Goal: Task Accomplishment & Management: Use online tool/utility

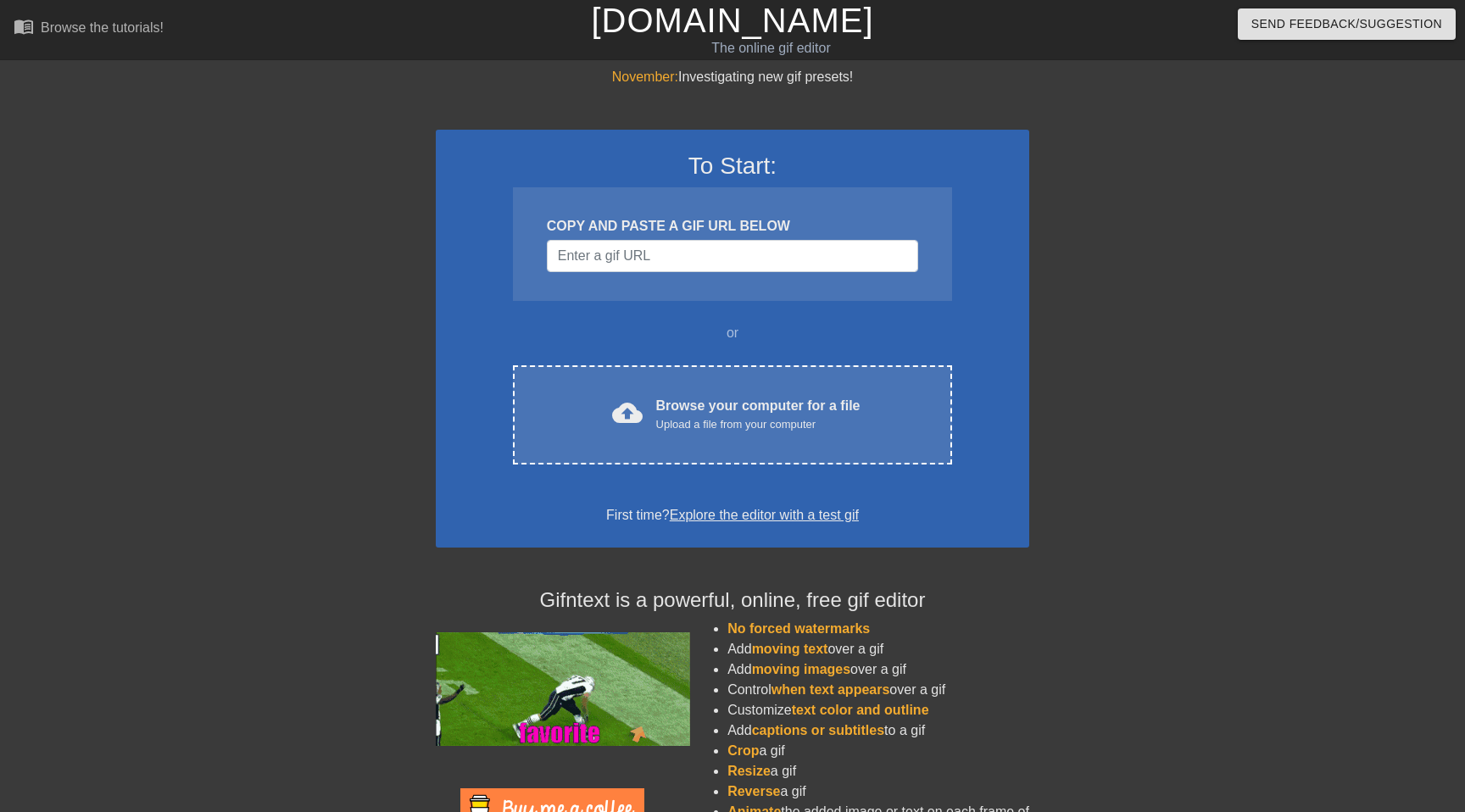
click at [671, 272] on div "COPY AND PASTE A GIF URL BELOW" at bounding box center [732, 244] width 439 height 113
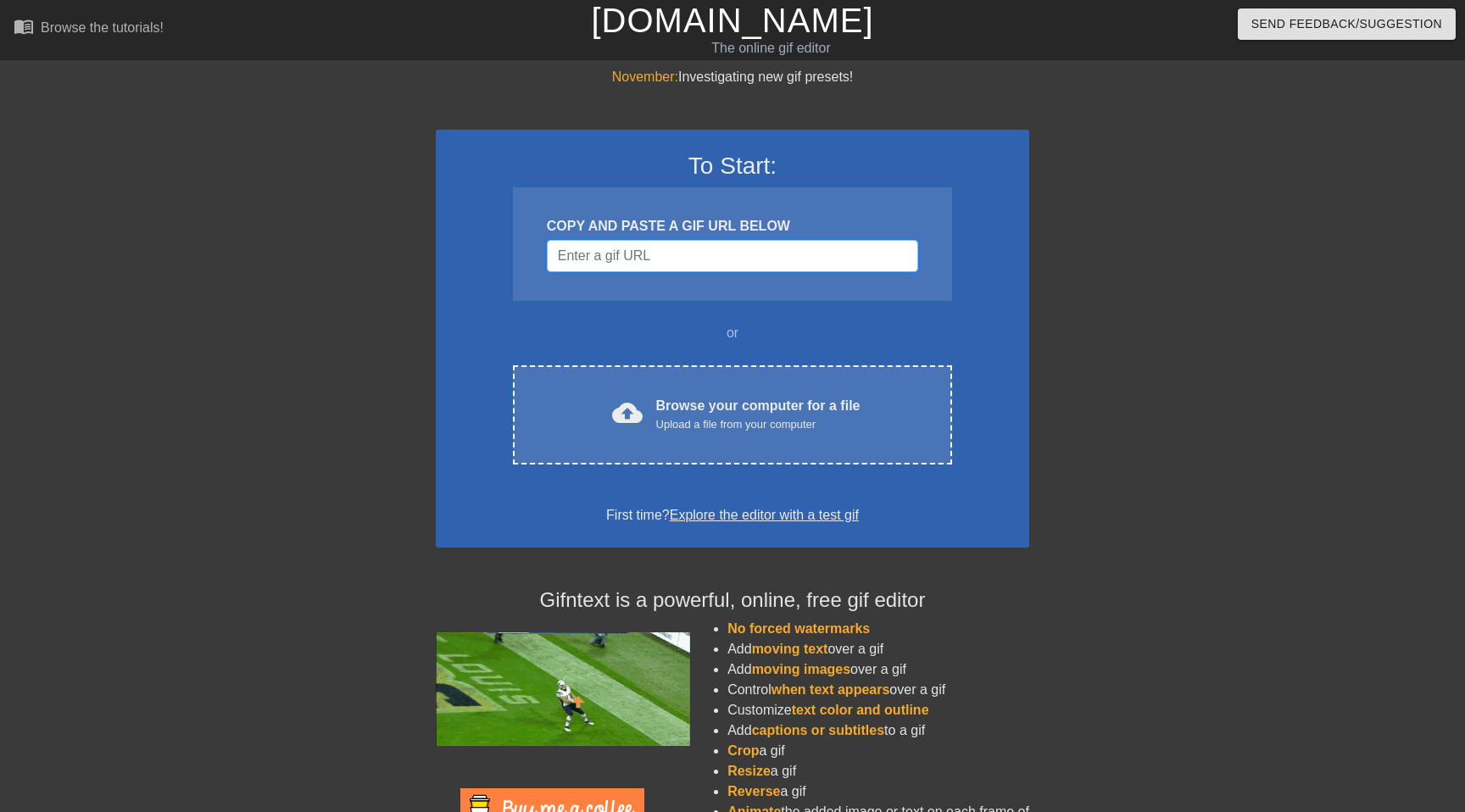
click at [672, 259] on input "Username" at bounding box center [732, 256] width 371 height 33
paste input "[URL][DOMAIN_NAME]"
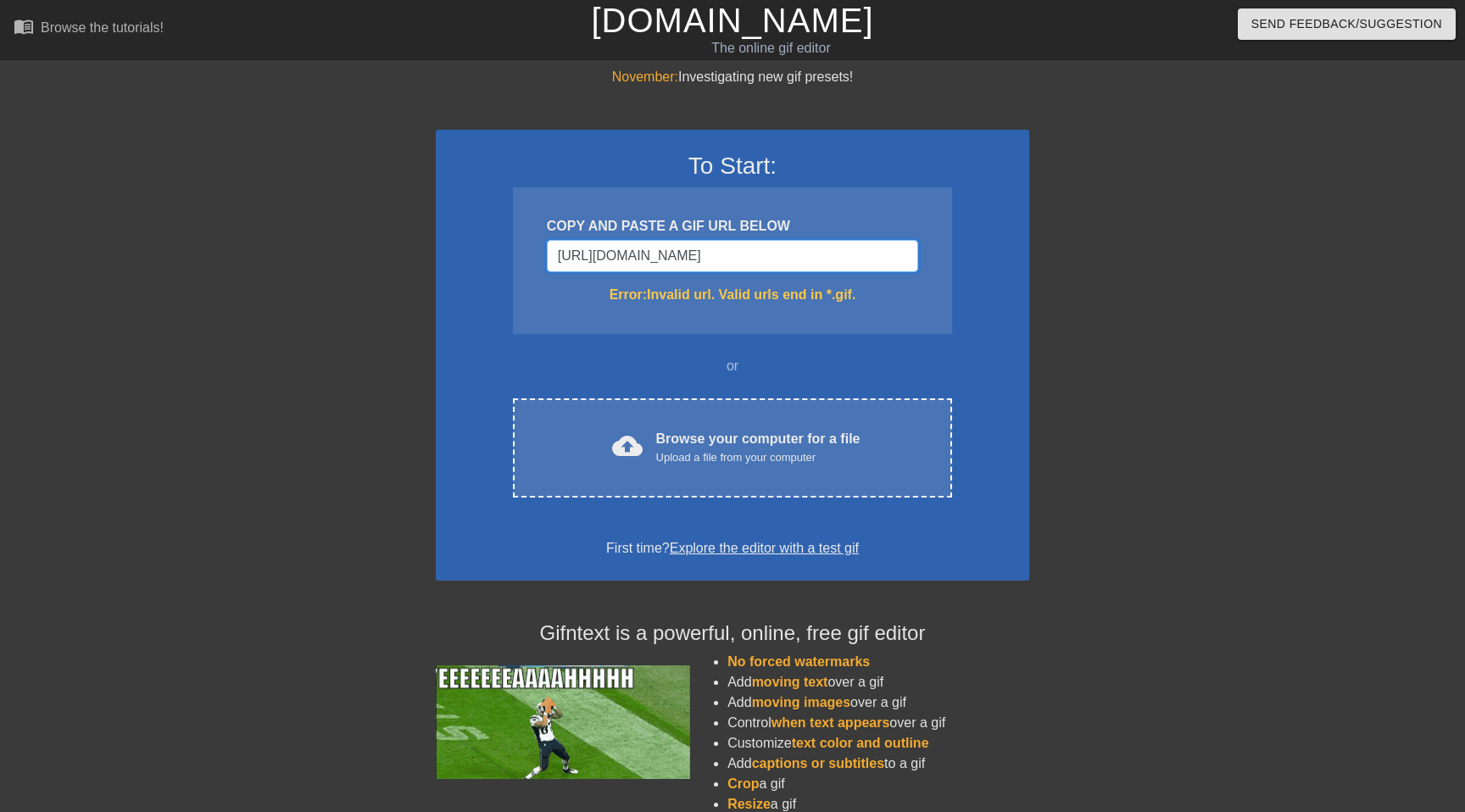
scroll to position [3, 0]
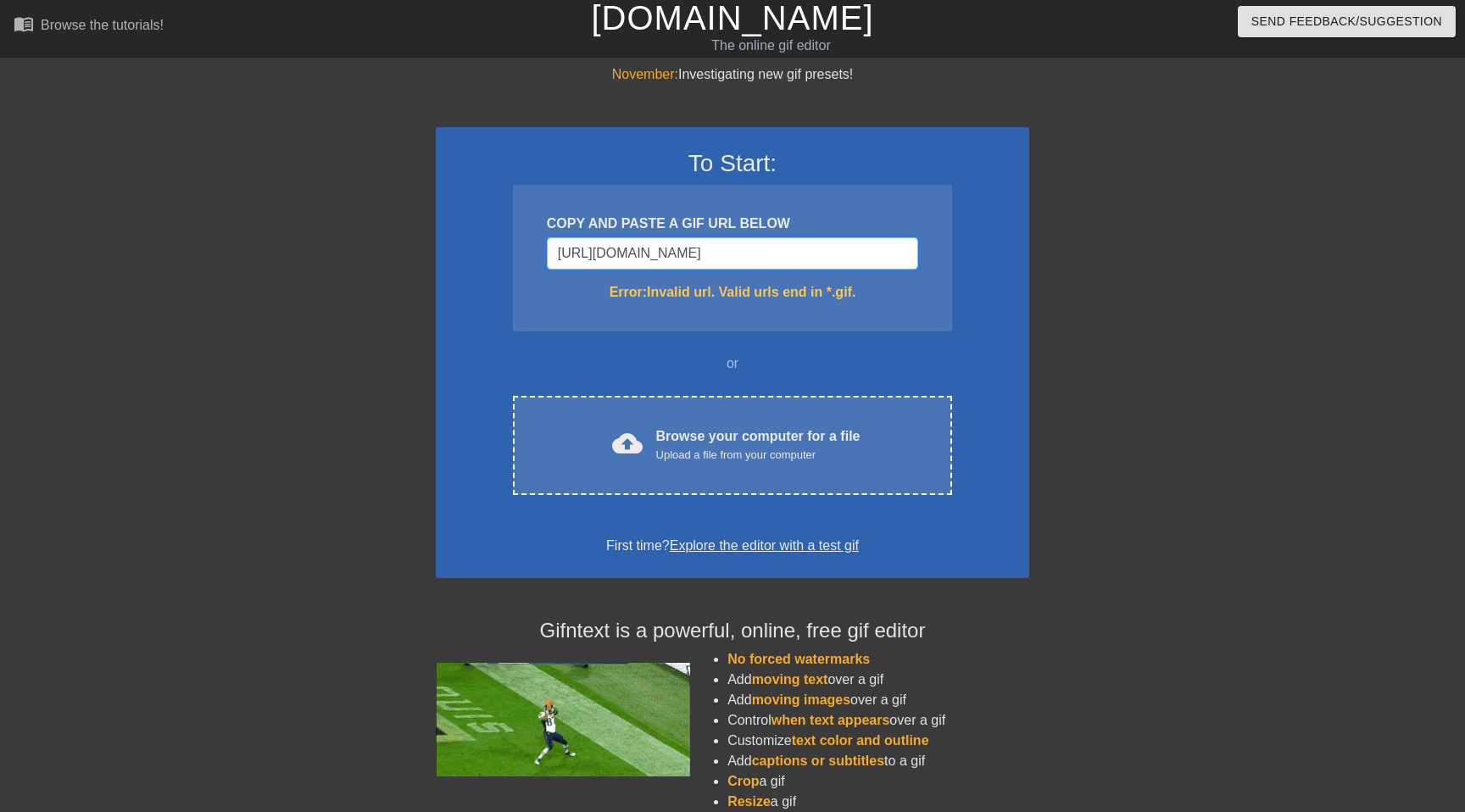
type input "[URL][DOMAIN_NAME]"
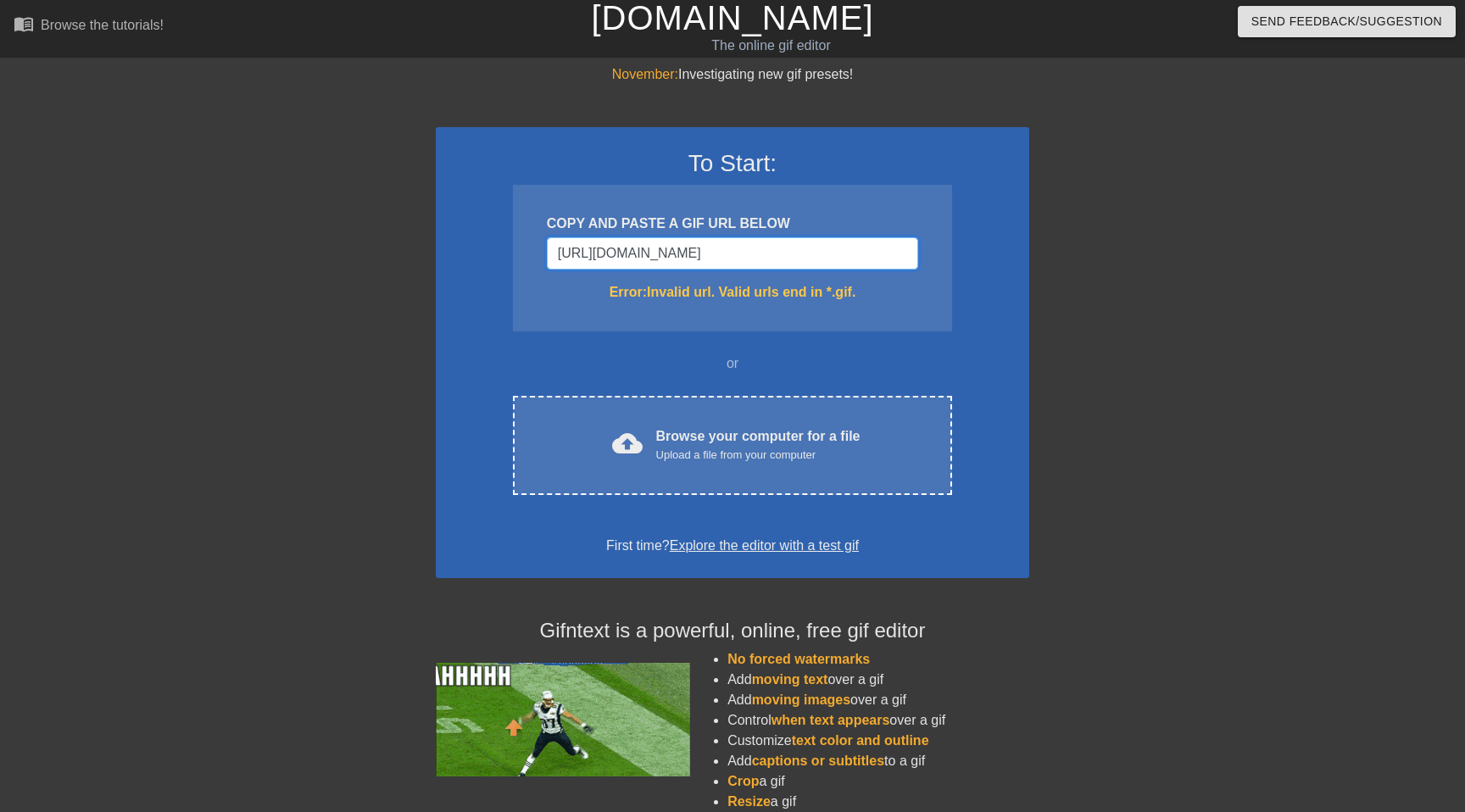
click at [696, 244] on input "[URL][DOMAIN_NAME]" at bounding box center [732, 254] width 371 height 33
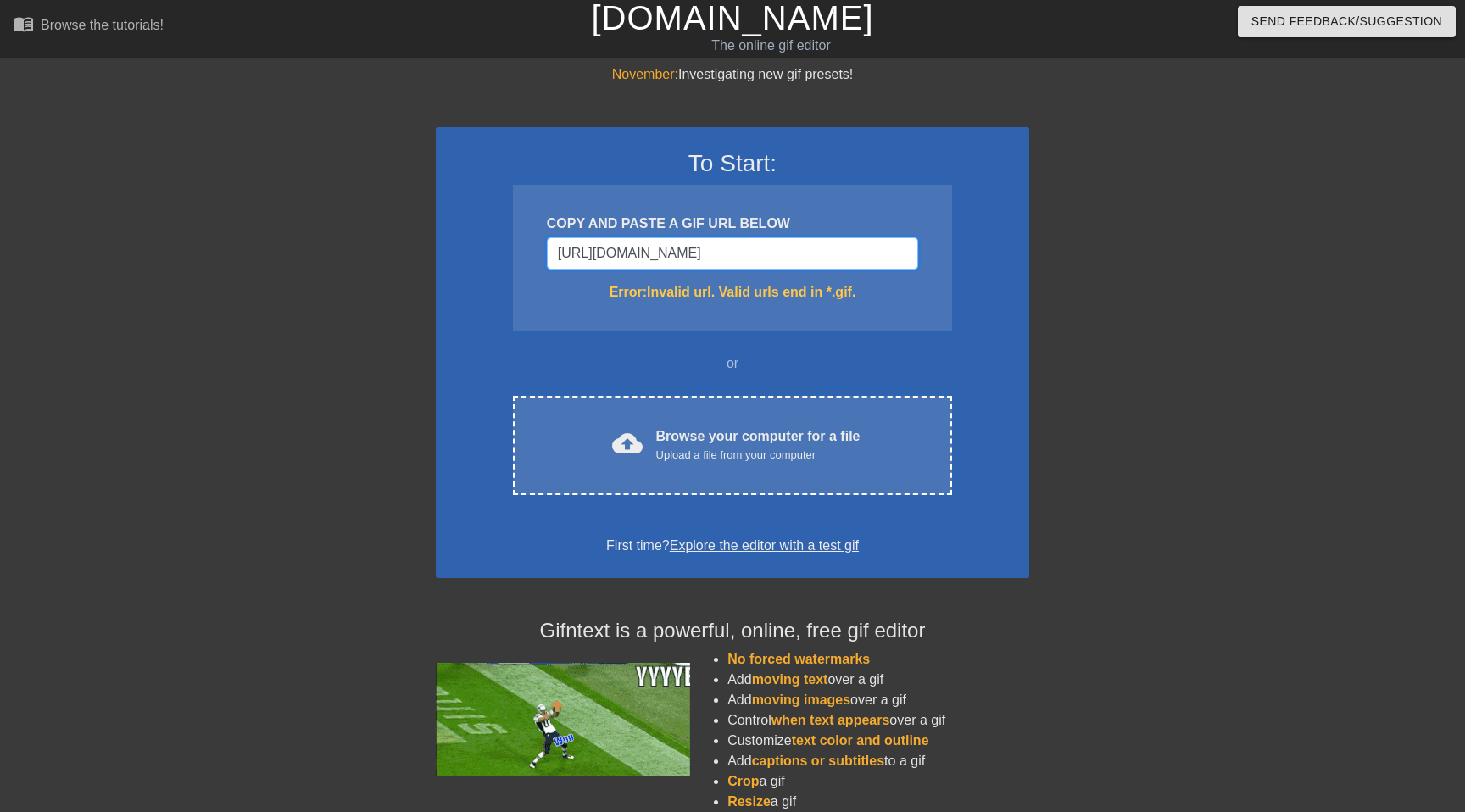
click at [696, 244] on input "[URL][DOMAIN_NAME]" at bounding box center [732, 254] width 371 height 33
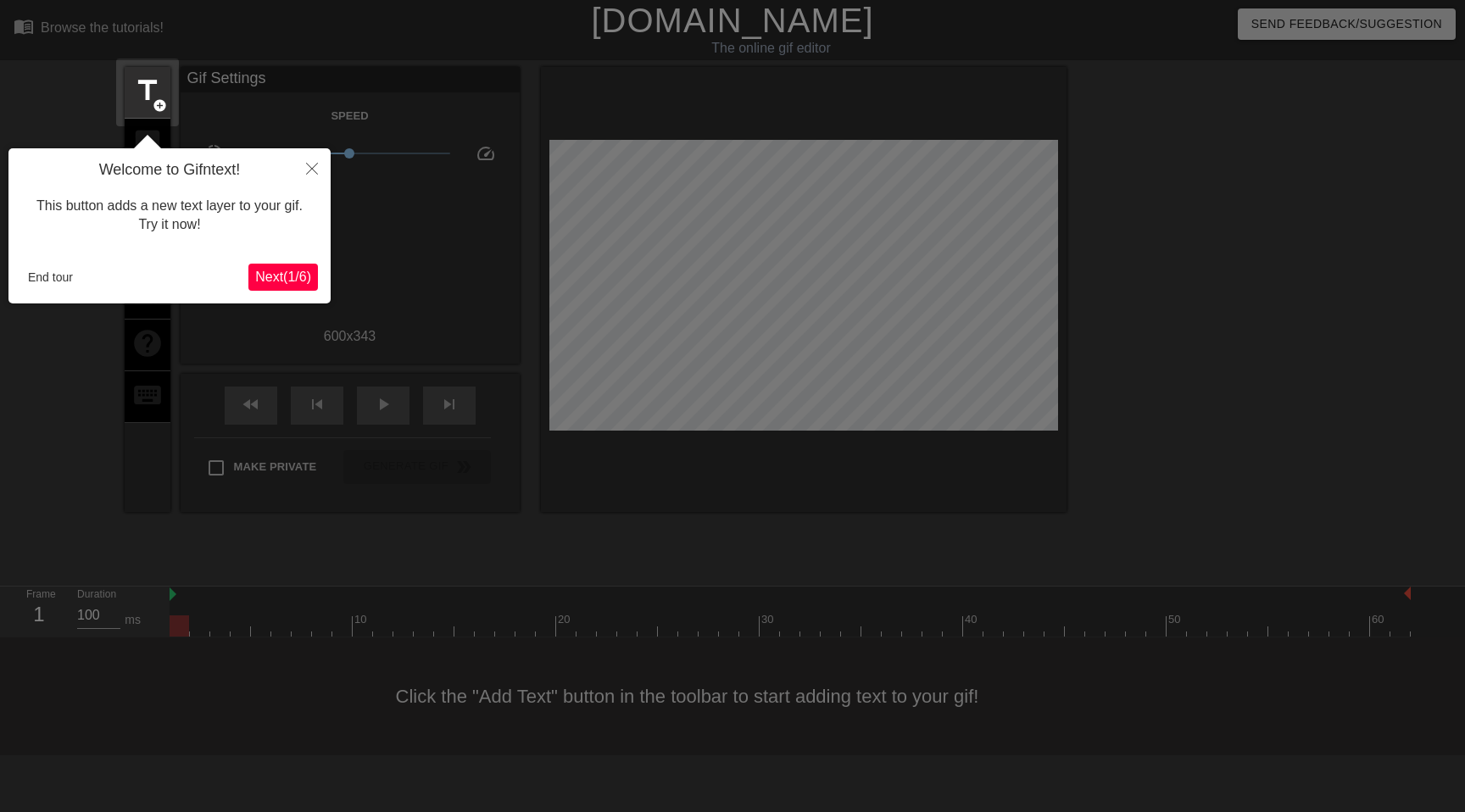
click at [276, 273] on span "Next ( 1 / 6 )" at bounding box center [282, 276] width 56 height 15
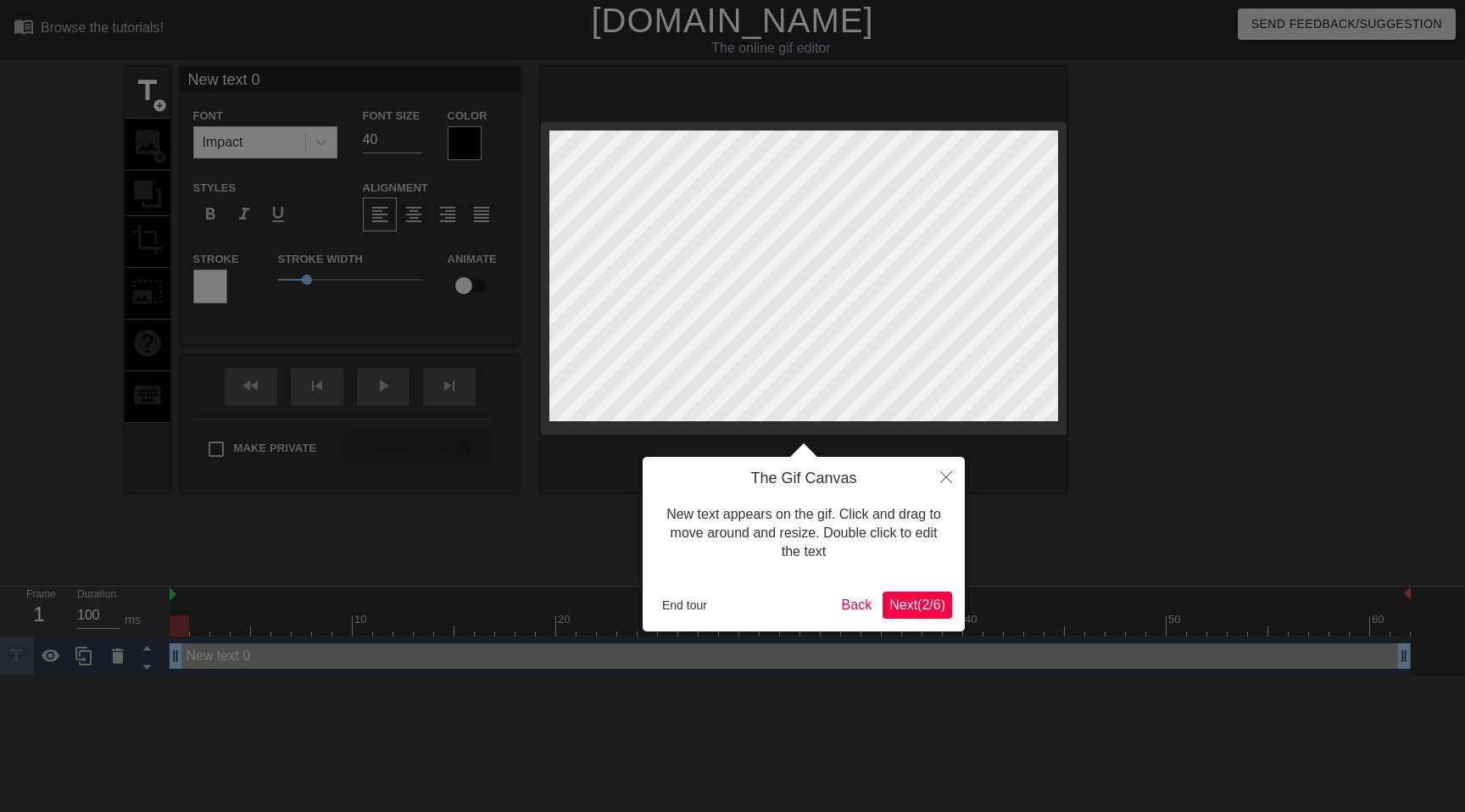
click at [922, 600] on span "Next ( 2 / 6 )" at bounding box center [917, 604] width 56 height 15
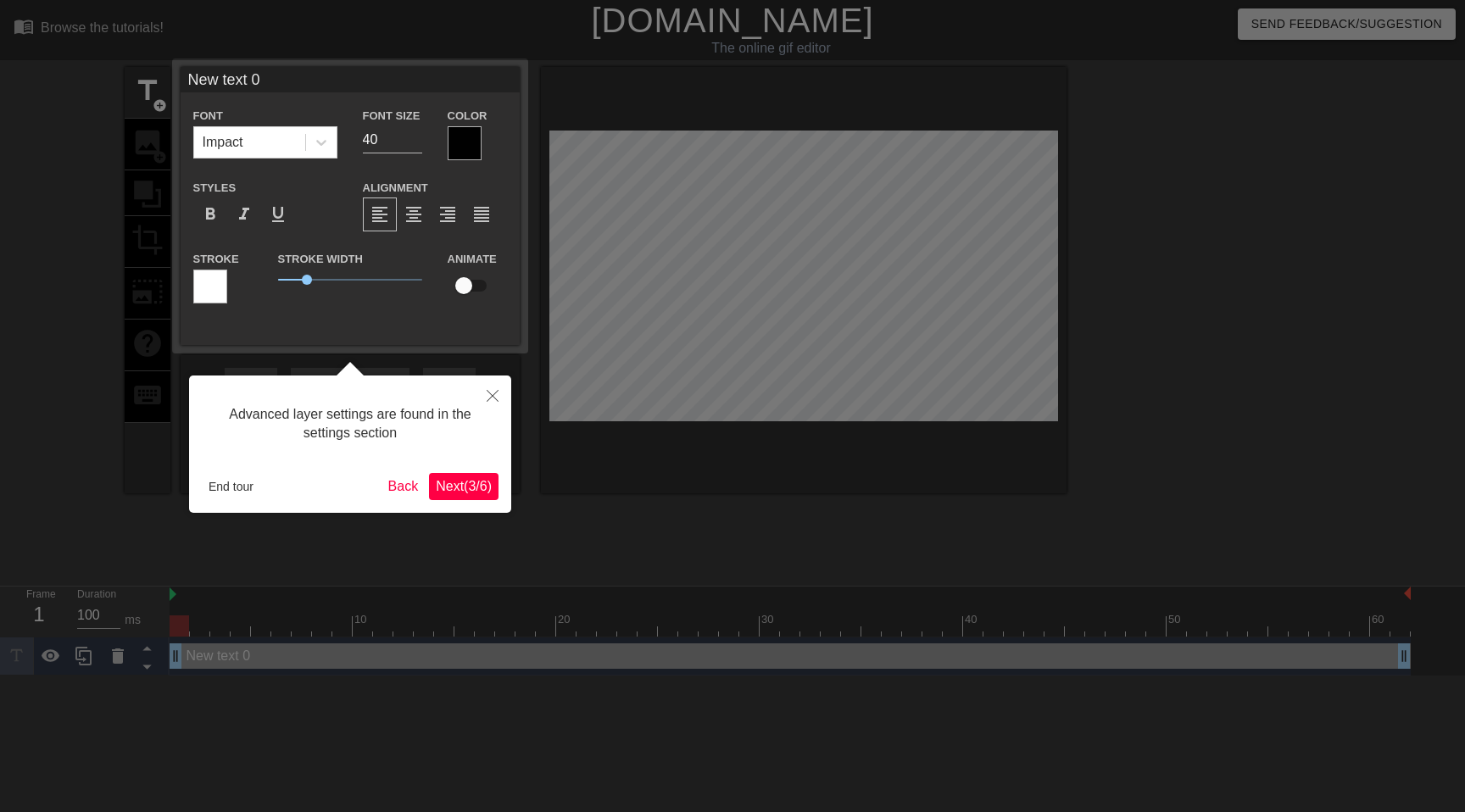
click at [473, 492] on span "Next ( 3 / 6 )" at bounding box center [463, 485] width 56 height 15
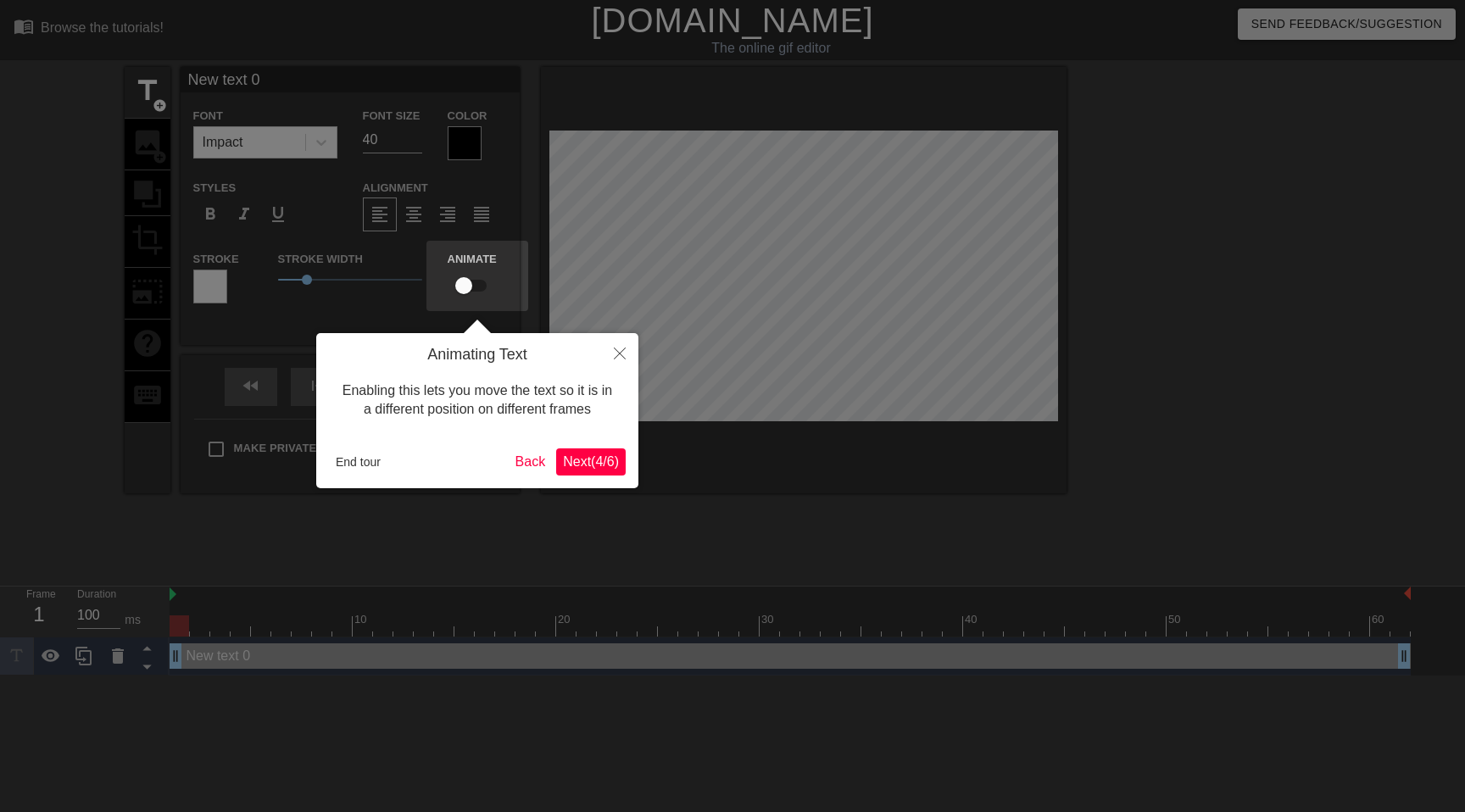
click at [570, 451] on button "Next ( 4 / 6 )" at bounding box center [590, 462] width 69 height 27
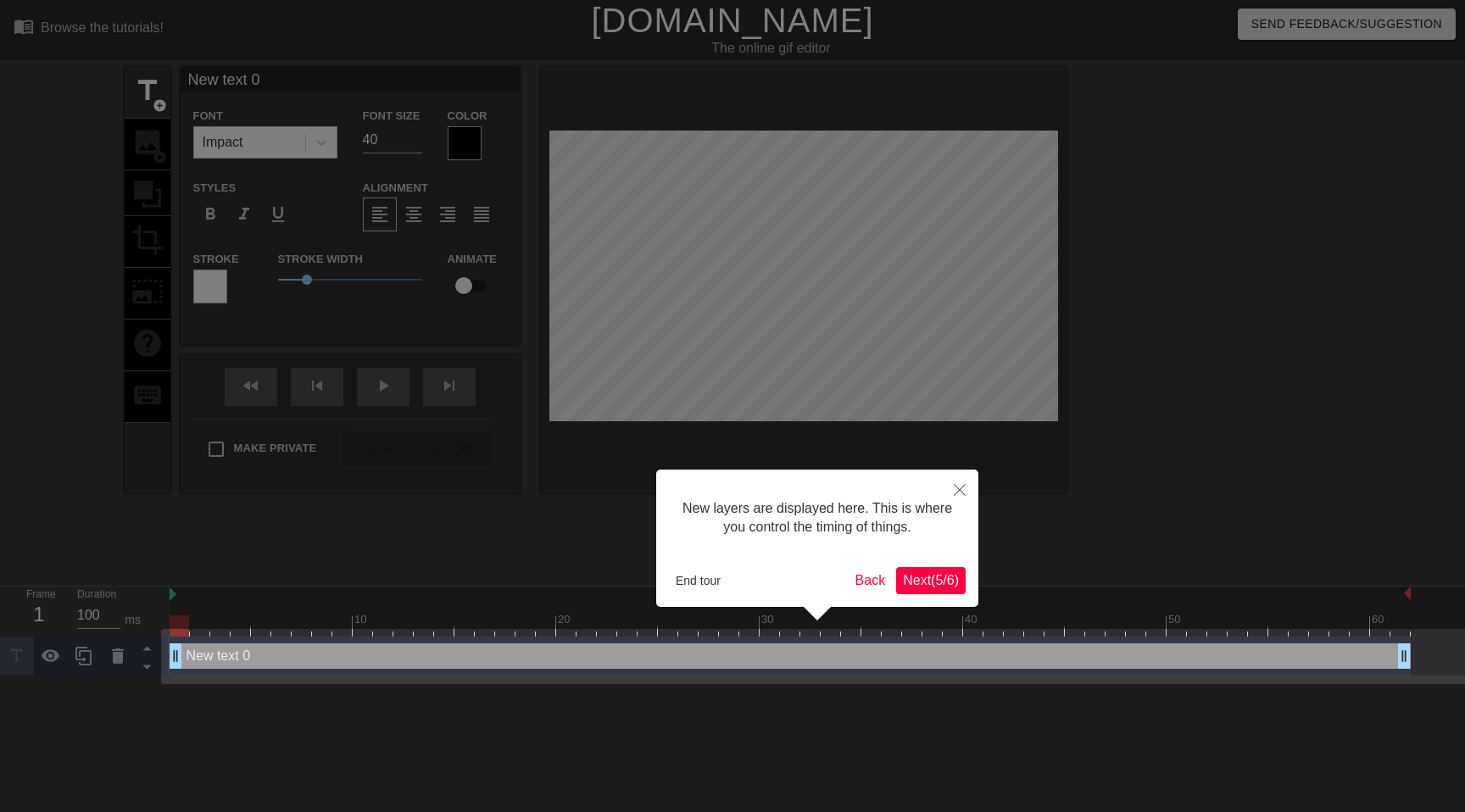
click at [937, 587] on span "Next ( 5 / 6 )" at bounding box center [931, 580] width 56 height 15
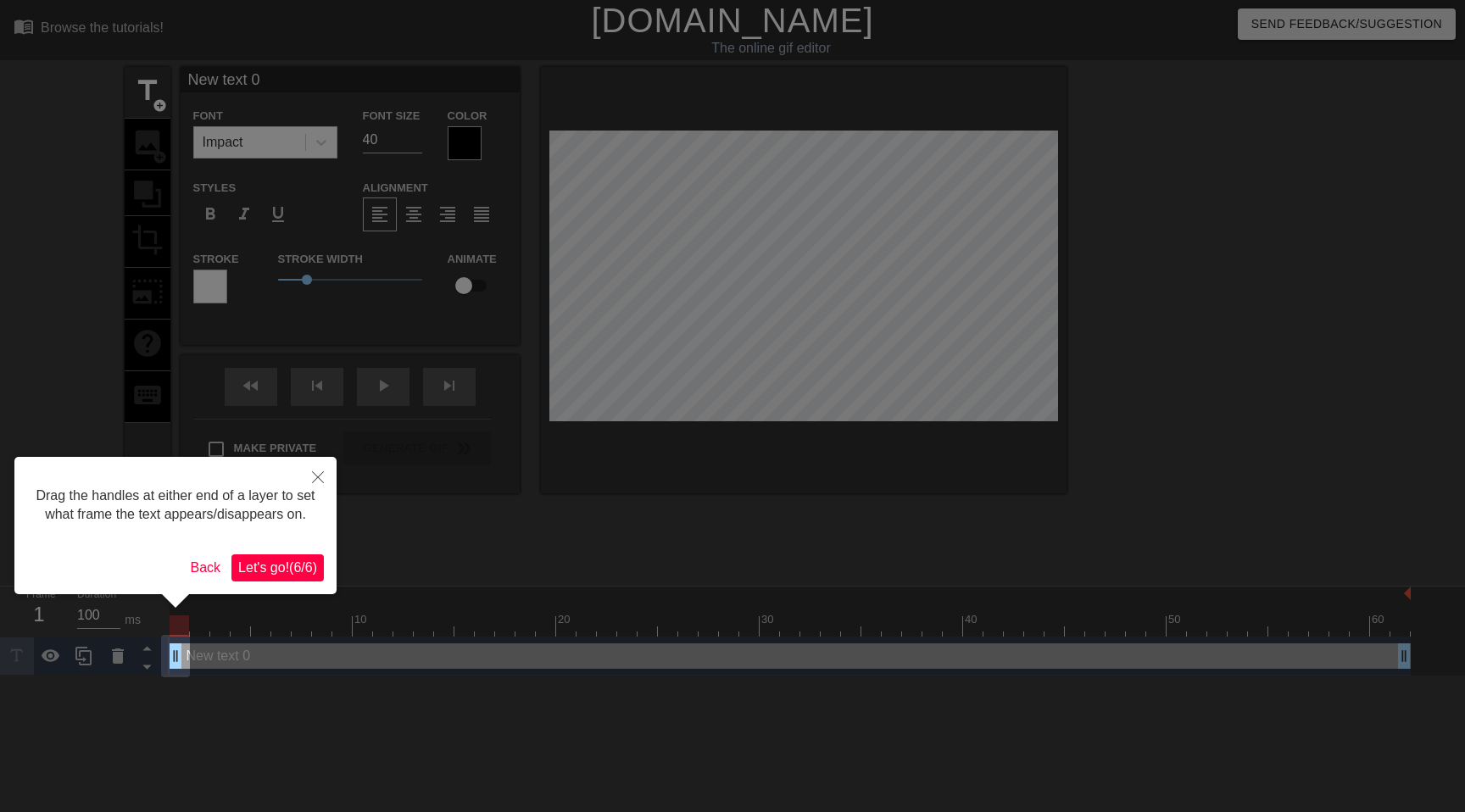
click at [269, 574] on span "Let's go! ( 6 / 6 )" at bounding box center [278, 567] width 79 height 15
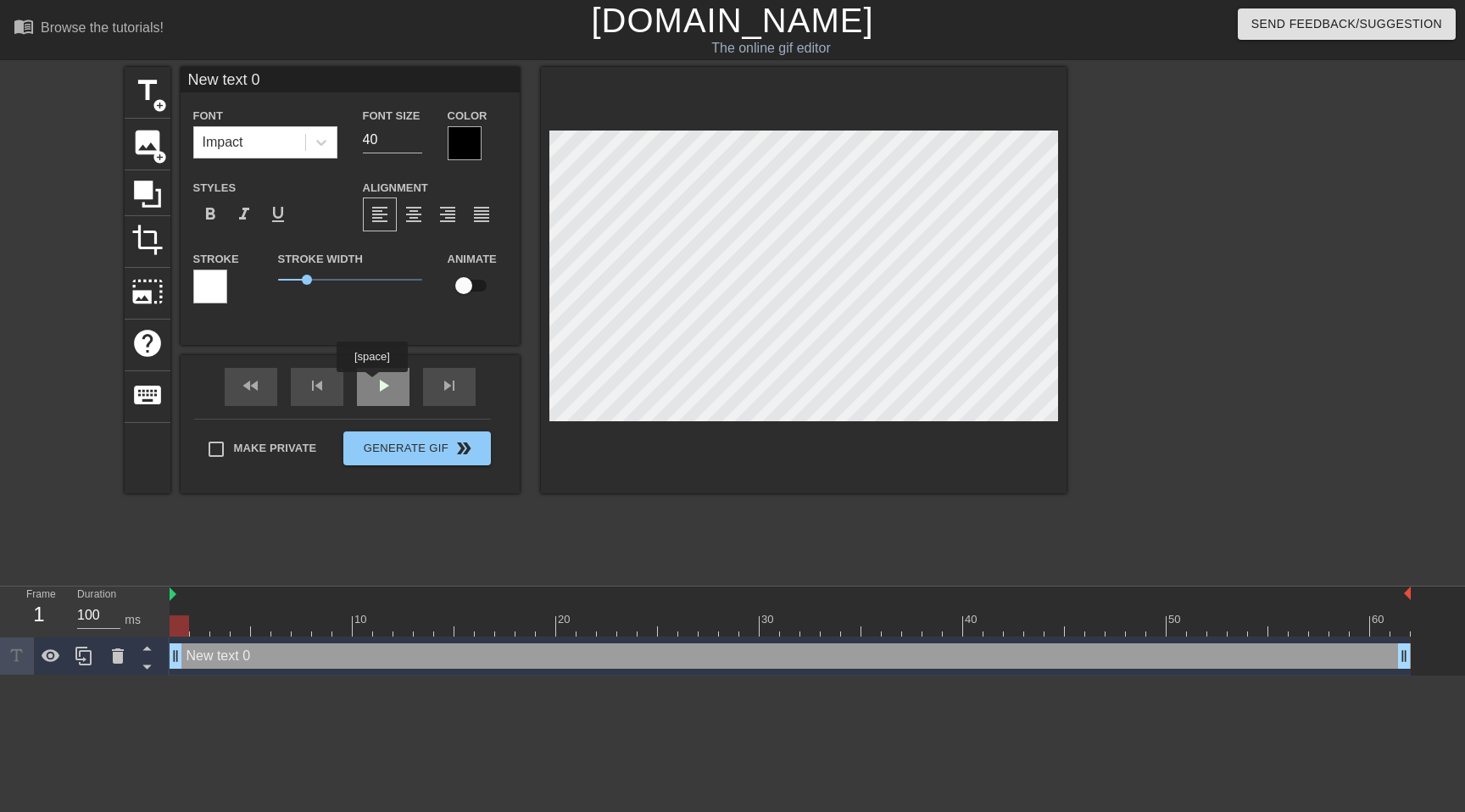
click at [375, 384] on div "fast_rewind skip_previous play_arrow skip_next" at bounding box center [350, 387] width 276 height 63
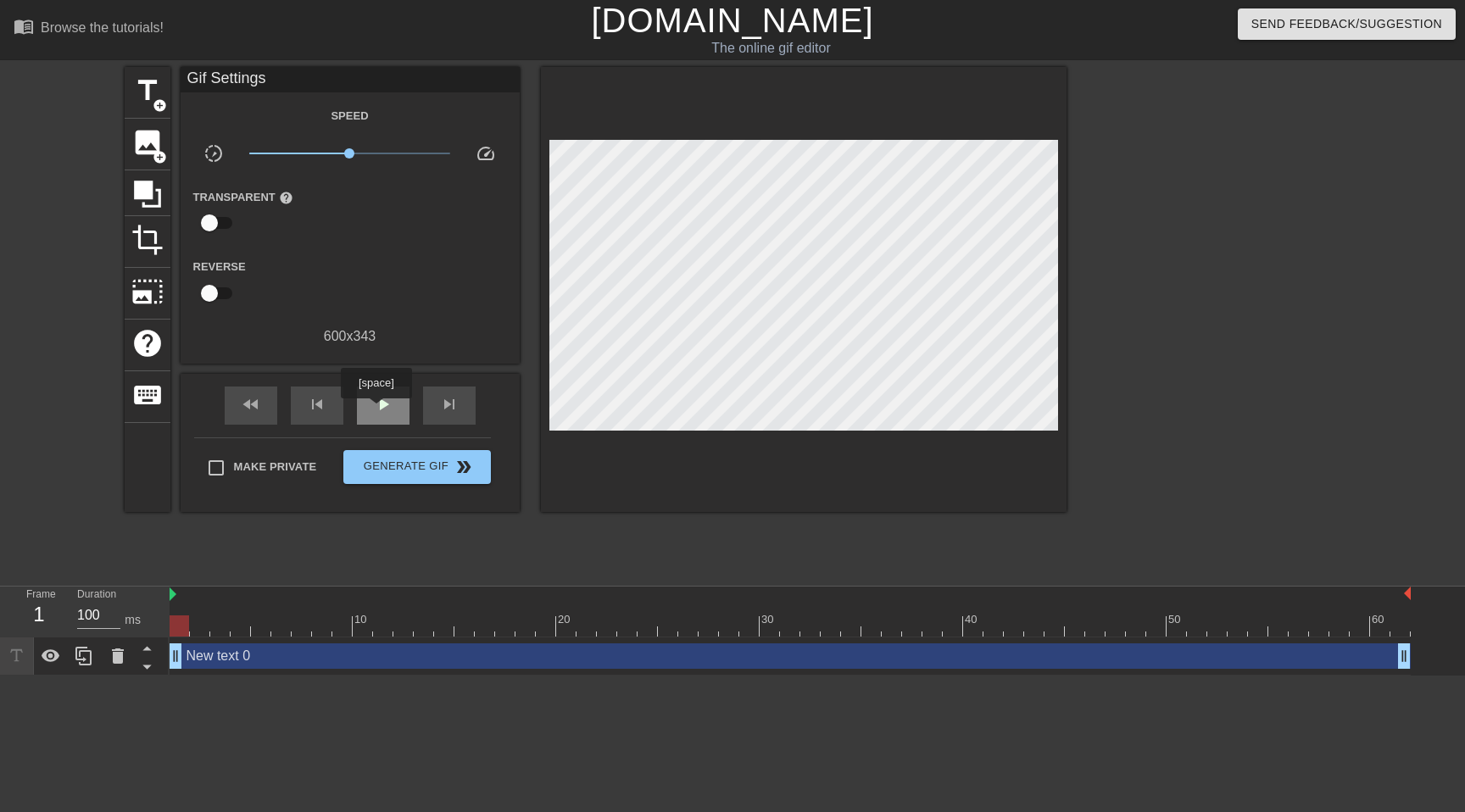
click at [378, 410] on span "play_arrow" at bounding box center [383, 405] width 21 height 21
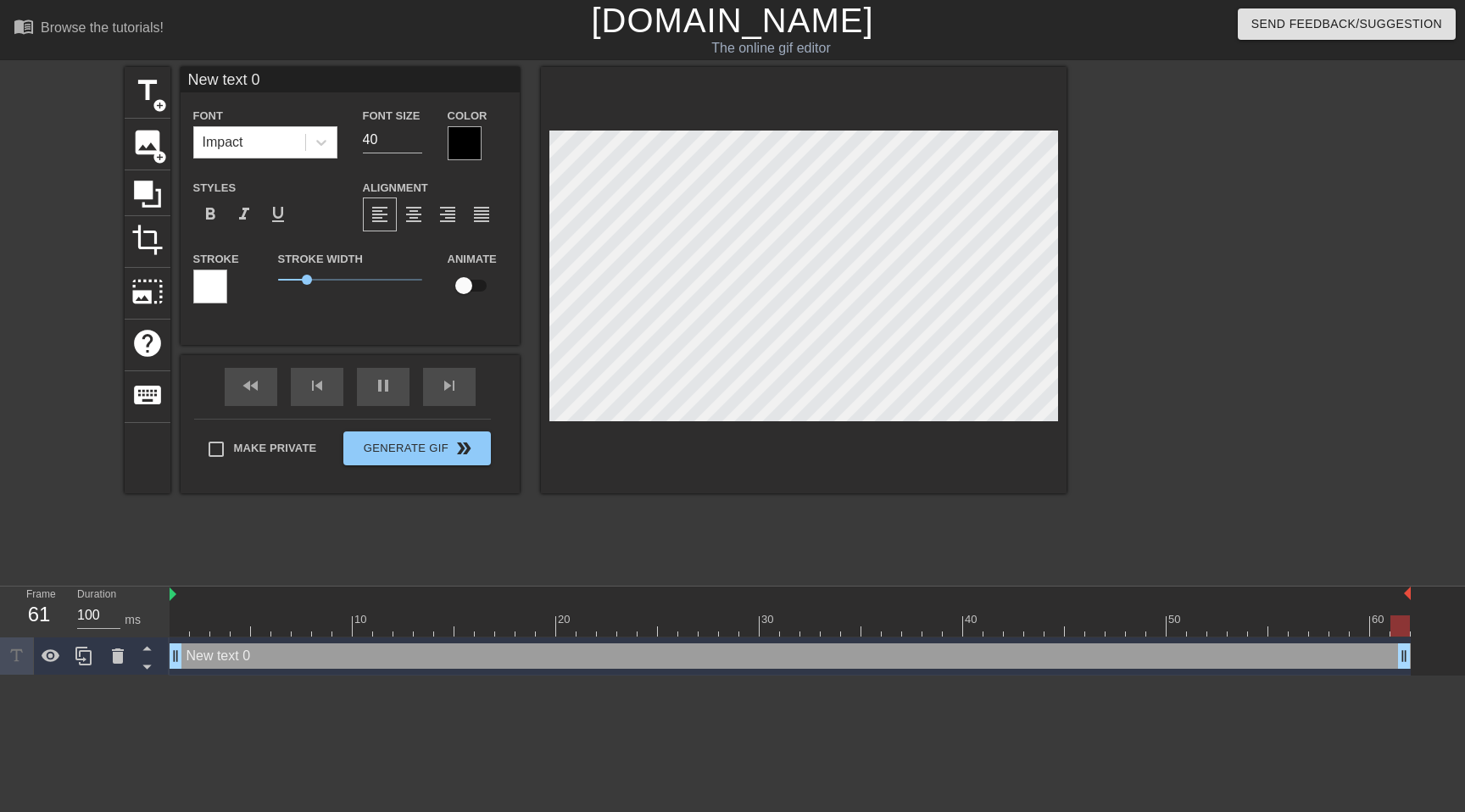
scroll to position [0, 3]
type input "M"
type textarea "M"
type input "Me"
type textarea "Me"
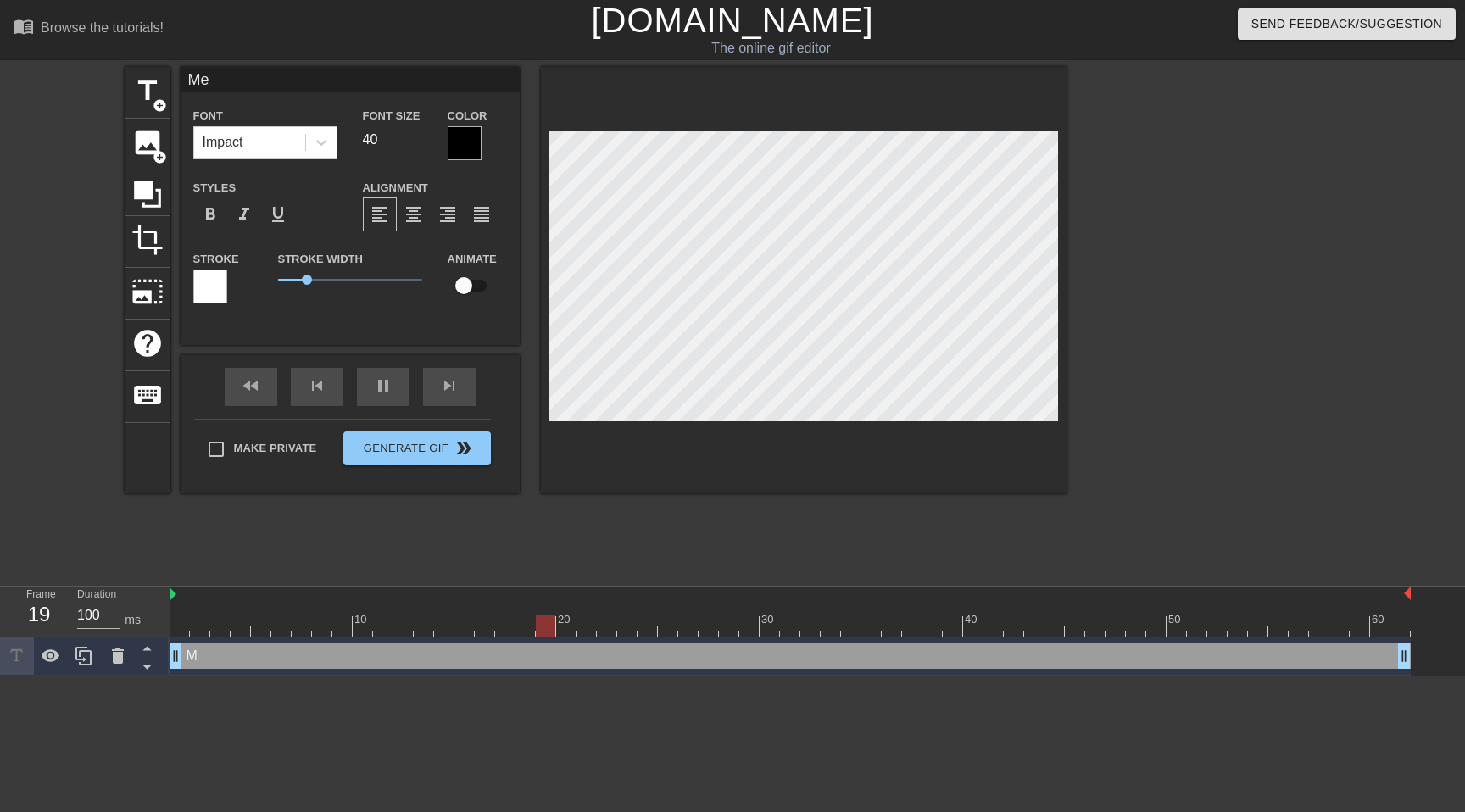
type input "Men"
type textarea "Men"
type input "Men"
type textarea "Men"
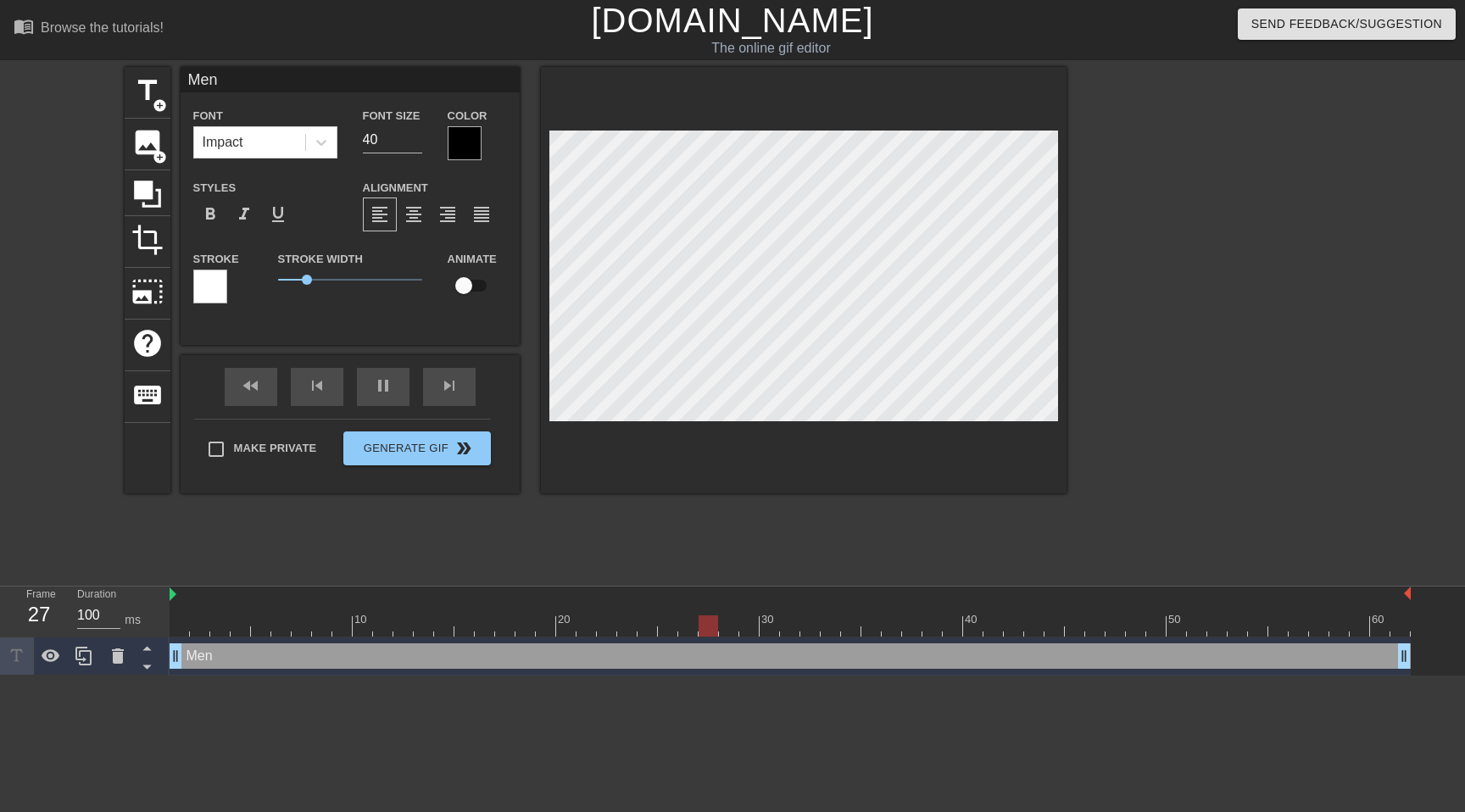
type input "Men h"
type textarea "Men h"
type input "Men ha"
type textarea "Men ha"
type input "Men hav"
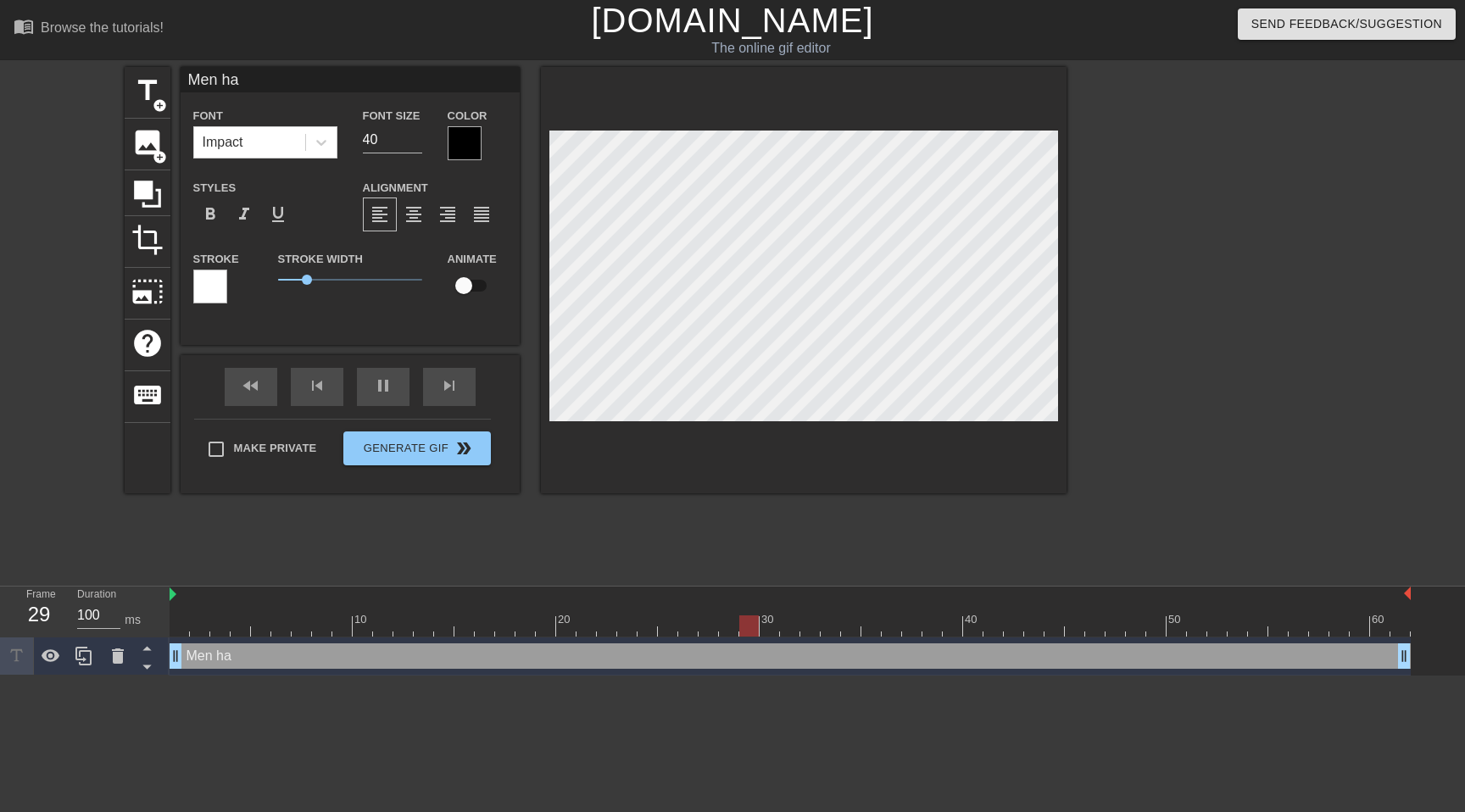
type textarea "Men hav"
type input "Men have"
type textarea "Men have"
type input "Men have"
type textarea "Men have"
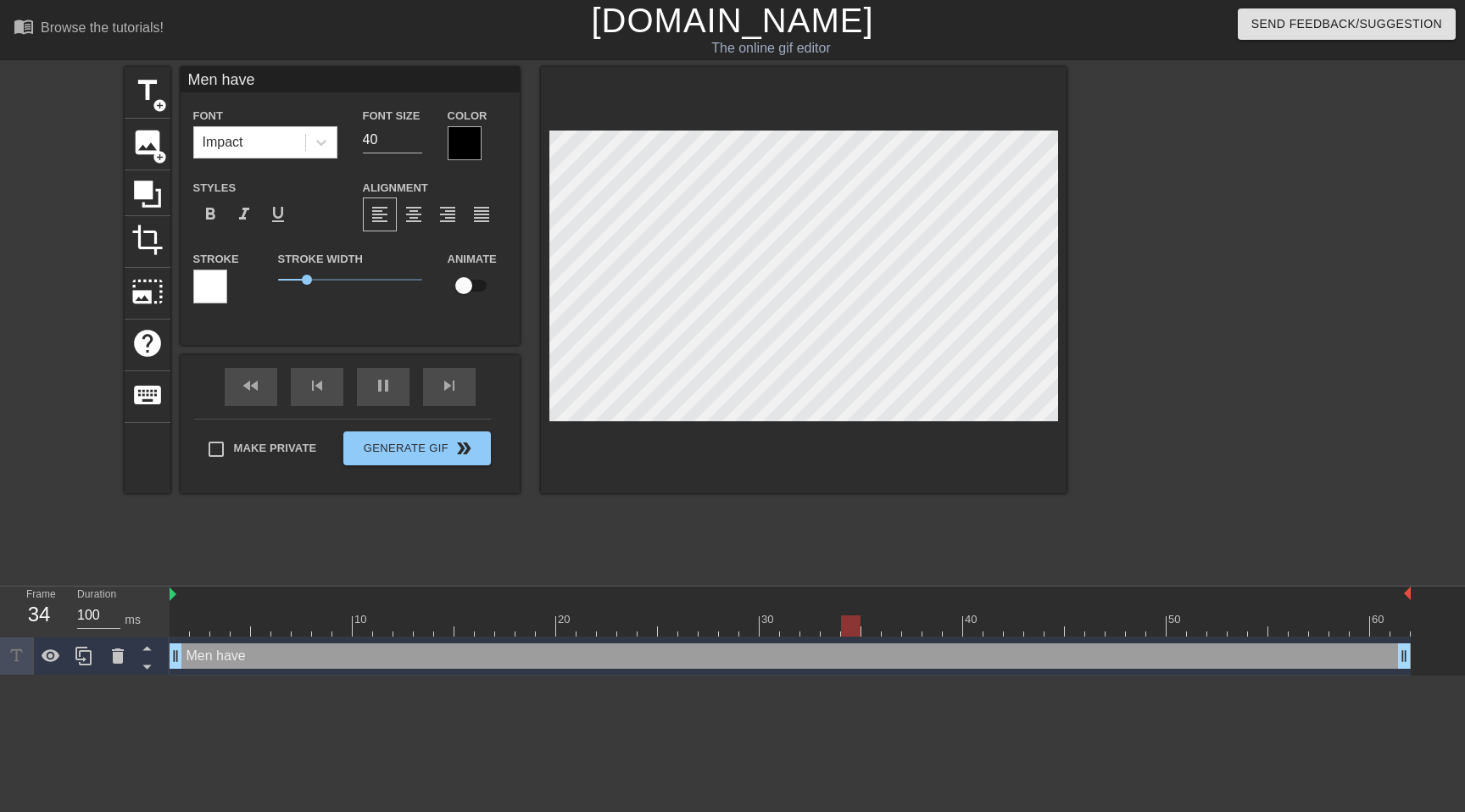
type input "Men have n"
type textarea "Men have n"
type input "Men have no"
type textarea "Men have no"
type input "Men have no"
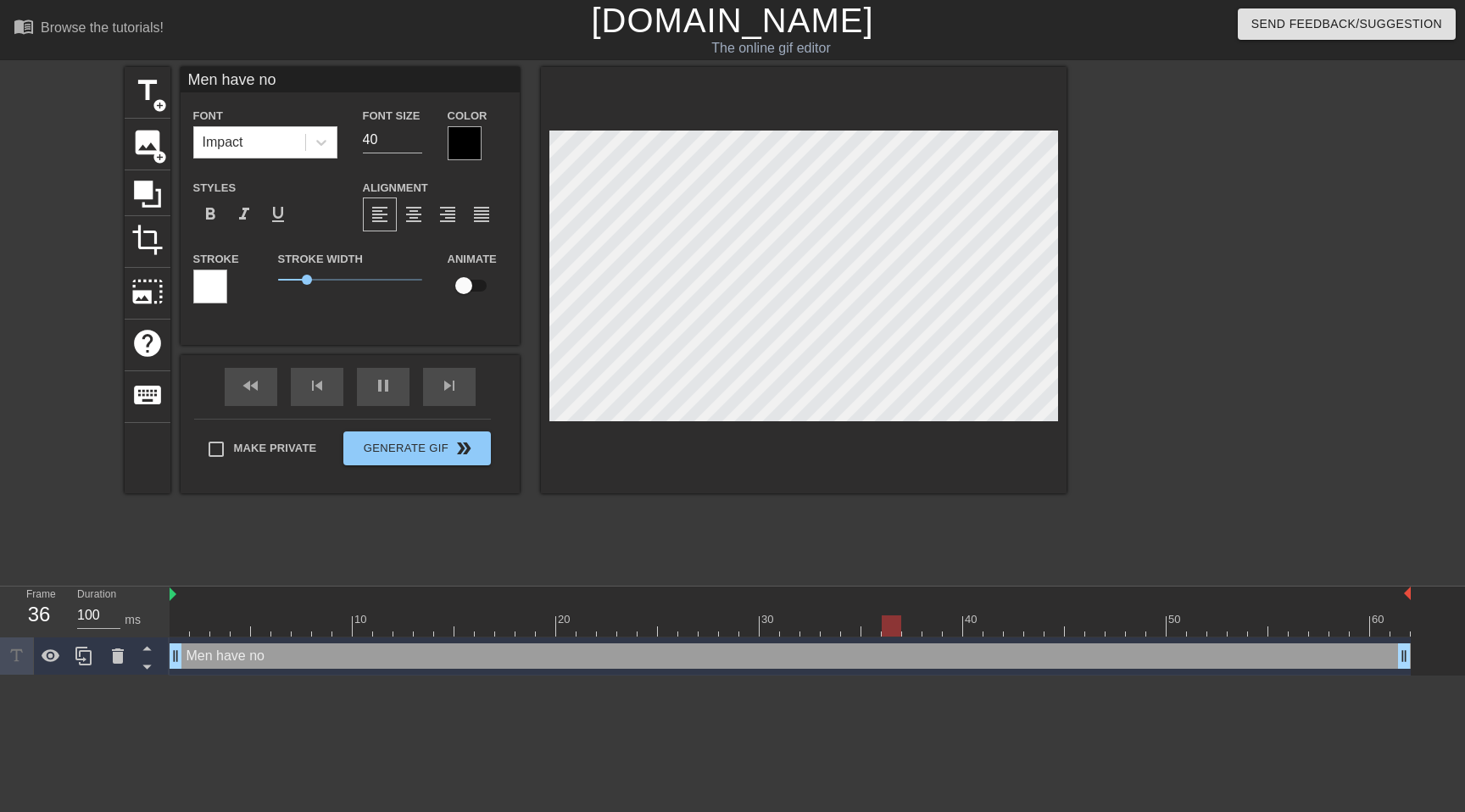
type textarea "Men have no"
type input "Men have no f"
type textarea "Men have no f"
type input "Men have no fr"
type textarea "Men have no fr"
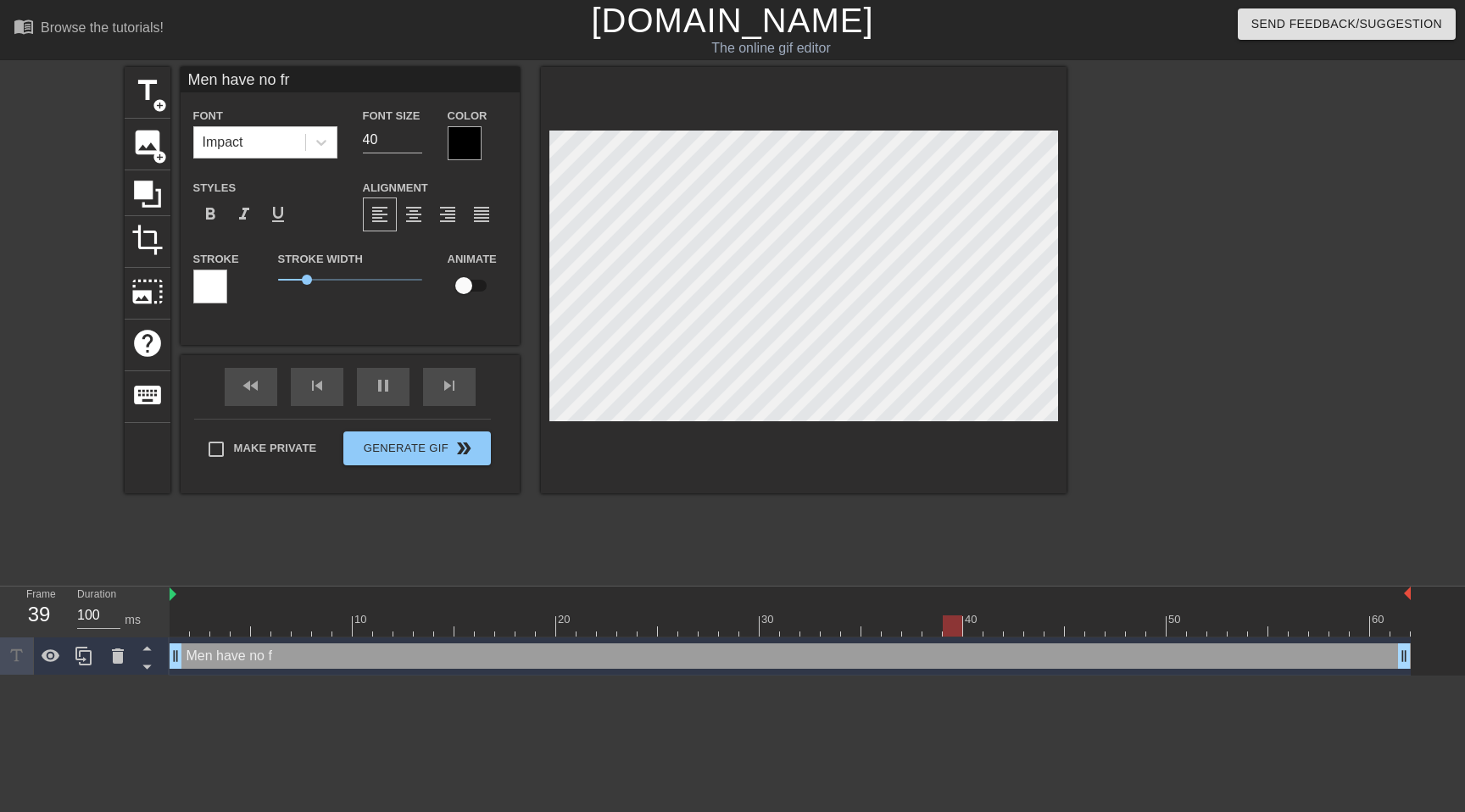
type input "Men have no fri"
type textarea "Men have no fri"
type input "Men have no frie"
type textarea "Men have no frie"
type input "Men have no frien"
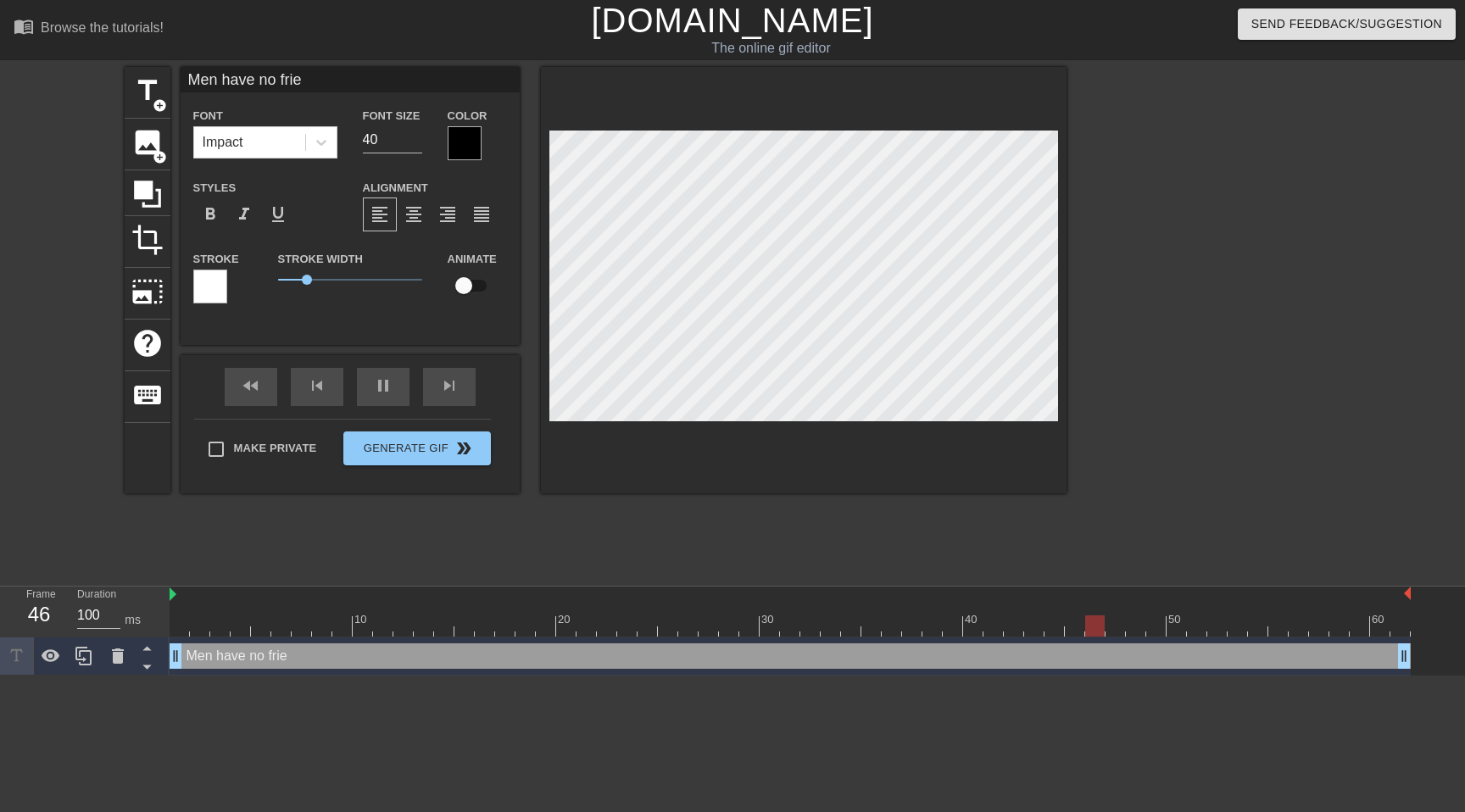
type textarea "Men have no frien"
type input "Men have no friend"
type textarea "Men have no friend"
type input "Men have no friends"
type textarea "Men have no friends"
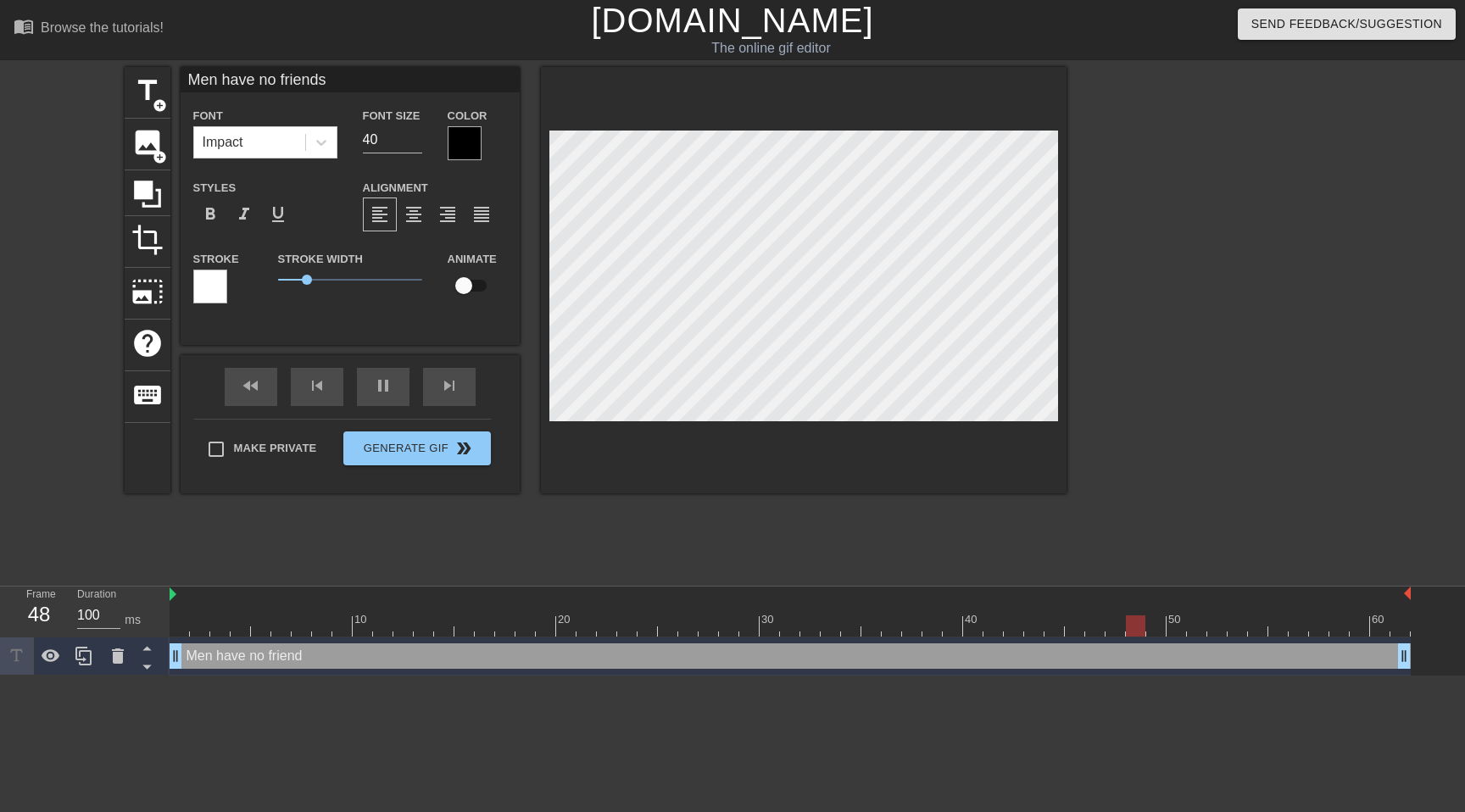
scroll to position [0, 7]
type input "Men have no friends."
type textarea "Men have no friends."
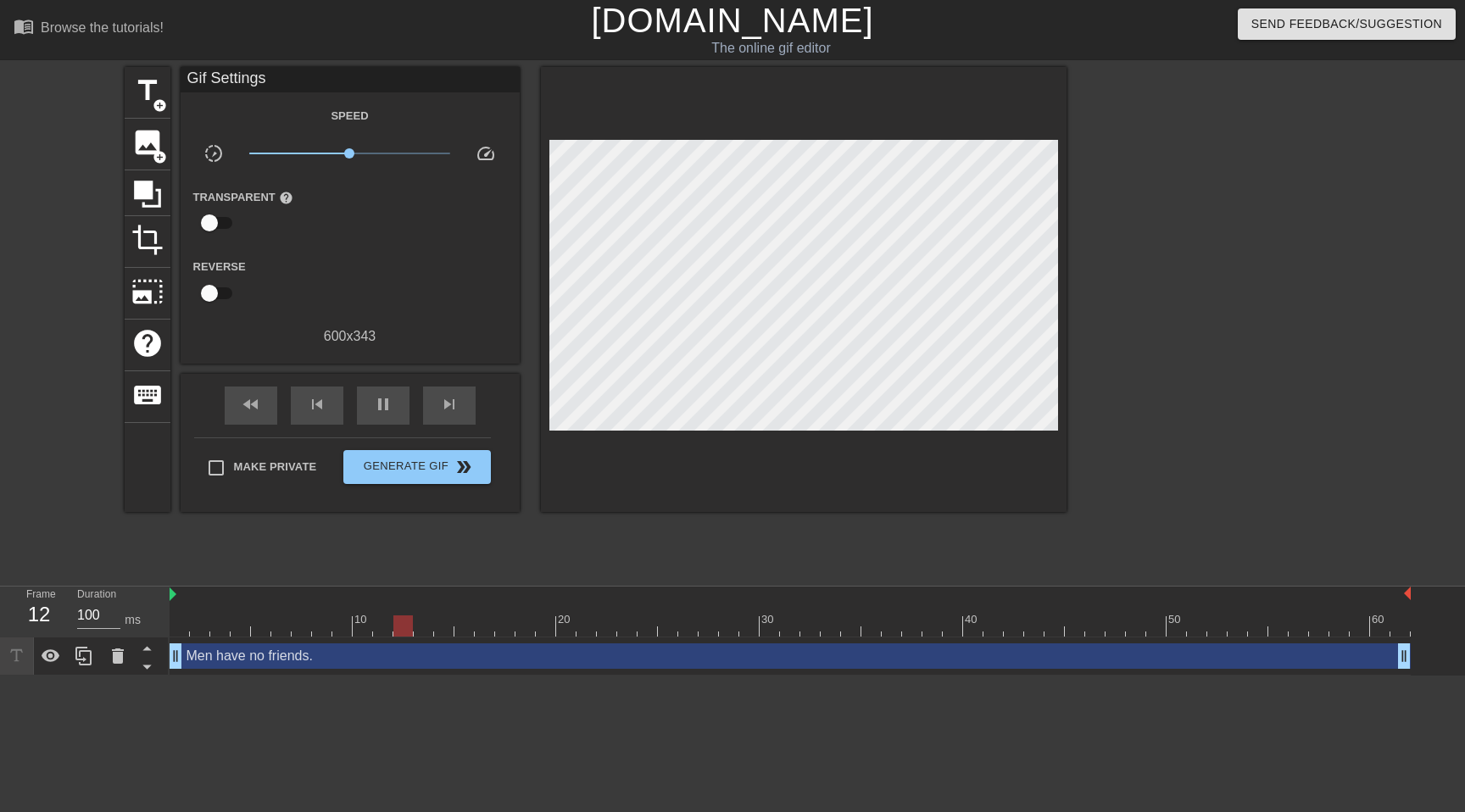
click at [840, 448] on div at bounding box center [804, 289] width 526 height 445
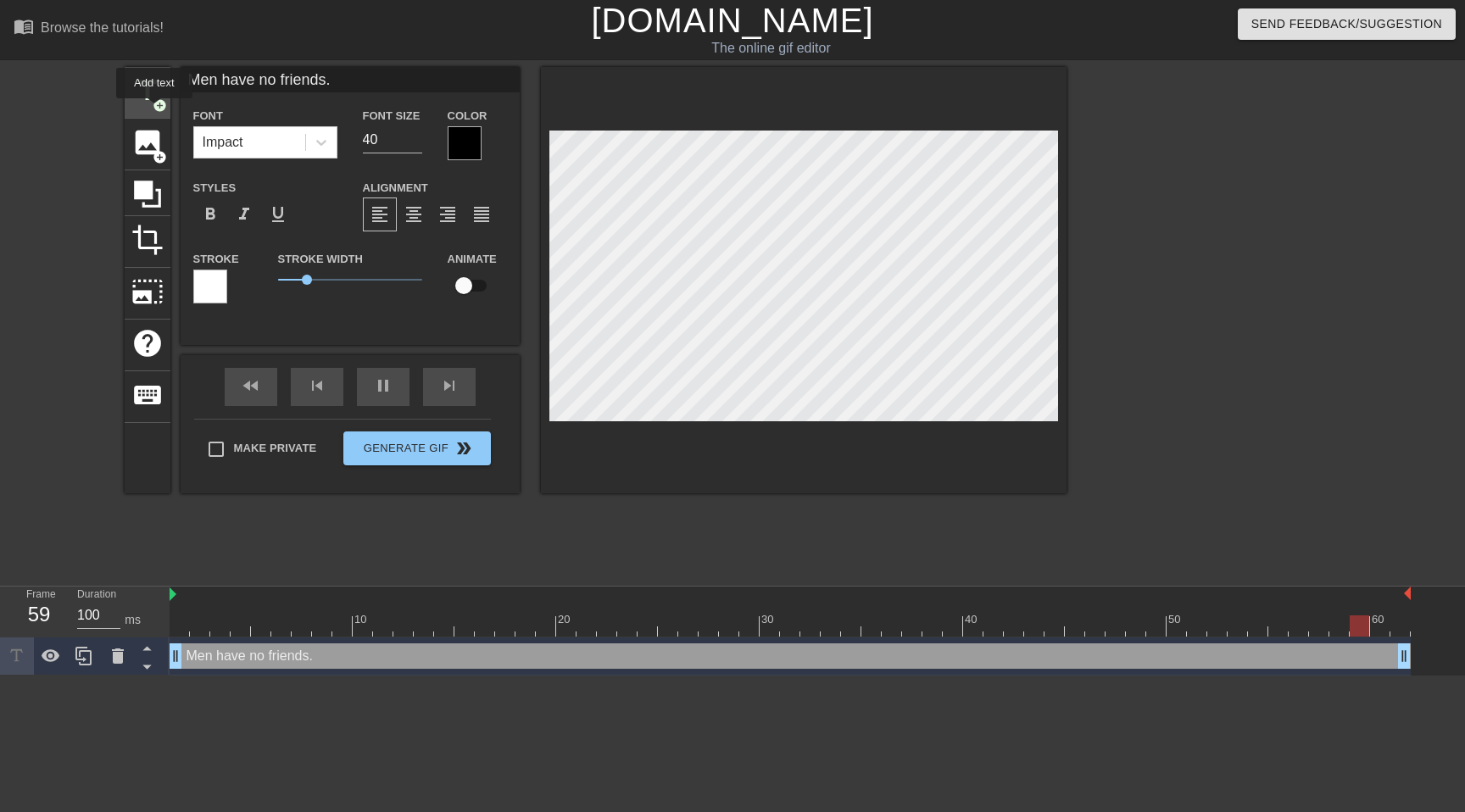
click at [157, 110] on span "add_circle" at bounding box center [160, 105] width 15 height 15
type input "New text 1"
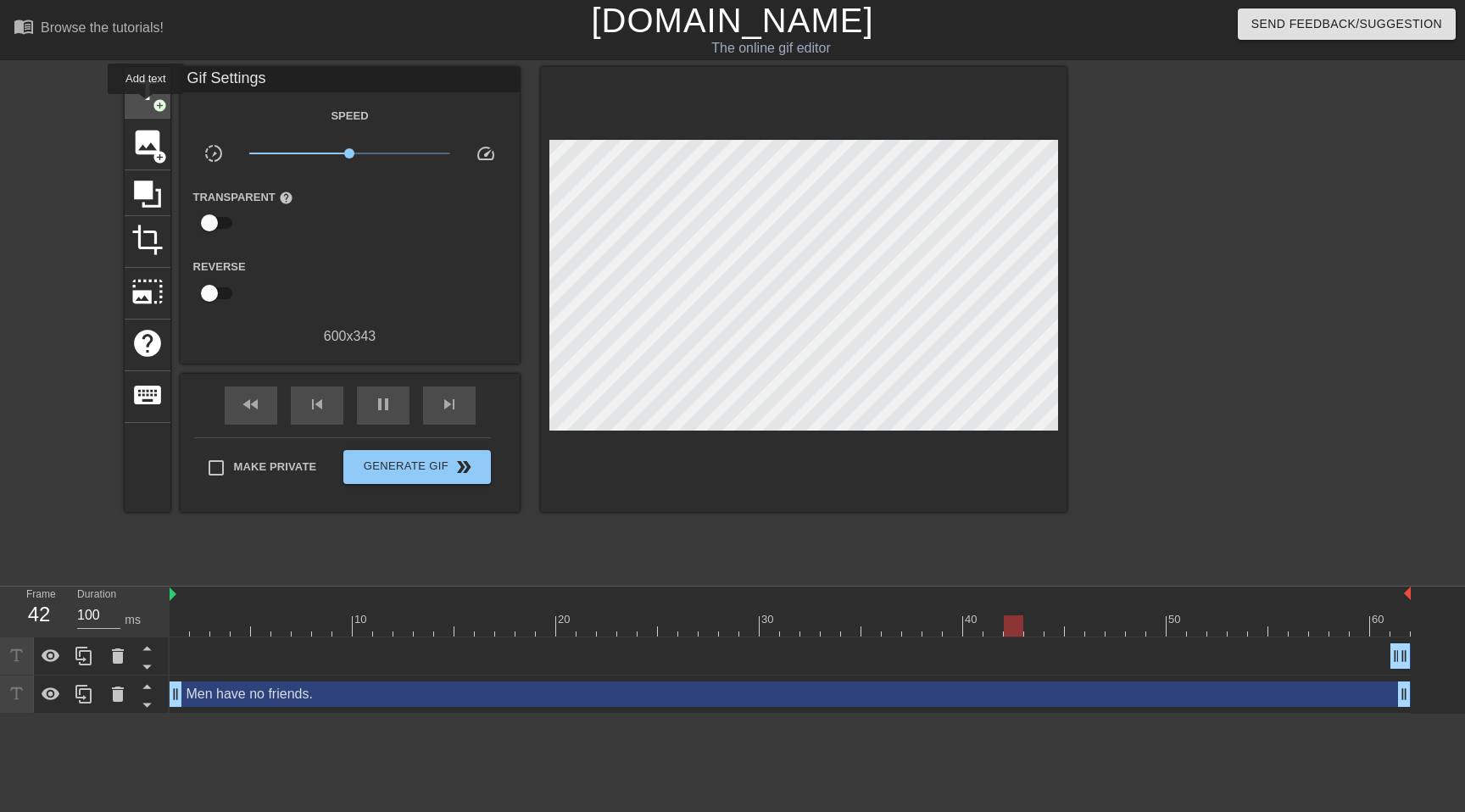
click at [147, 106] on span "title" at bounding box center [148, 91] width 33 height 33
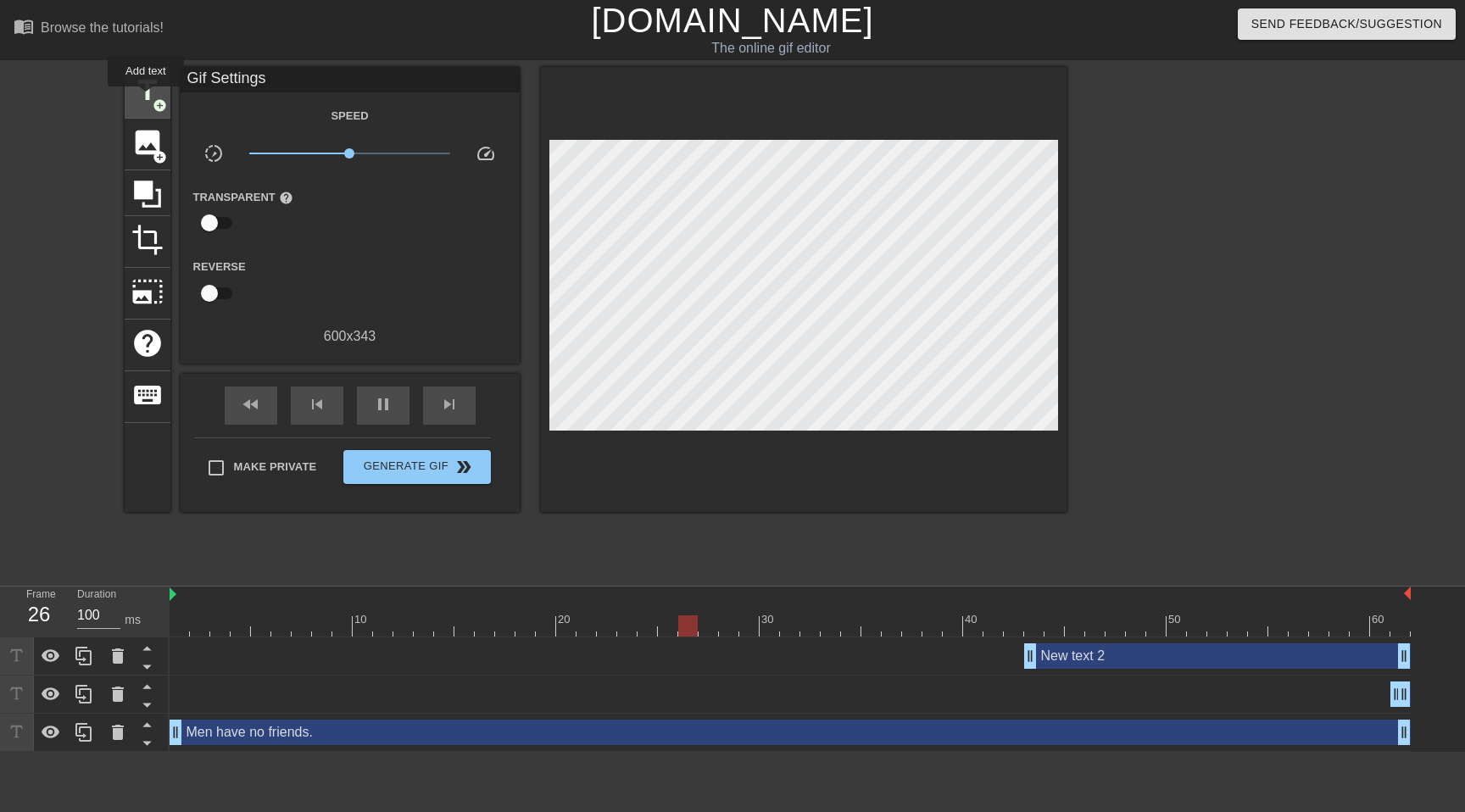
click at [147, 99] on span "title" at bounding box center [148, 91] width 33 height 33
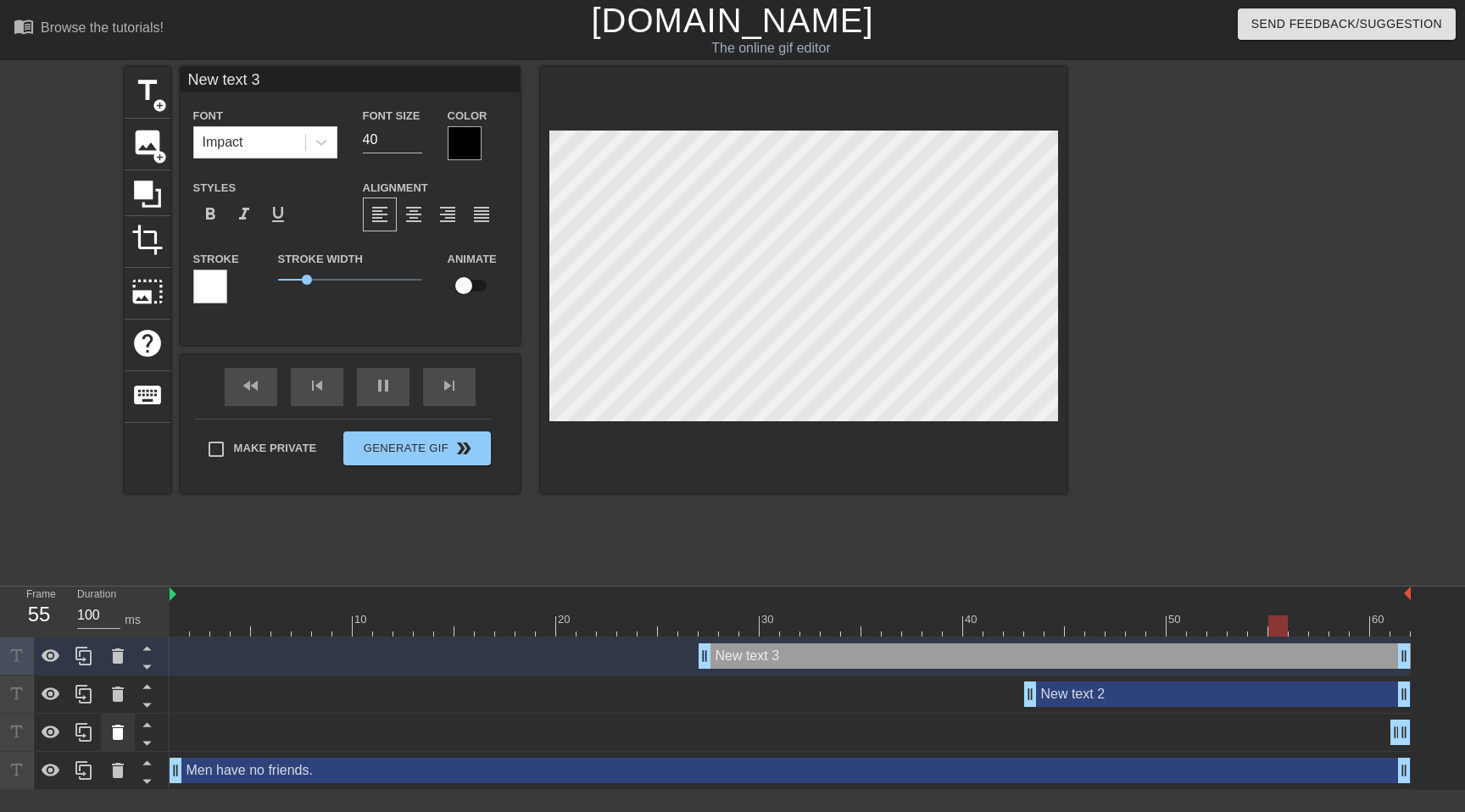
click at [113, 735] on icon at bounding box center [118, 732] width 12 height 15
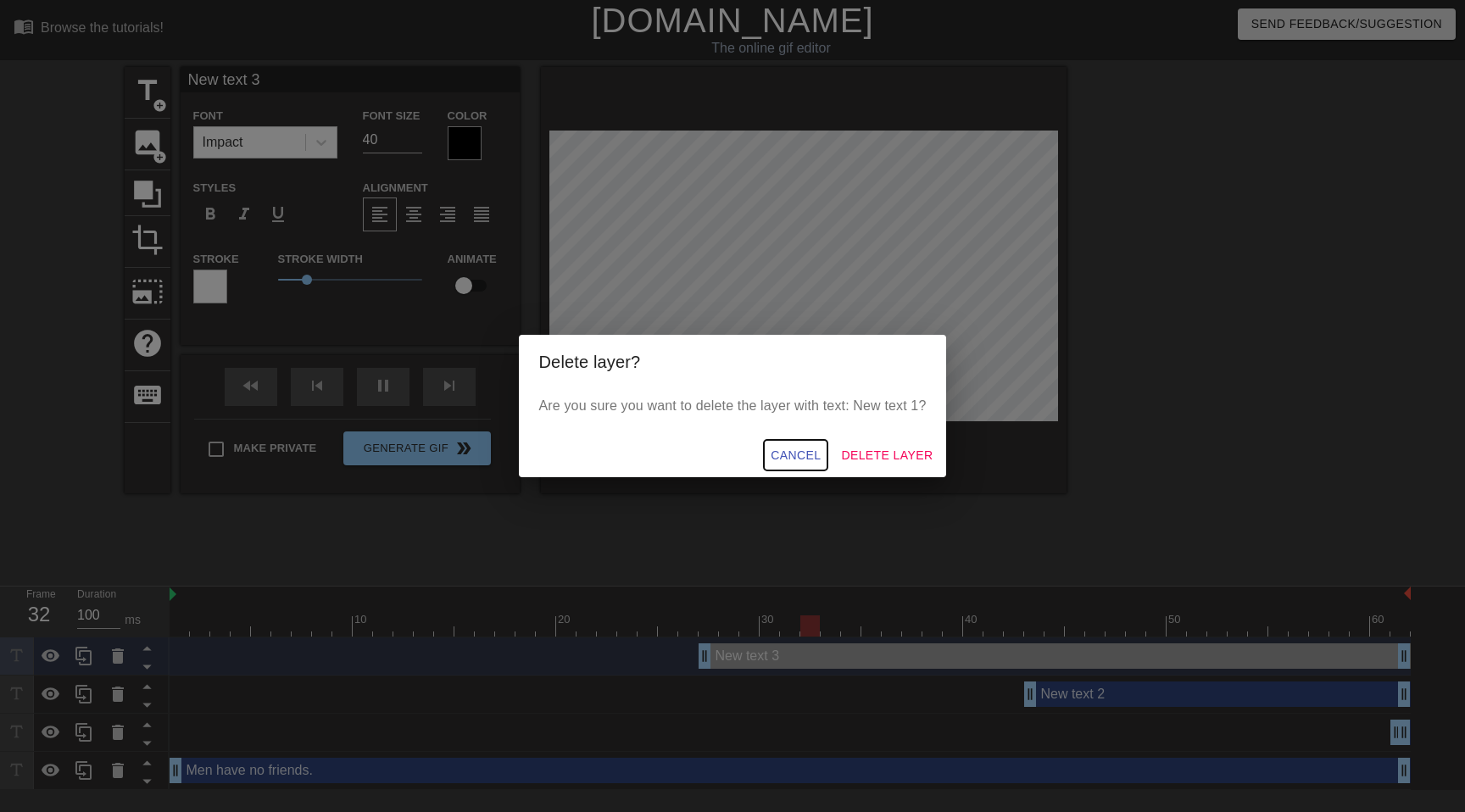
click at [797, 453] on span "Cancel" at bounding box center [795, 455] width 50 height 21
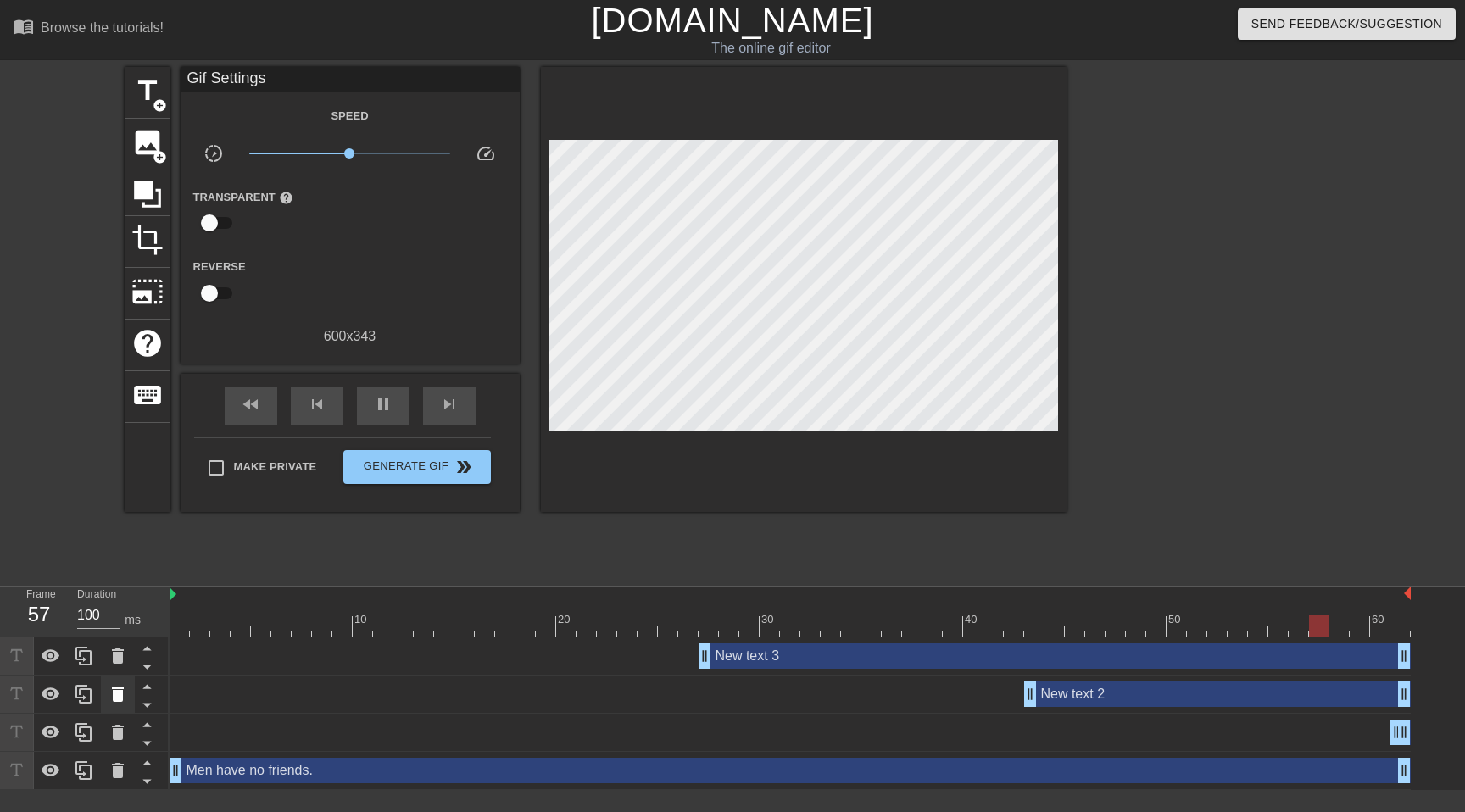
click at [121, 693] on icon at bounding box center [118, 695] width 12 height 15
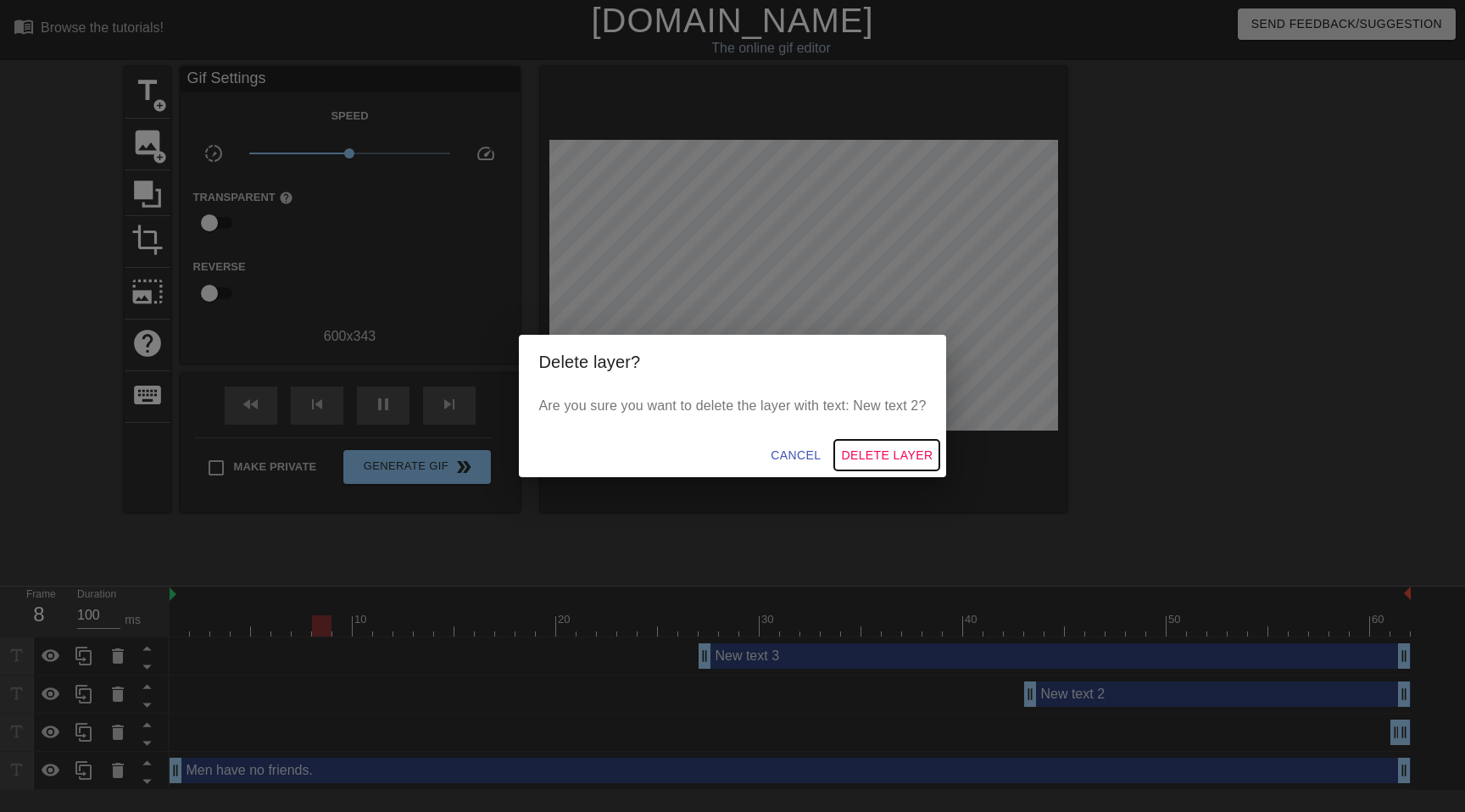
click at [877, 454] on span "Delete Layer" at bounding box center [886, 455] width 92 height 21
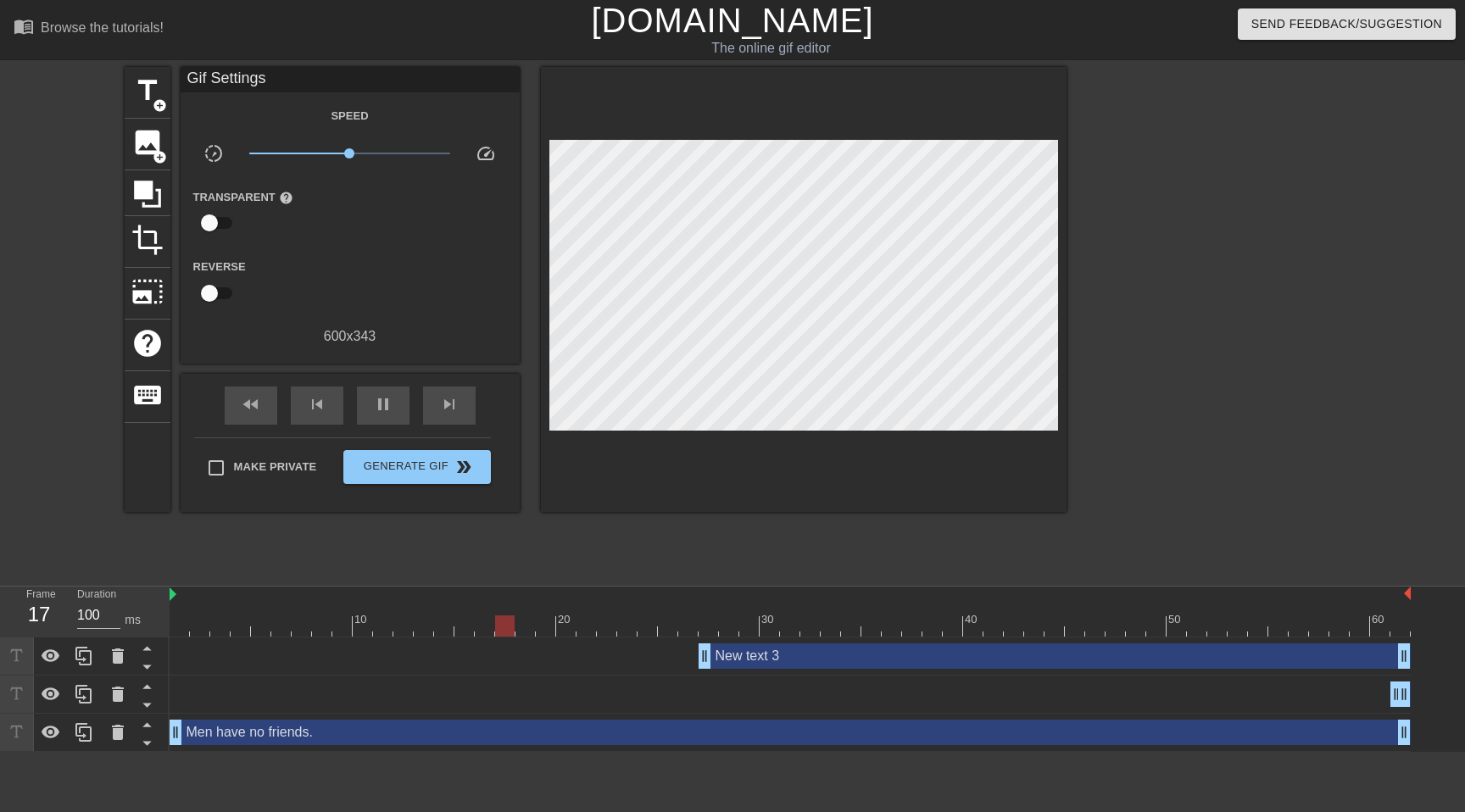
click at [238, 691] on div "New text 1 drag_handle drag_handle" at bounding box center [790, 695] width 1241 height 26
click at [1367, 699] on div "New text 1 drag_handle drag_handle" at bounding box center [790, 695] width 1241 height 26
drag, startPoint x: 1399, startPoint y: 698, endPoint x: 1367, endPoint y: 698, distance: 32.0
click at [1367, 698] on div "New text 1 drag_handle drag_handle" at bounding box center [790, 695] width 1241 height 26
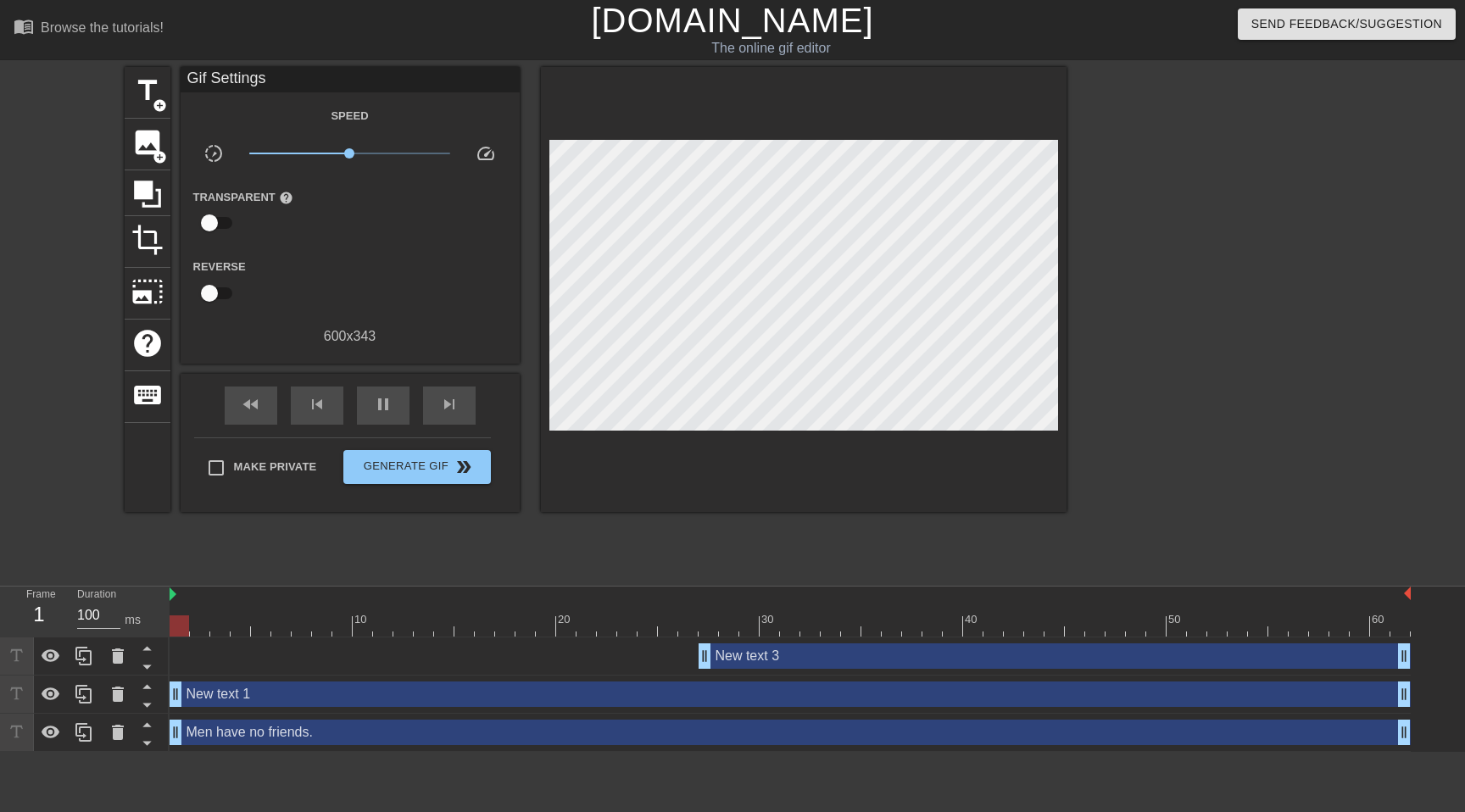
drag, startPoint x: 1395, startPoint y: 704, endPoint x: 162, endPoint y: 669, distance: 1233.5
click at [162, 669] on div "Frame 1 Duration 100 ms 10 20 30 40 50 60 New text 3 drag_handle drag_handle Ne…" at bounding box center [732, 669] width 1465 height 165
click at [219, 694] on div "New text 1 drag_handle drag_handle" at bounding box center [790, 695] width 1241 height 26
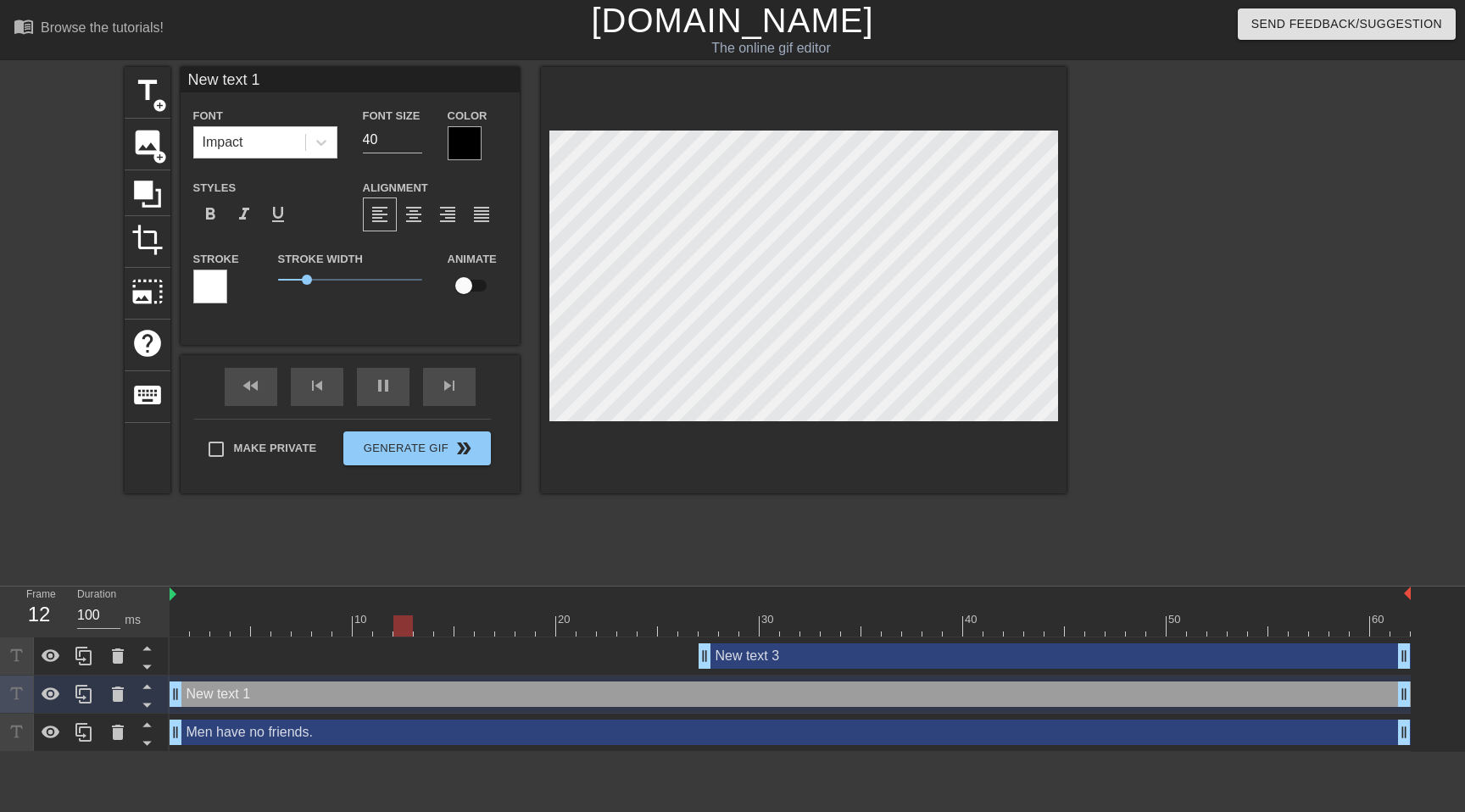
click at [219, 694] on div "New text 1 drag_handle drag_handle" at bounding box center [790, 695] width 1241 height 26
click at [220, 695] on div "New text 1 drag_handle drag_handle" at bounding box center [790, 695] width 1241 height 26
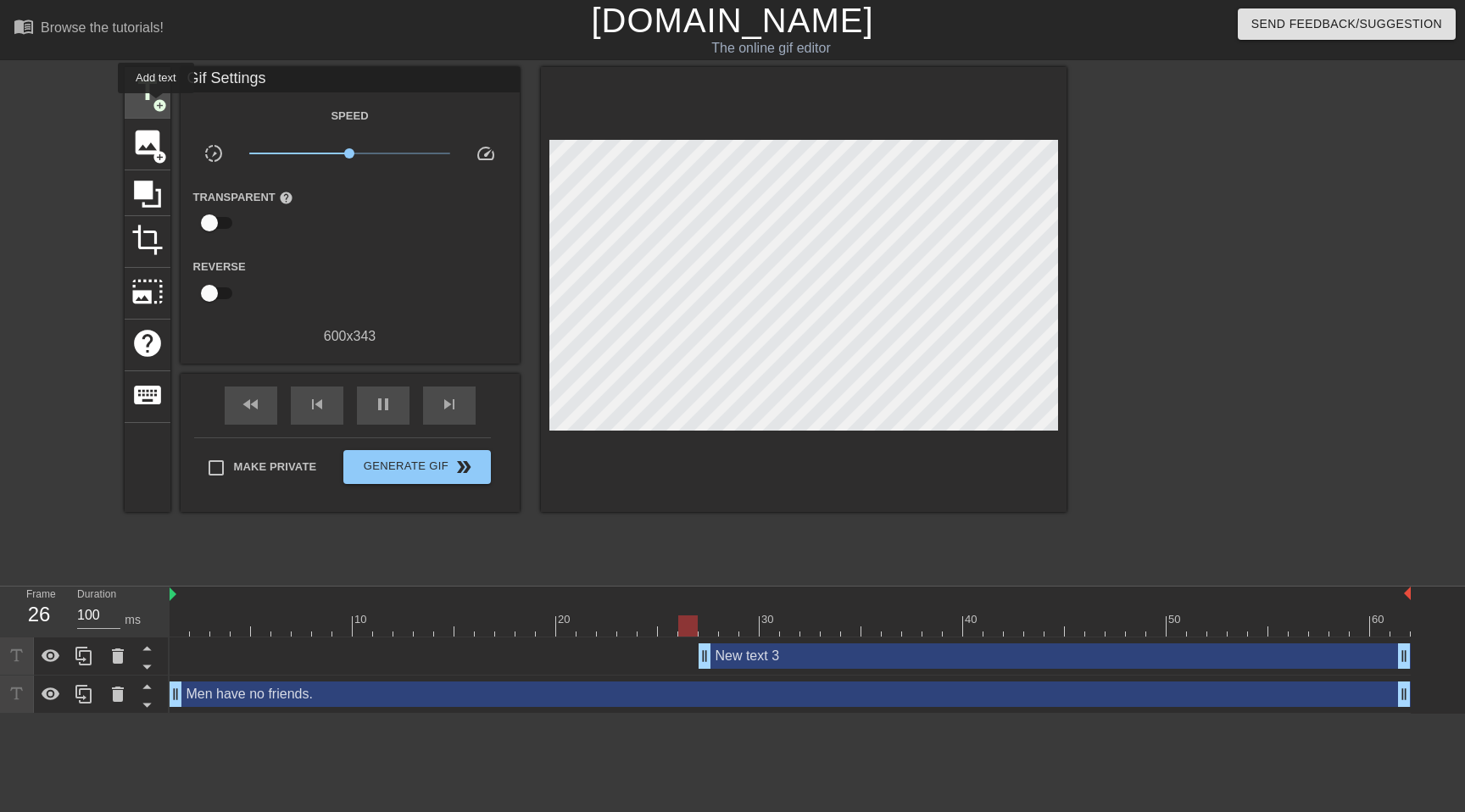
click at [157, 105] on span "add_circle" at bounding box center [160, 105] width 15 height 15
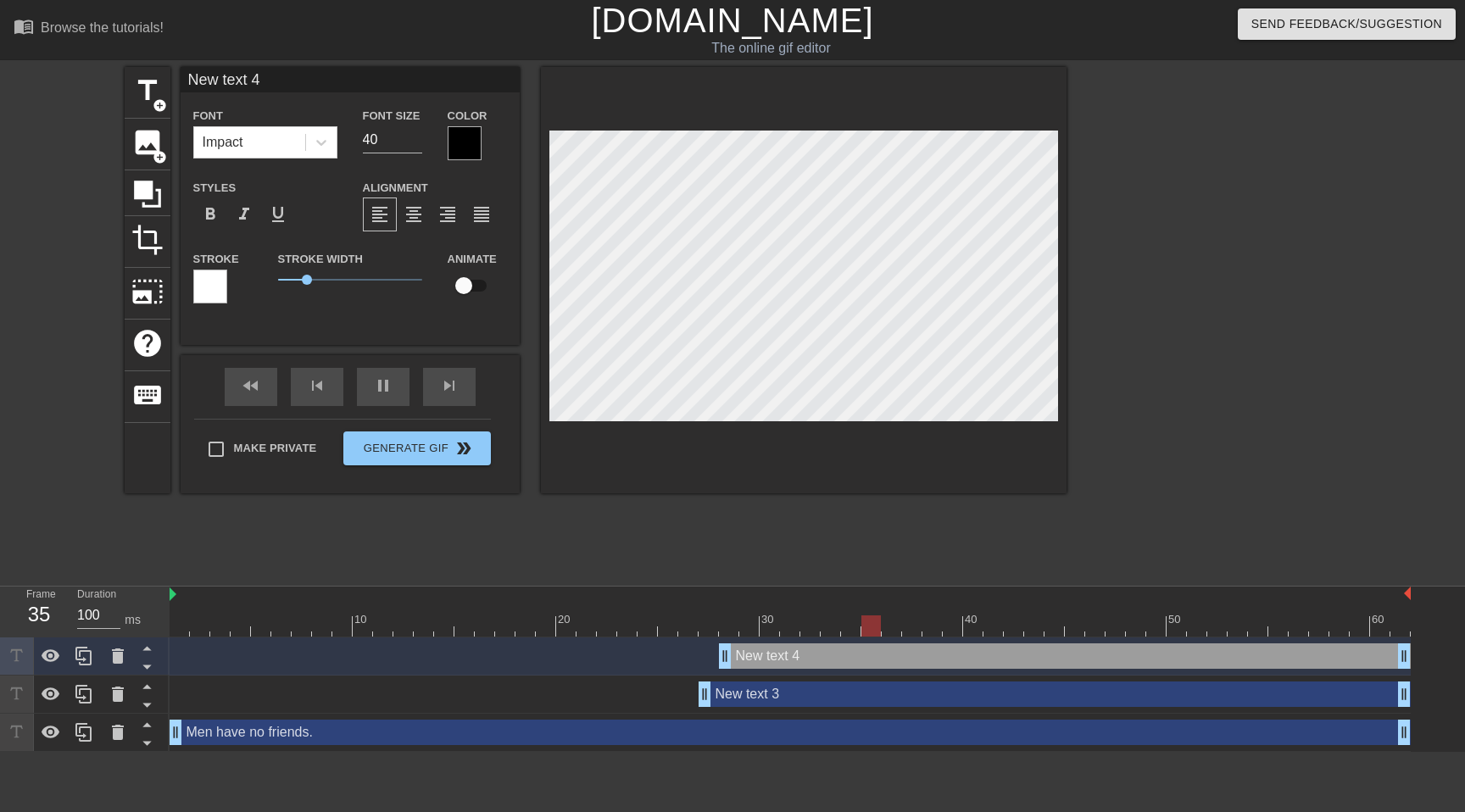
scroll to position [0, 0]
type input "New text"
type textarea "New text"
type input "New text"
type textarea "New text"
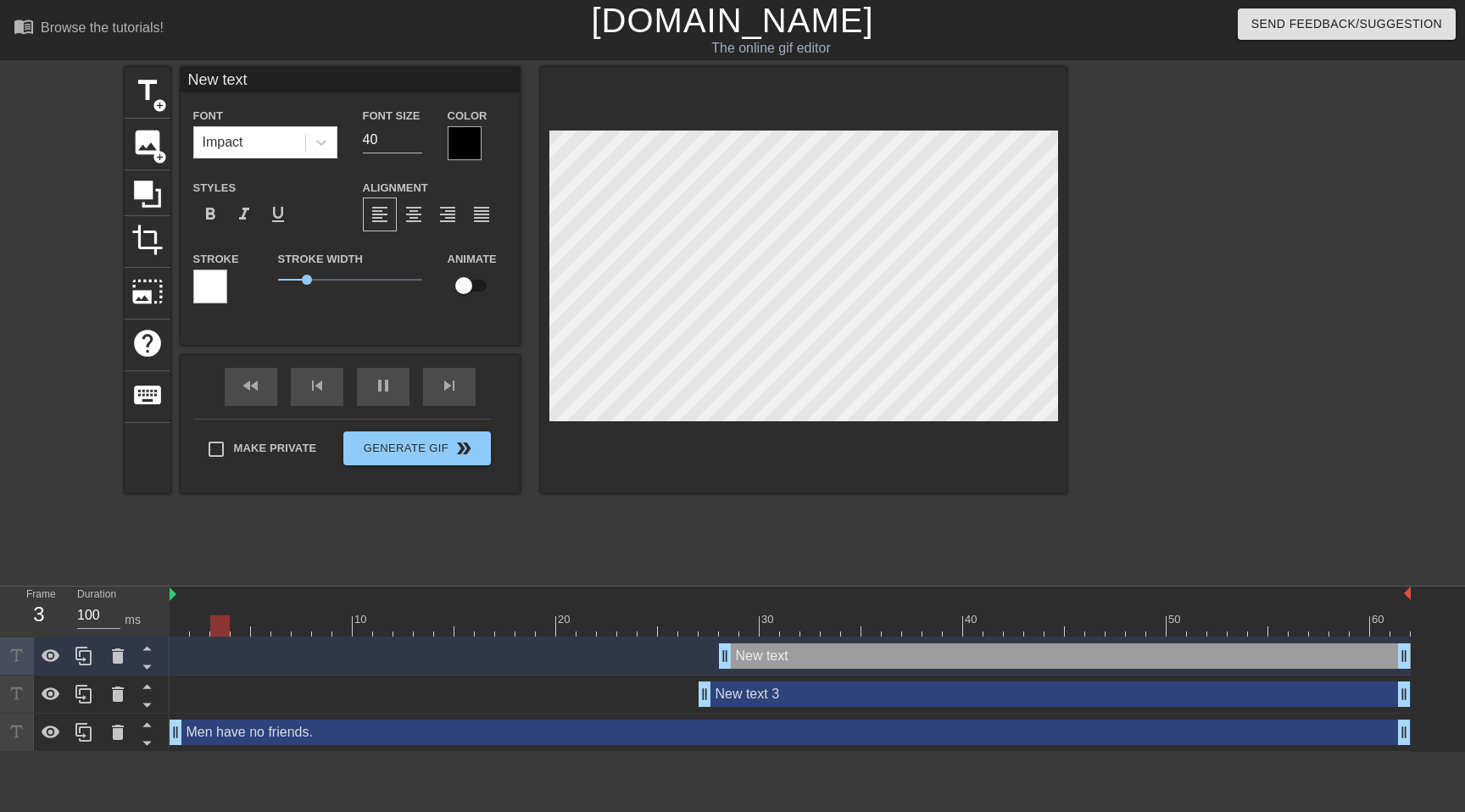
type input "New tex"
type textarea "New tex"
type input "New te"
type textarea "New te"
type input "New t"
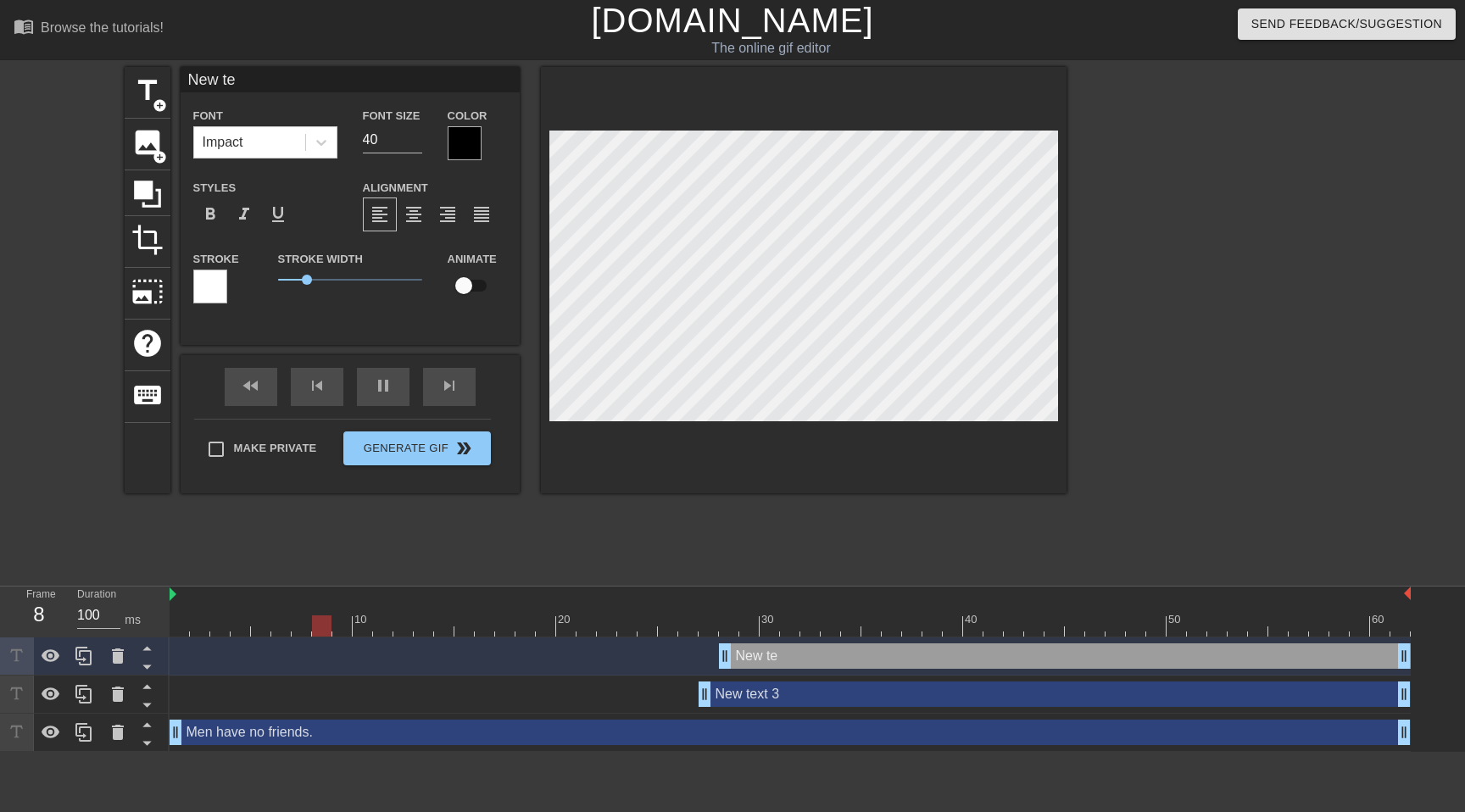
type textarea "New t"
type input "New"
type textarea "New"
type input "New"
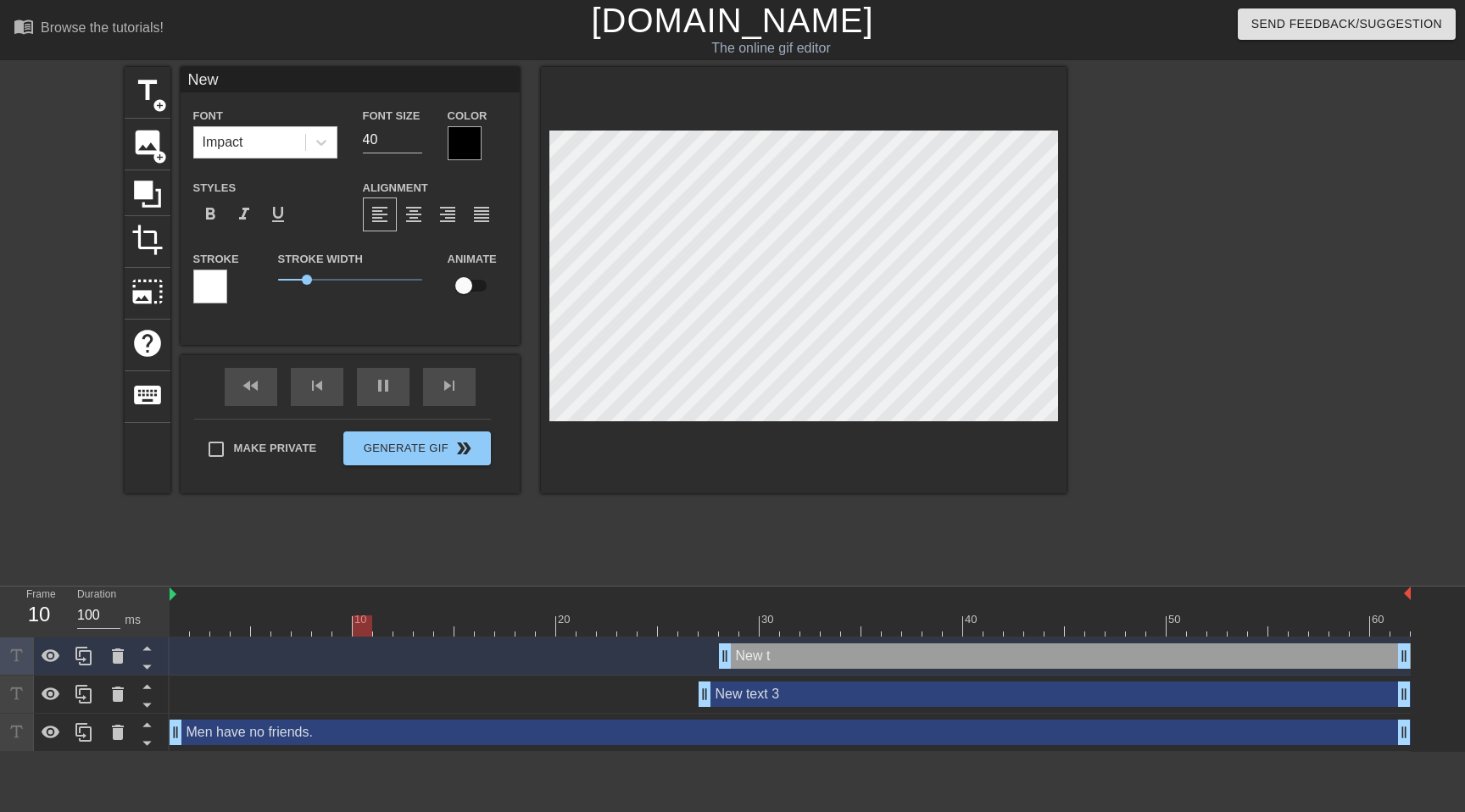
type textarea "New"
type input "Ne"
type textarea "Ne"
type input "N"
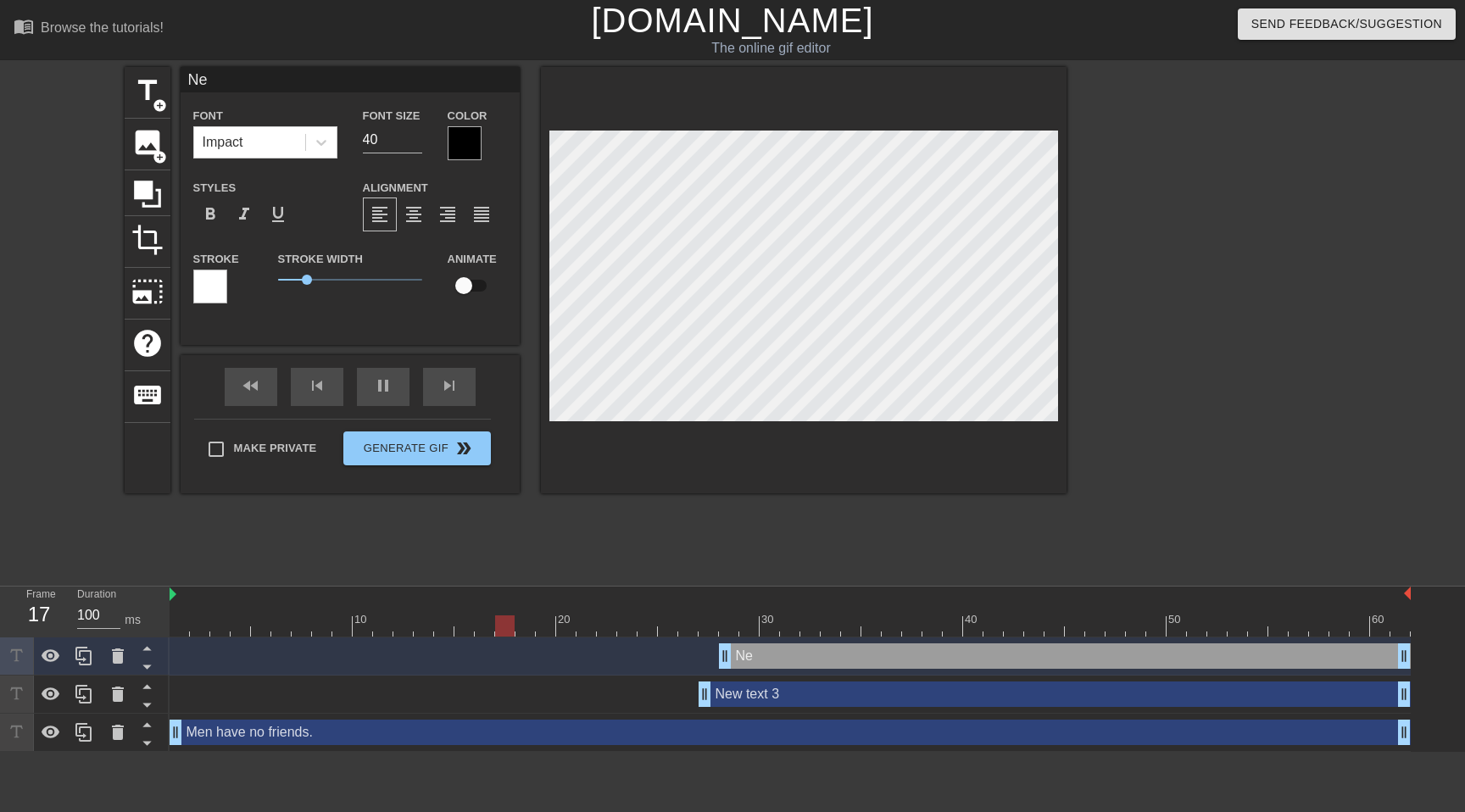
type textarea "N"
type input "M"
type textarea "M"
type input "Me"
type textarea "Me"
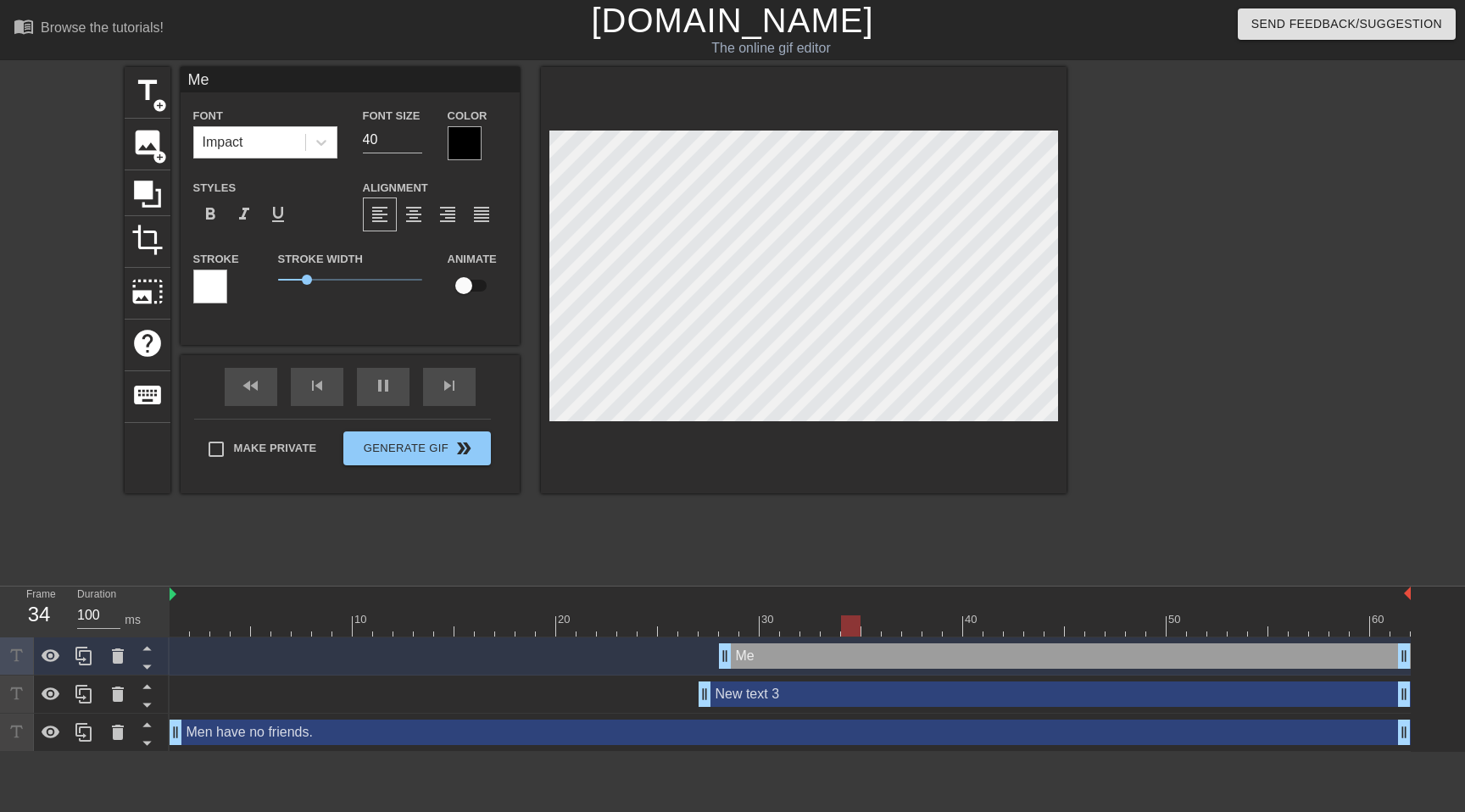
type input "Men"
type textarea "Men"
type input "Men"
type textarea "Men"
type input "Men h"
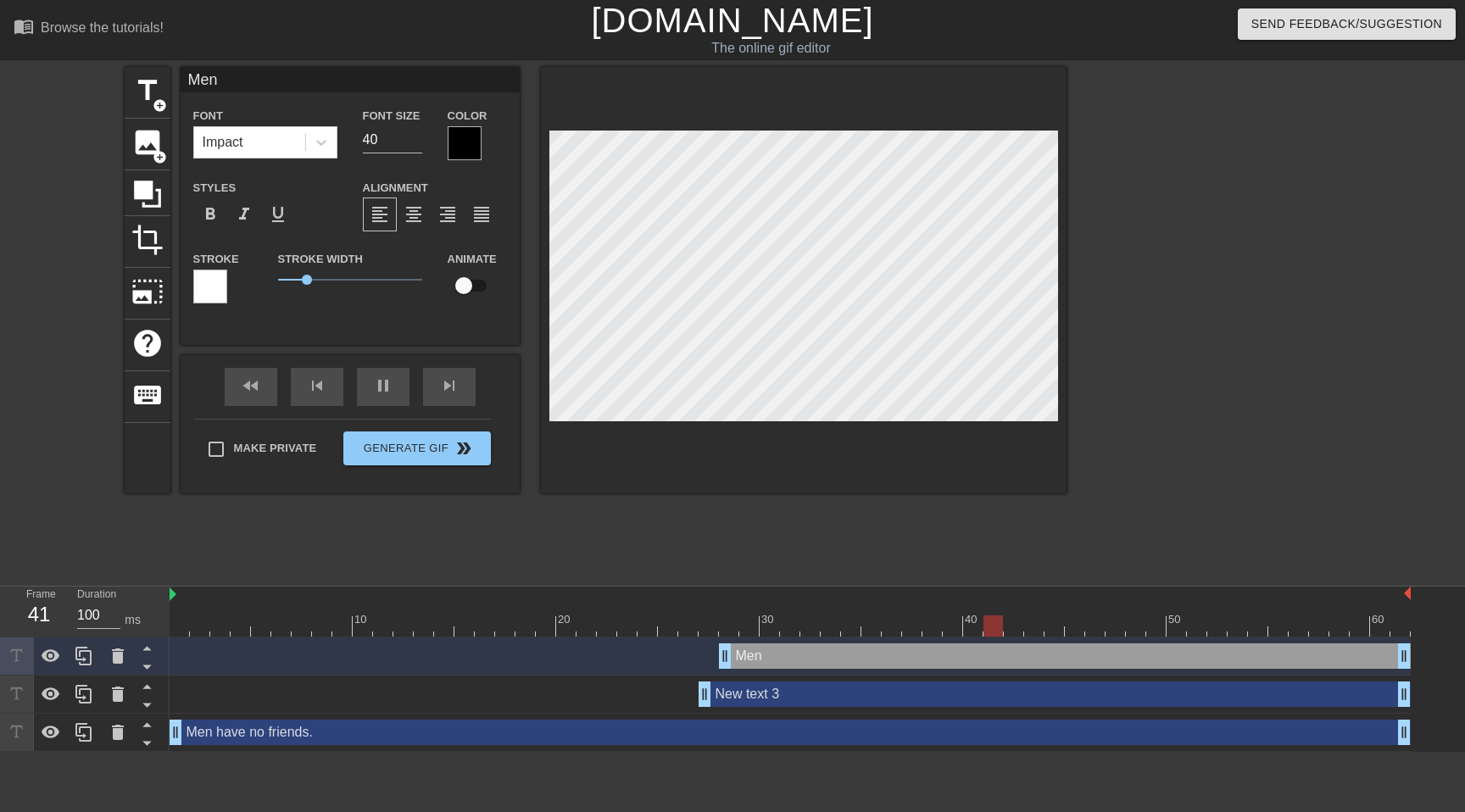
type textarea "Men h"
type input "Men ha"
type textarea "Men ha"
type input "Men hav"
type textarea "Men hav"
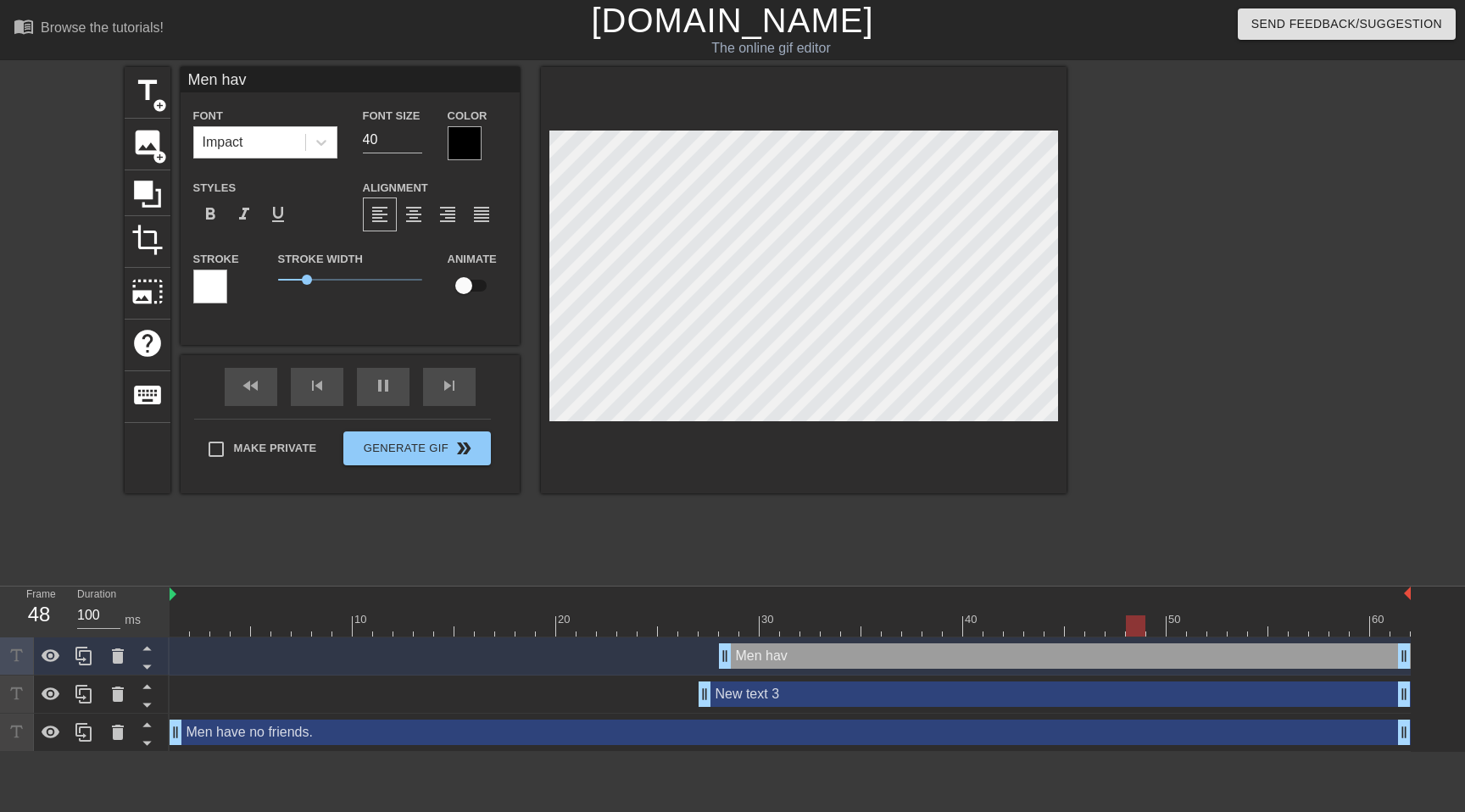
type input "Men have"
type textarea "Men have"
type input "Men have"
type textarea "Men have"
type input "Men have n"
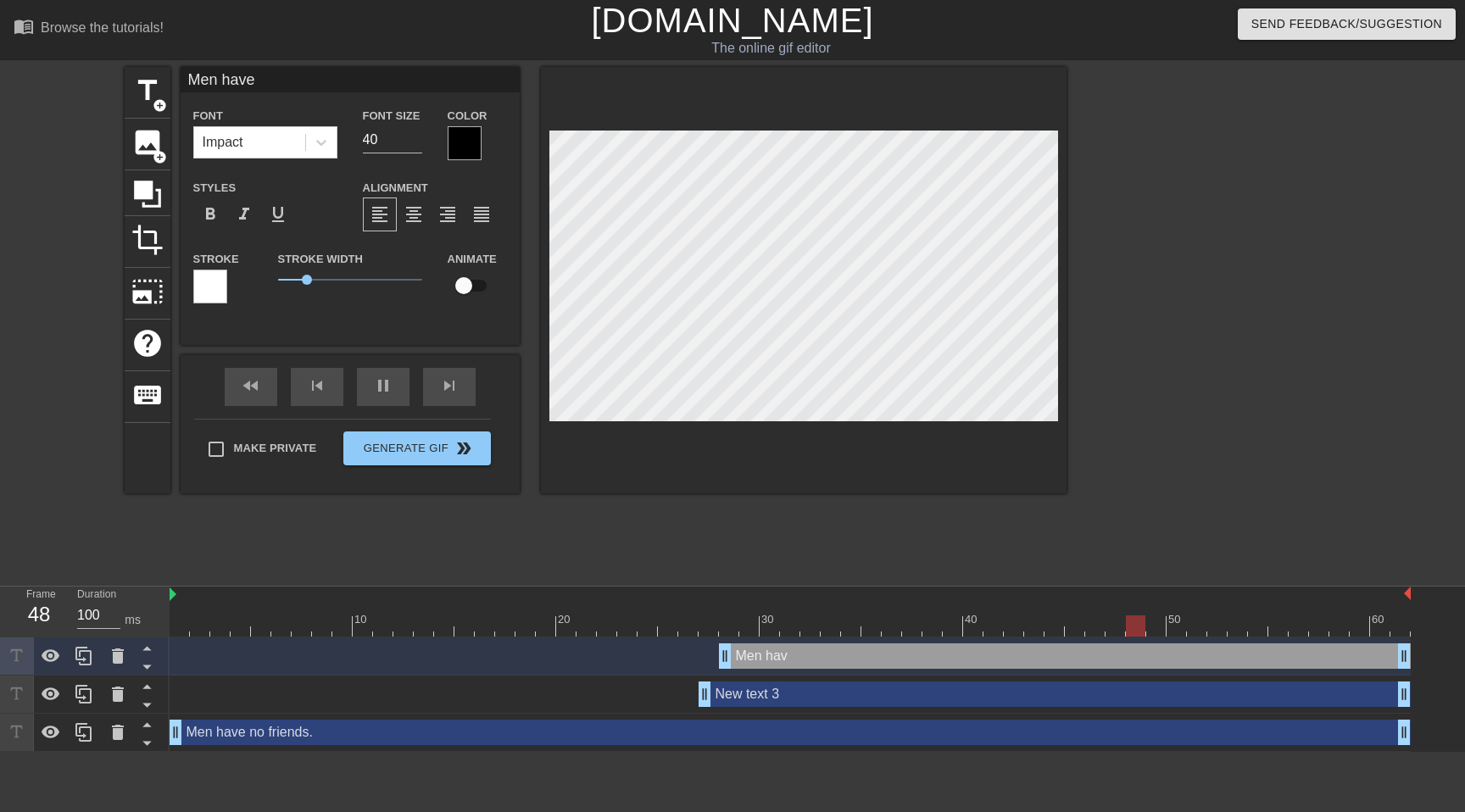
type textarea "Men have n"
type input "Men have no"
type textarea "Men have no"
type input "Men have no"
type textarea "Men have no"
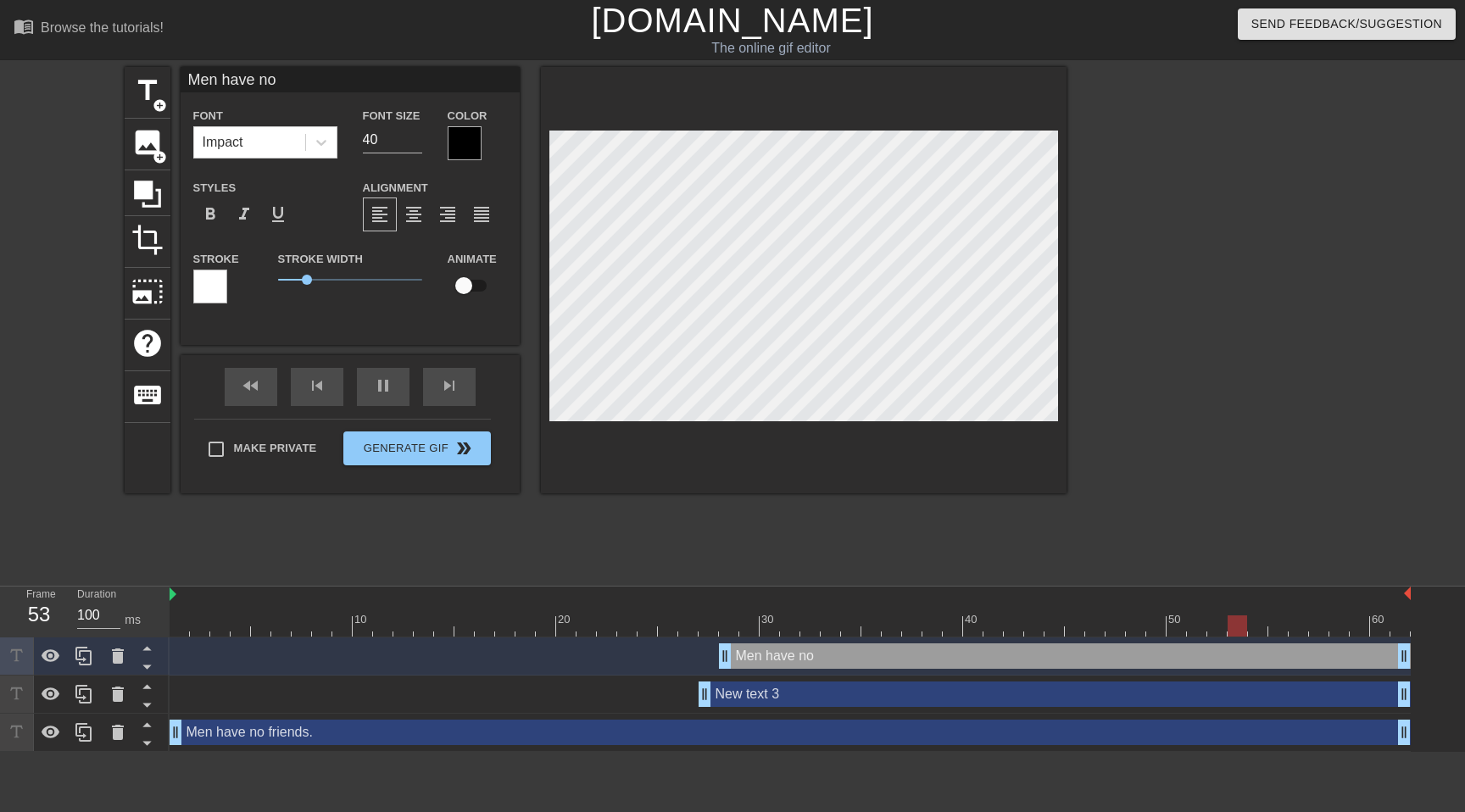
scroll to position [0, 3]
type input "Men have no"
type textarea "Men have no"
type input "Men have n"
type textarea "Men have n"
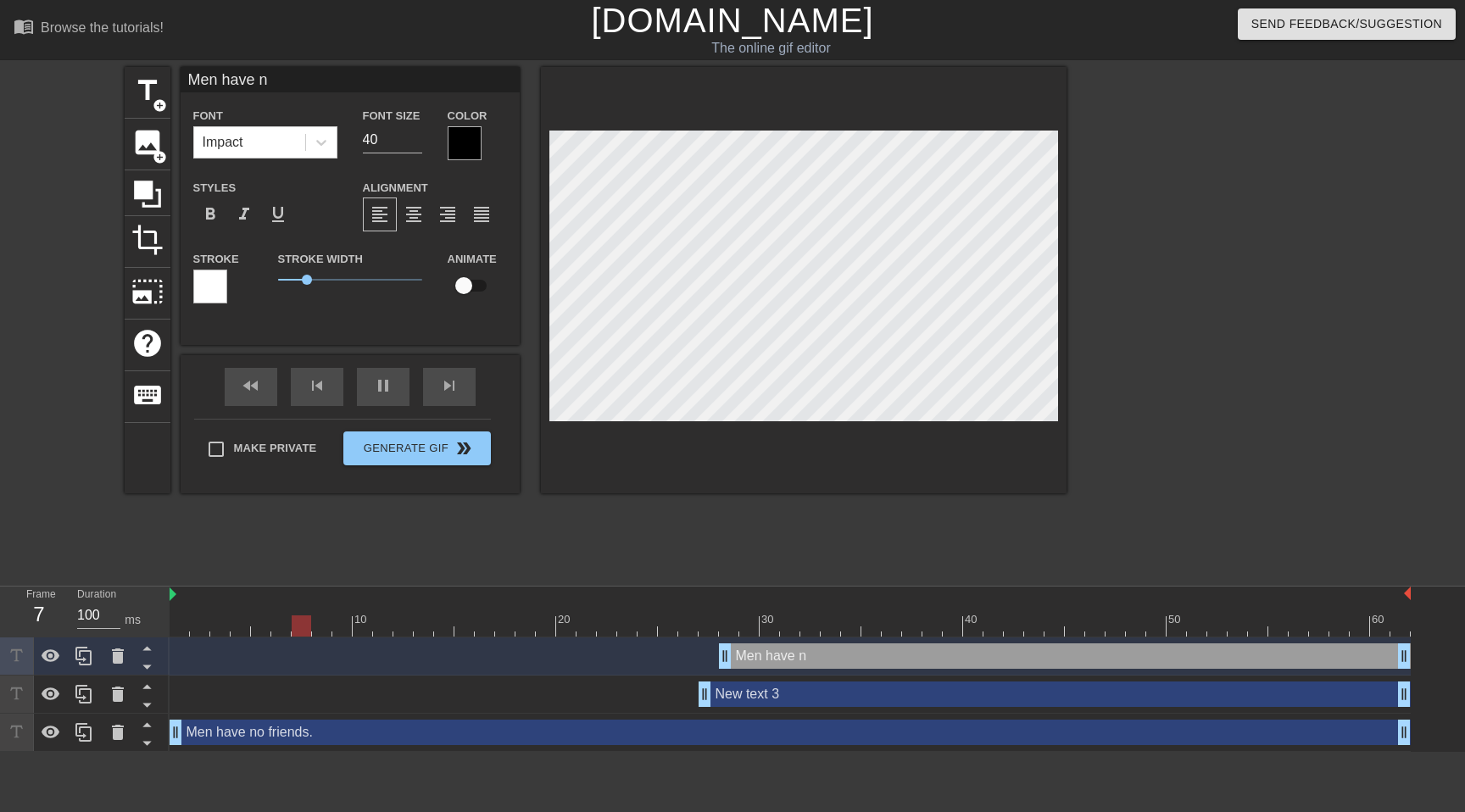
type input "Men have"
type textarea "Men have"
type input "Men have"
type textarea "Men have"
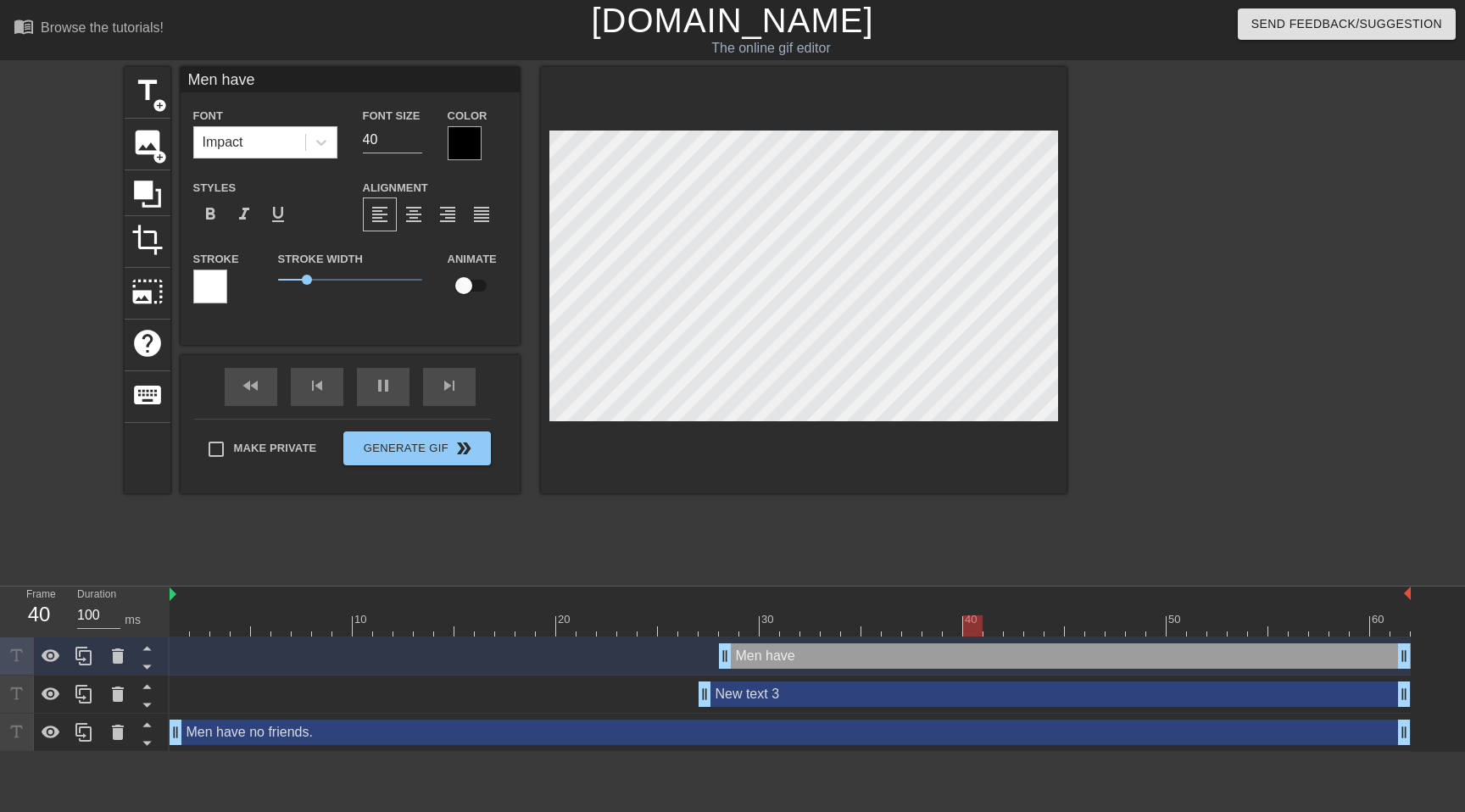
type input "Men hav"
type textarea "Men hav"
type input "Men ha"
type textarea "Men ha"
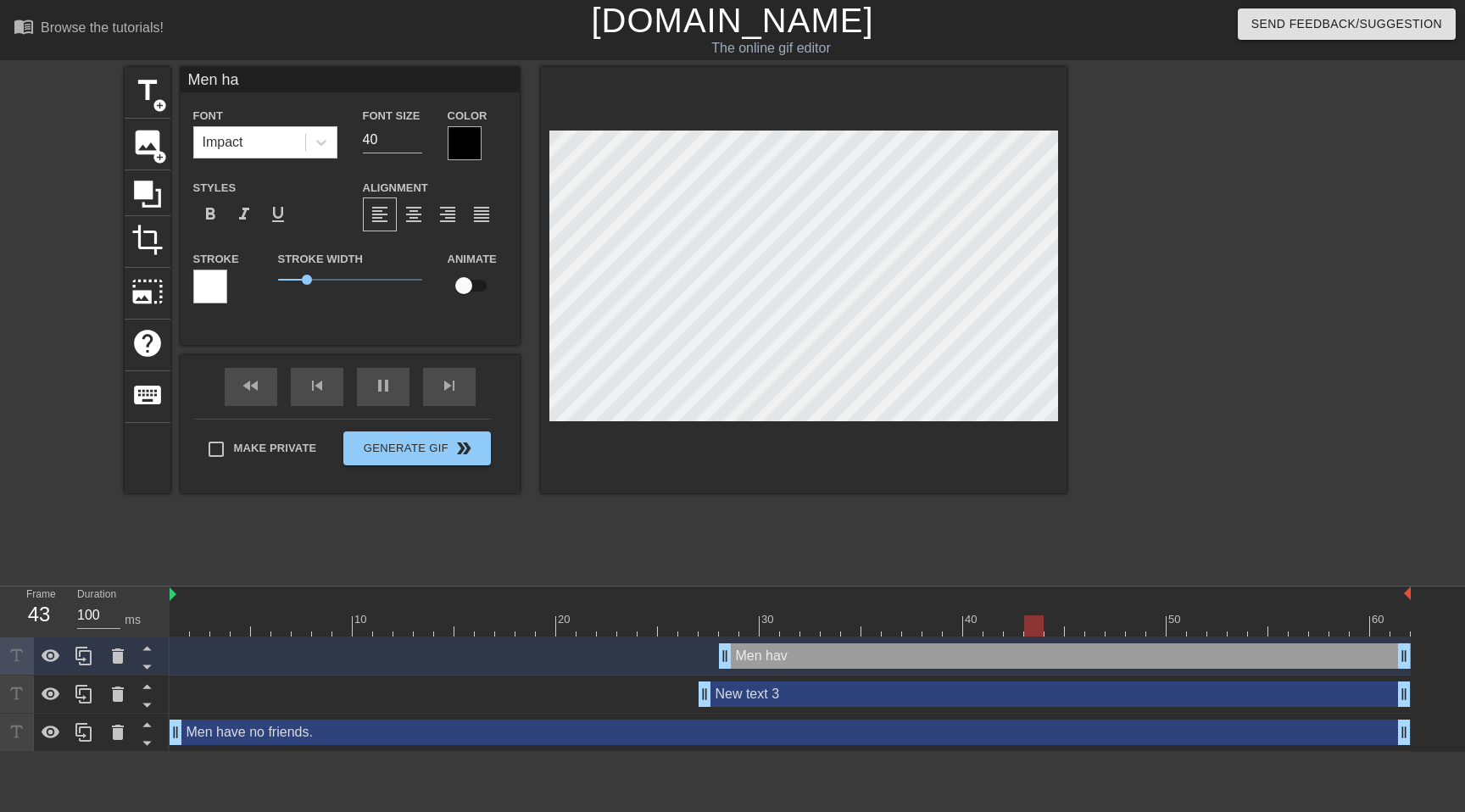
type input "Men h"
type textarea "Men h"
type input "Men"
type textarea "Men"
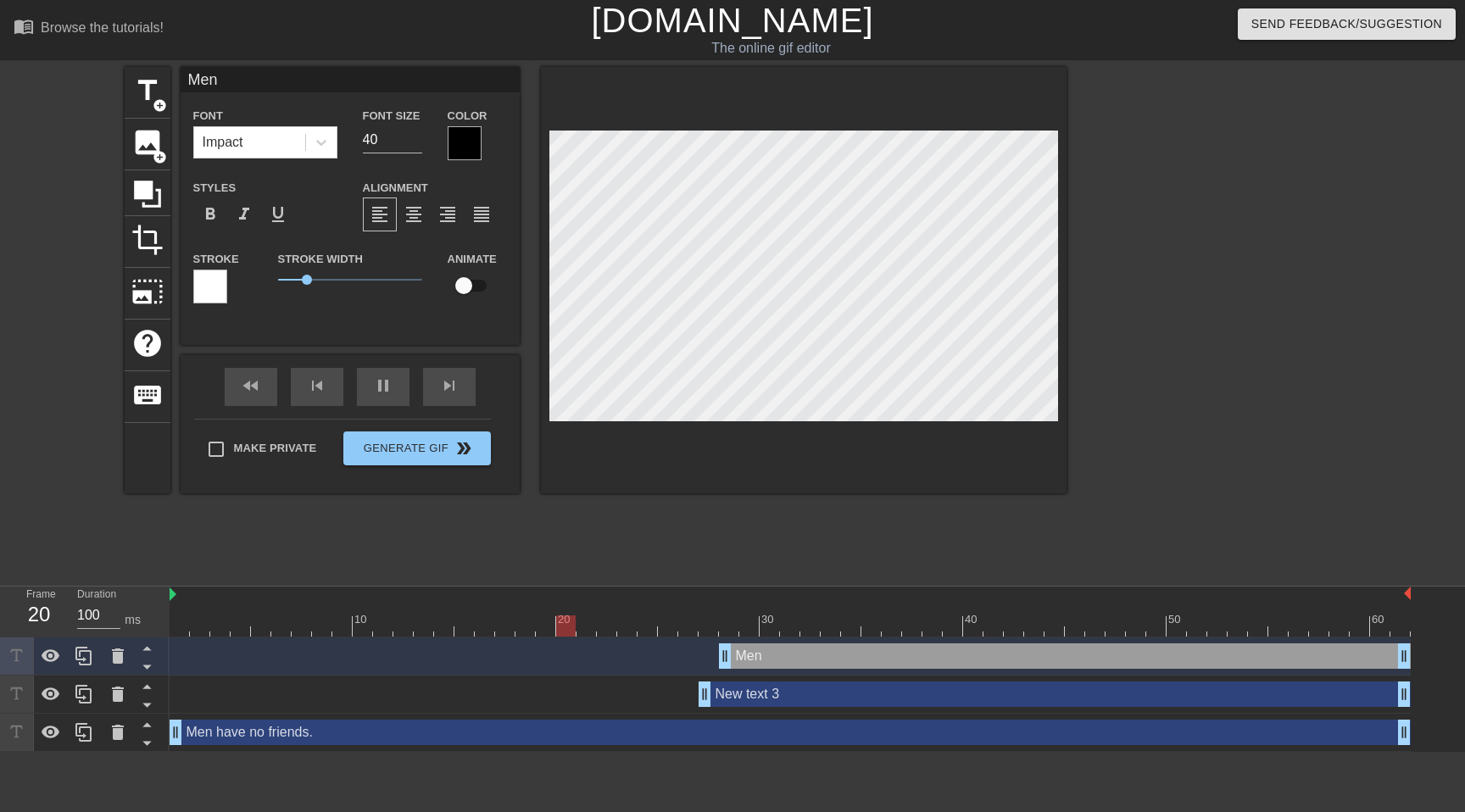
type input "Men n"
type textarea "Men n"
type input "Men ne"
type textarea "Men ne"
type input "Men nee"
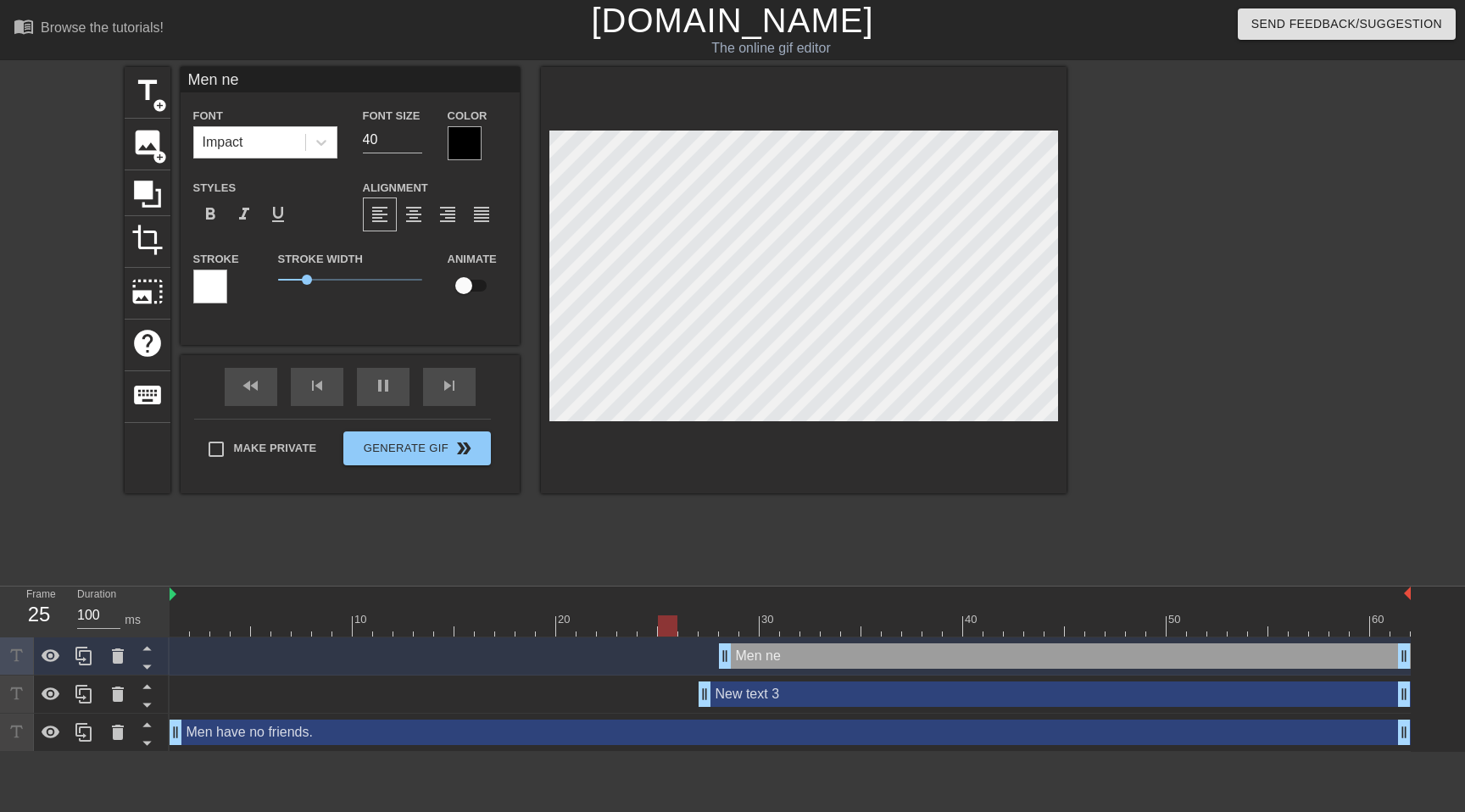
type textarea "Men nee"
type input "Men need"
type textarea "Men need"
type input "Men need"
type textarea "Men need"
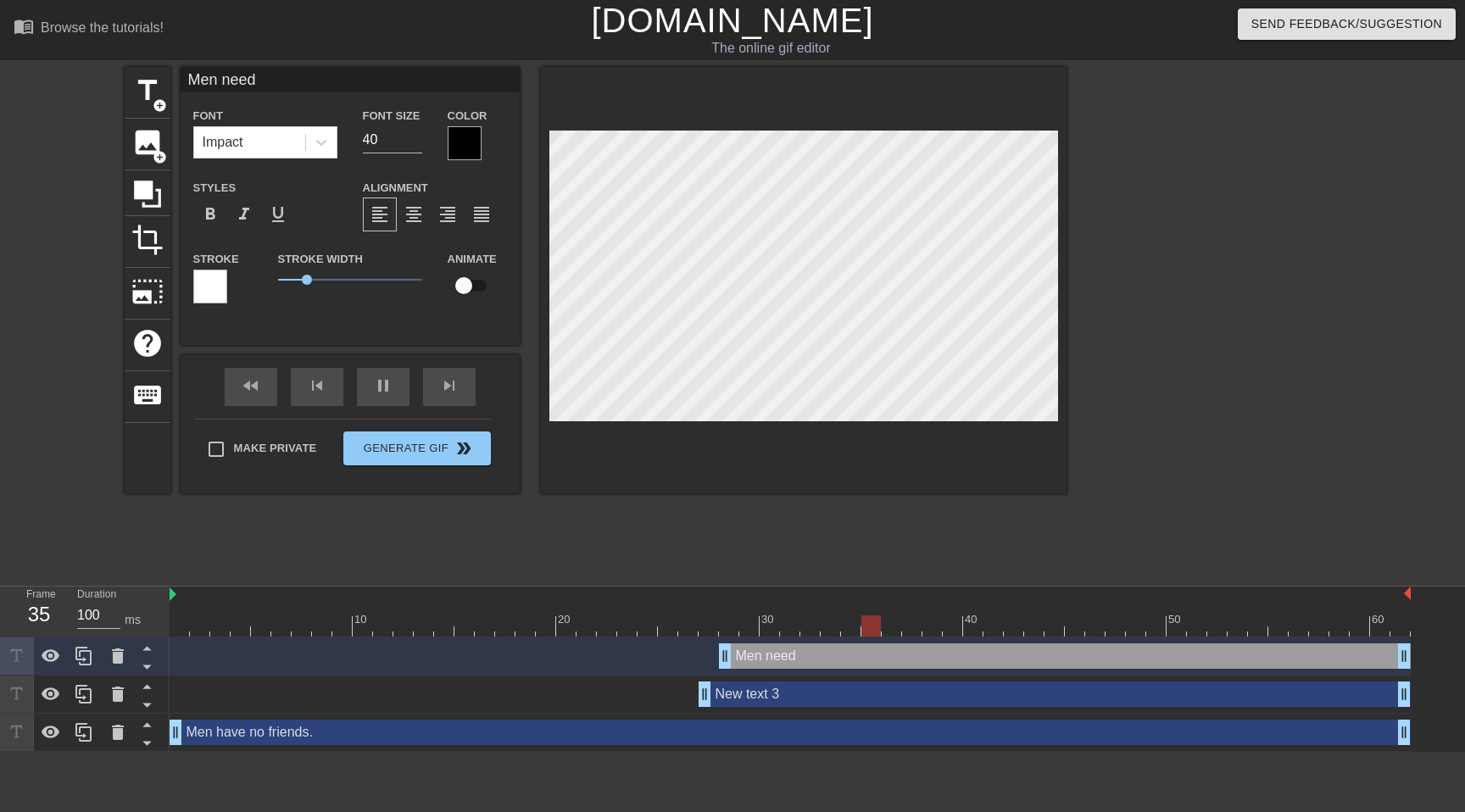
type input "Men need n"
type textarea "Men need n"
type input "Men need no"
type textarea "Men need no"
type input "Men need no"
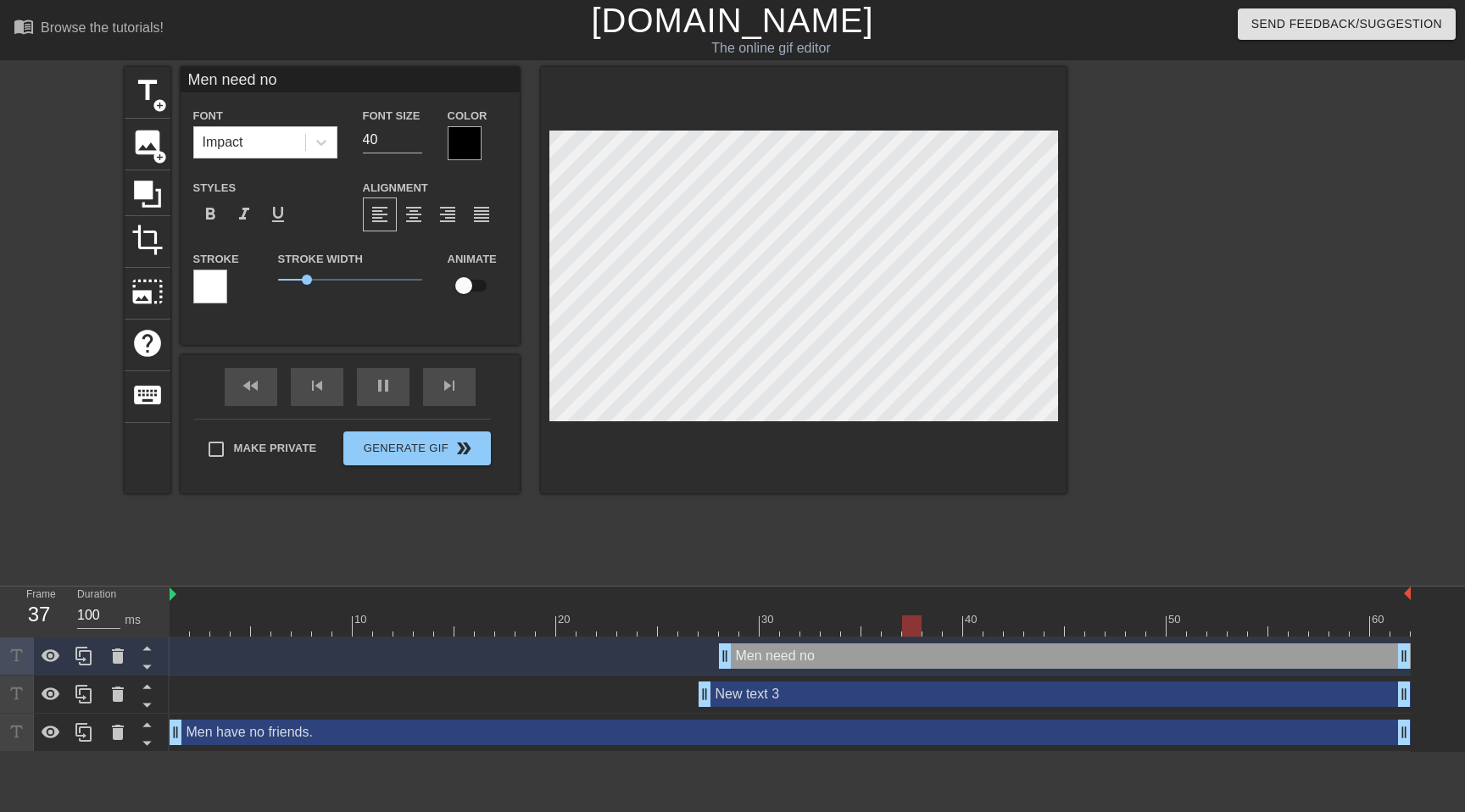
type textarea "Men need no"
type input "Men need no f"
type textarea "Men need no f"
type input "Men need no fr"
type textarea "Men need no fri"
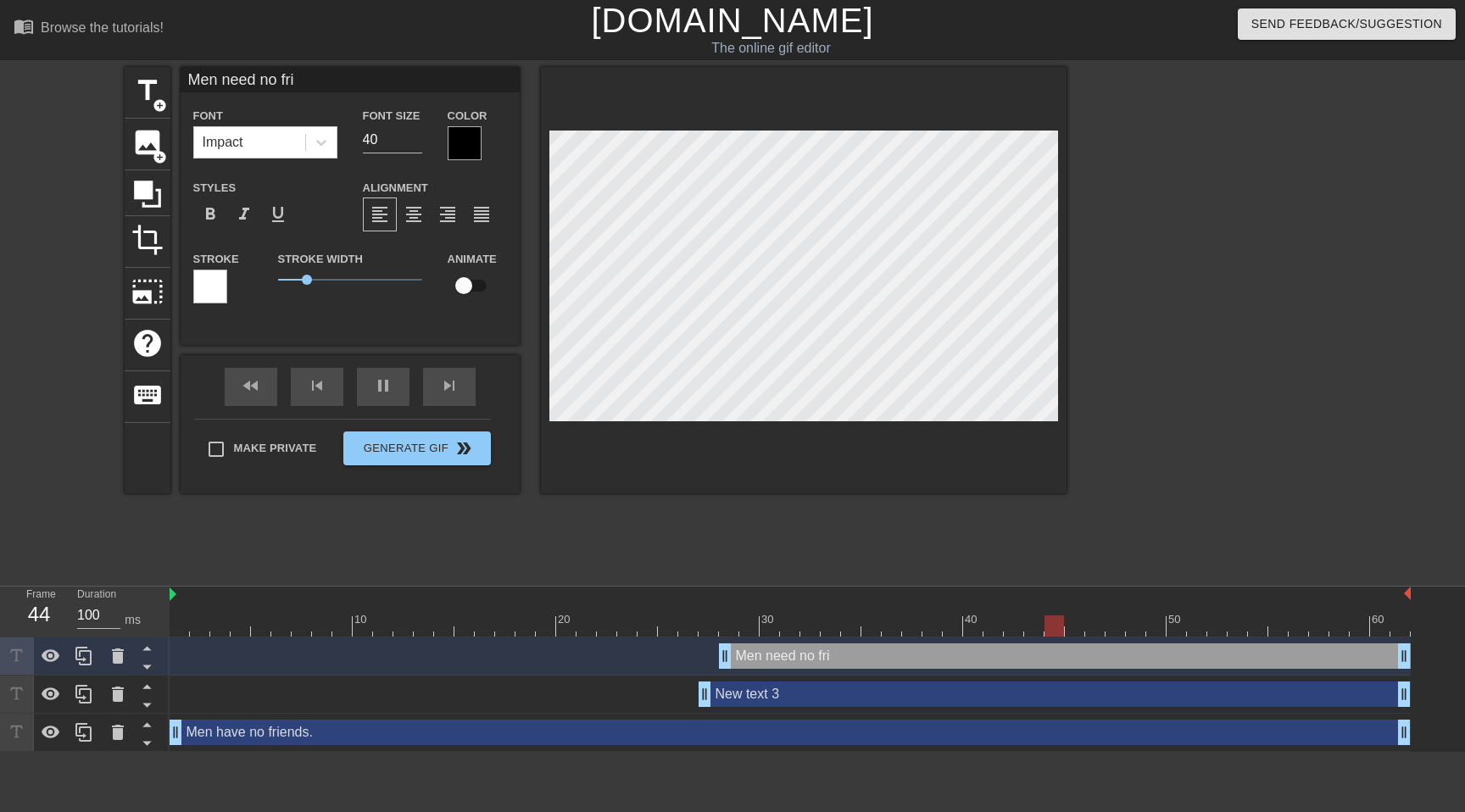
type input "Men need no frie"
type textarea "Men need no frie"
type input "Men need no frien"
type textarea "Men need no frien"
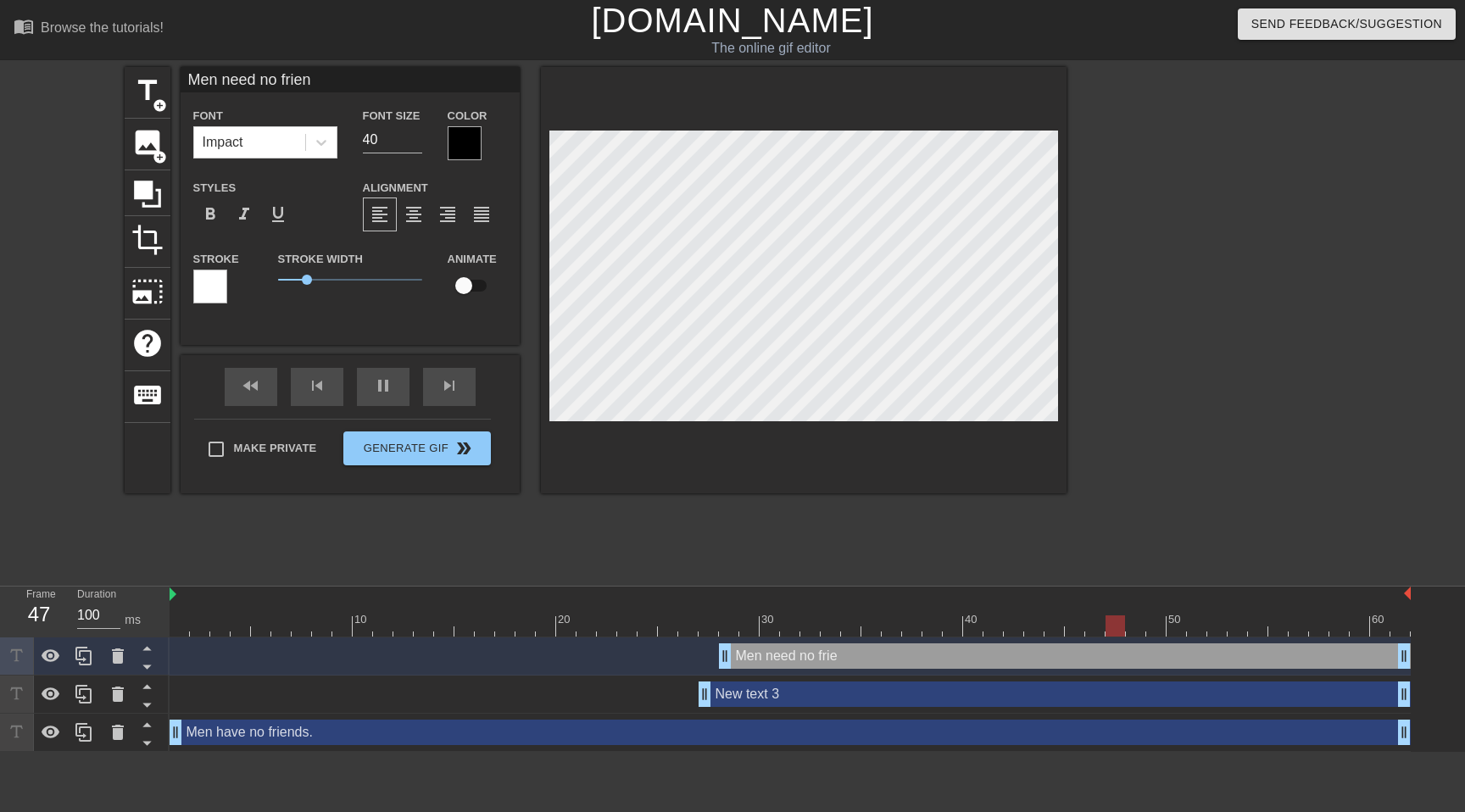
type input "Men need no friend"
type textarea "Men need no friend"
type input "Men need no friends"
type textarea "Men need no friends"
type input "Men need no friends."
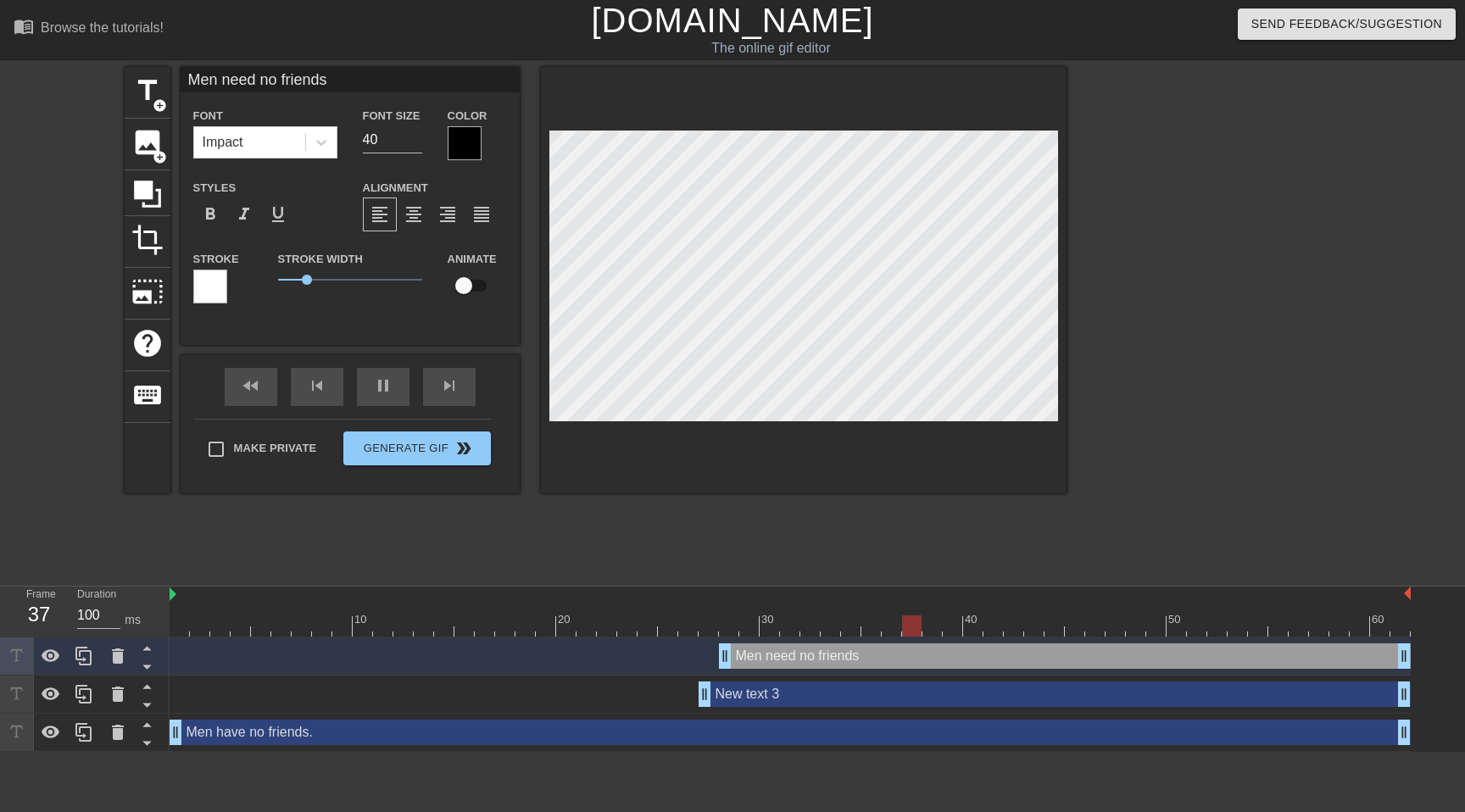
type textarea "Men need no friends."
click at [665, 691] on div "New text 3 drag_handle drag_handle" at bounding box center [790, 695] width 1241 height 26
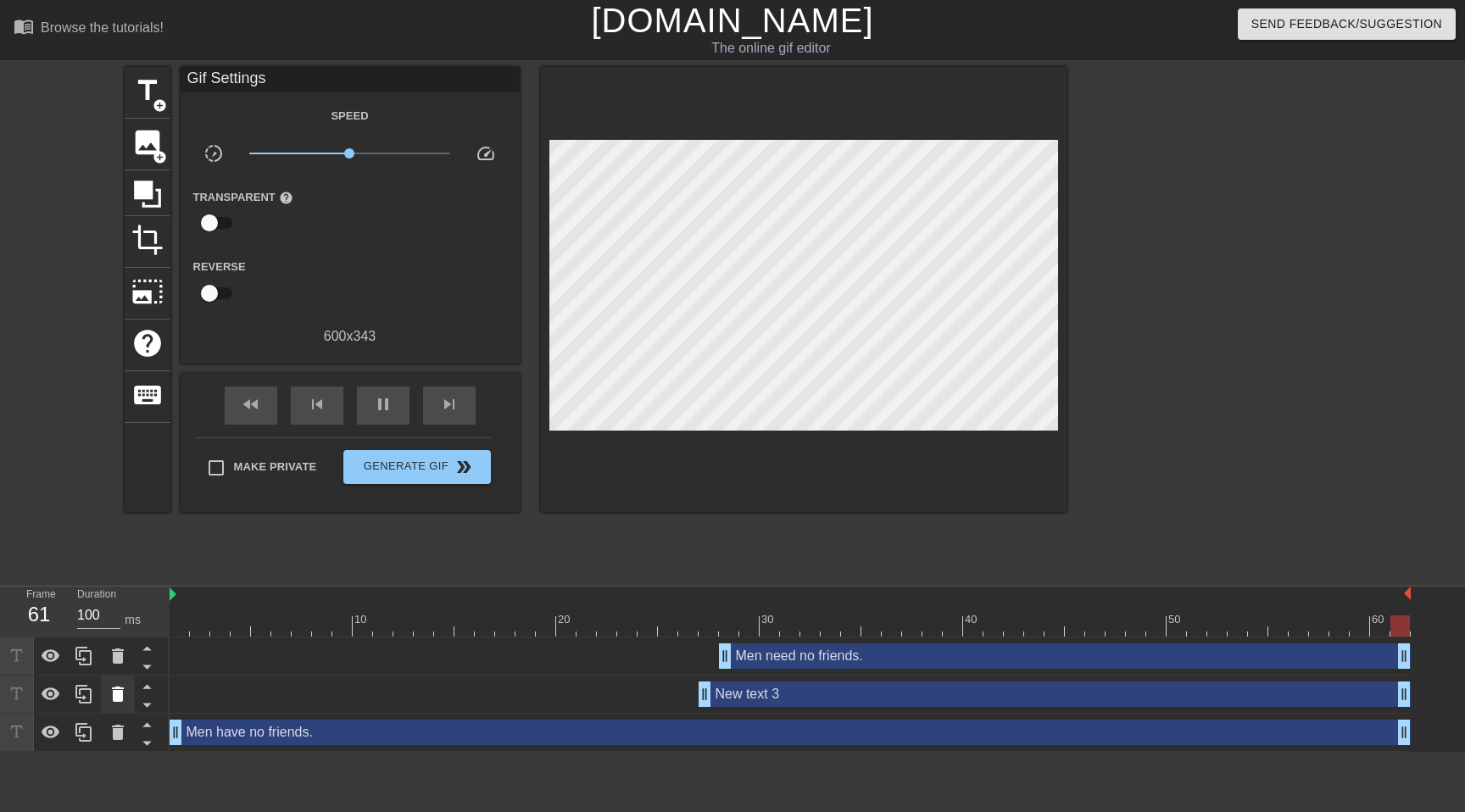
click at [108, 689] on icon at bounding box center [118, 695] width 21 height 21
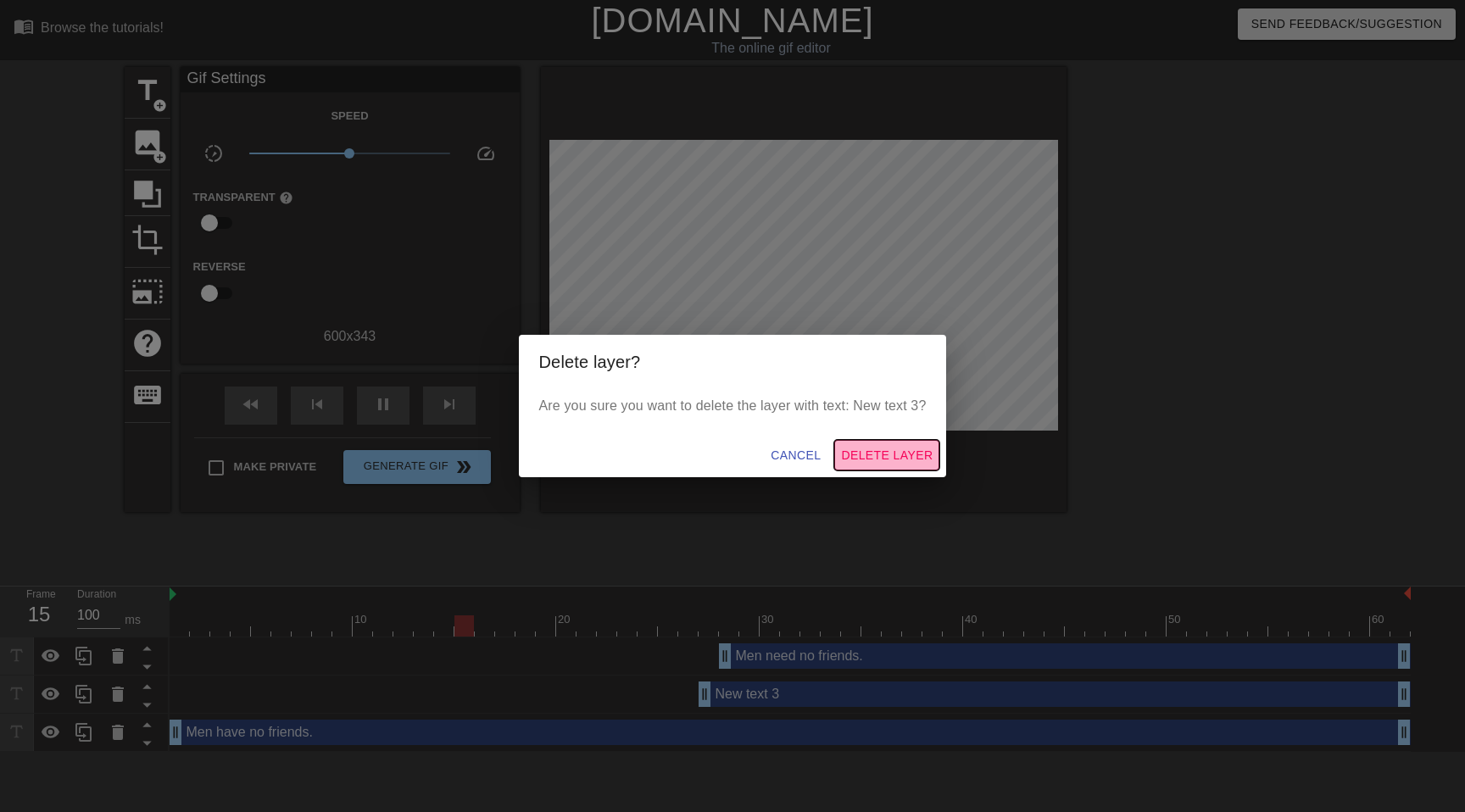
click at [885, 453] on span "Delete Layer" at bounding box center [886, 455] width 92 height 21
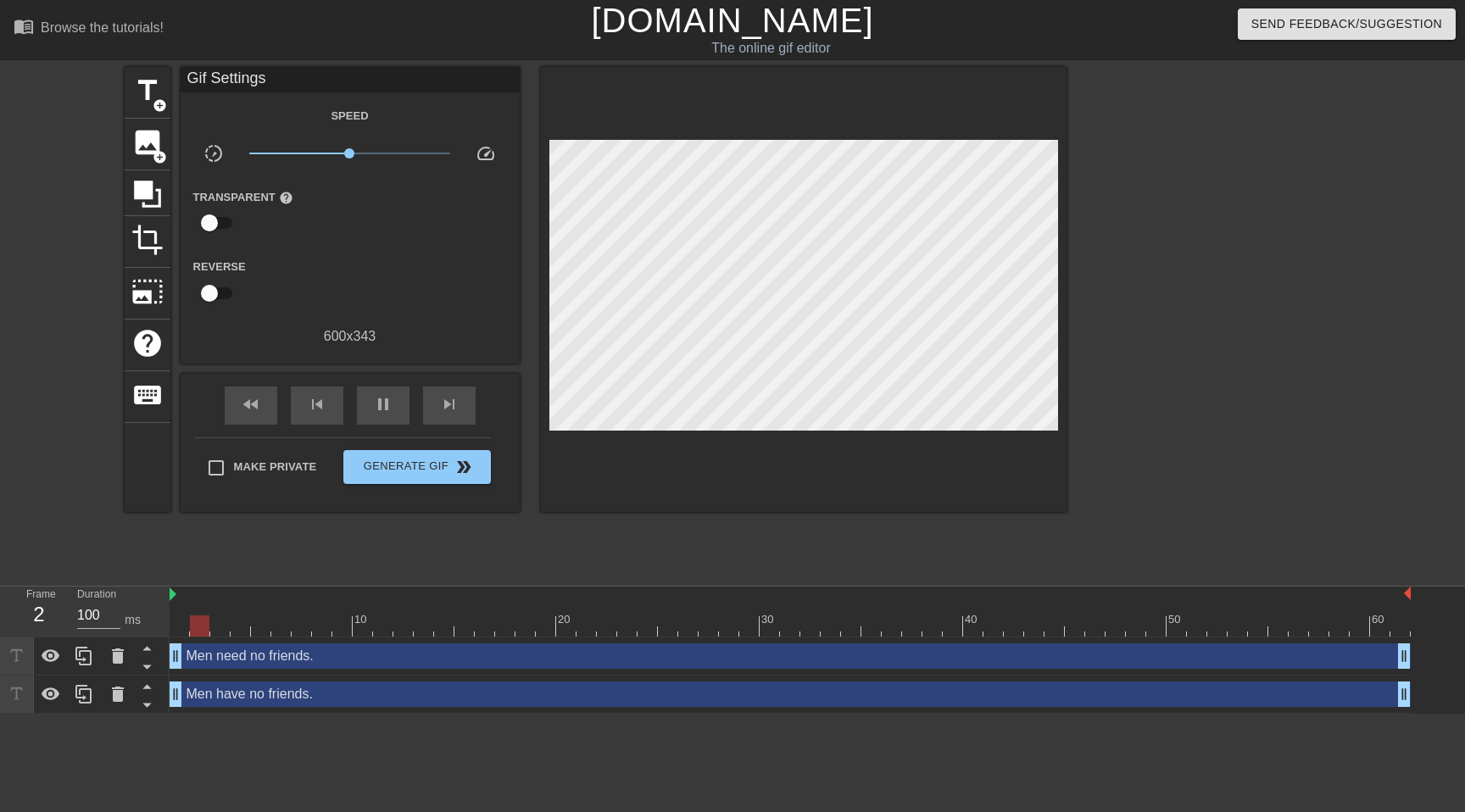
drag, startPoint x: 728, startPoint y: 655, endPoint x: 0, endPoint y: 644, distance: 728.1
click at [0, 644] on div "Frame 2 Duration 100 ms 10 20 30 40 50 60 Men need no friends. drag_handle drag…" at bounding box center [732, 650] width 1465 height 127
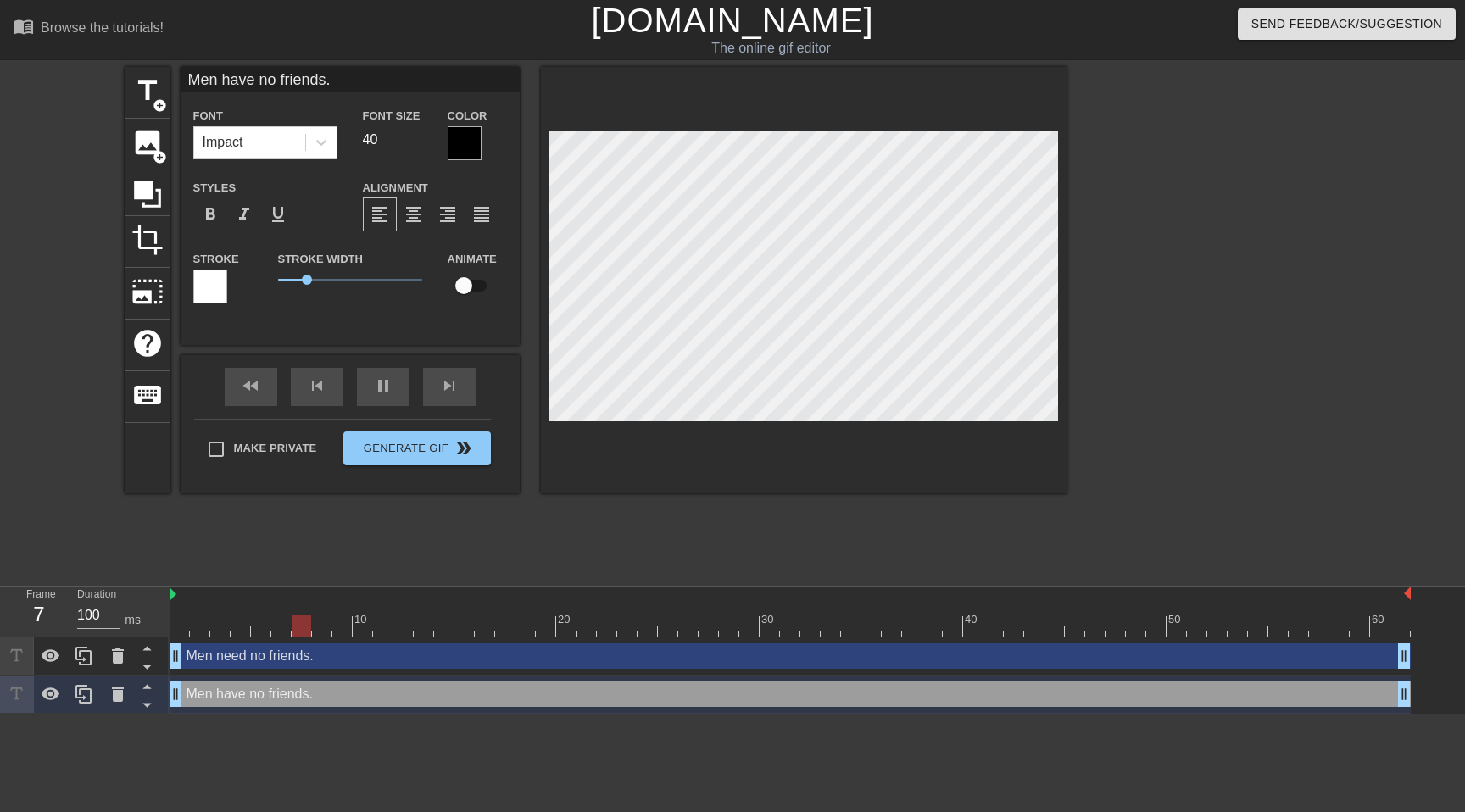
type input "Men need no friends."
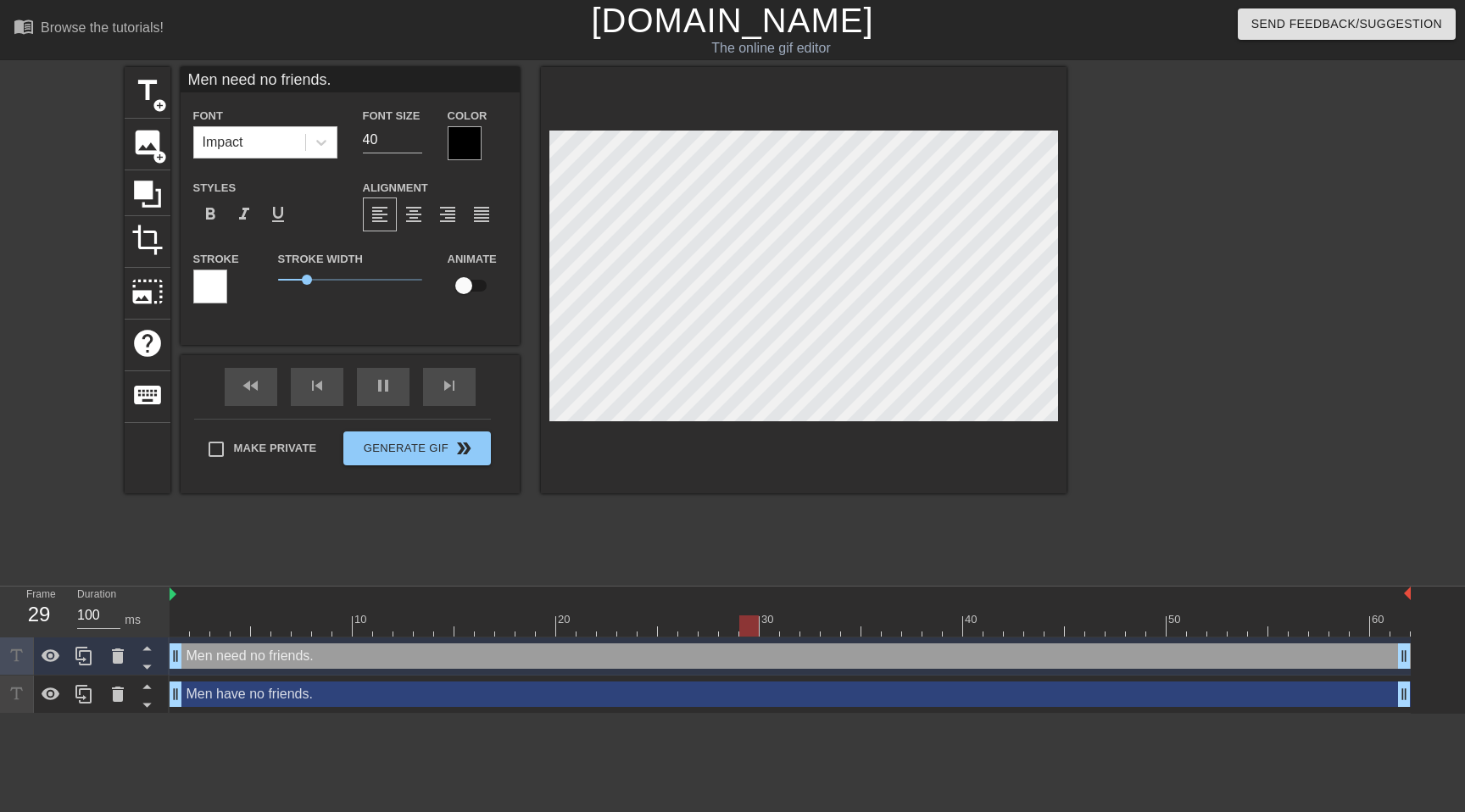
click at [1241, 382] on div at bounding box center [1214, 321] width 254 height 508
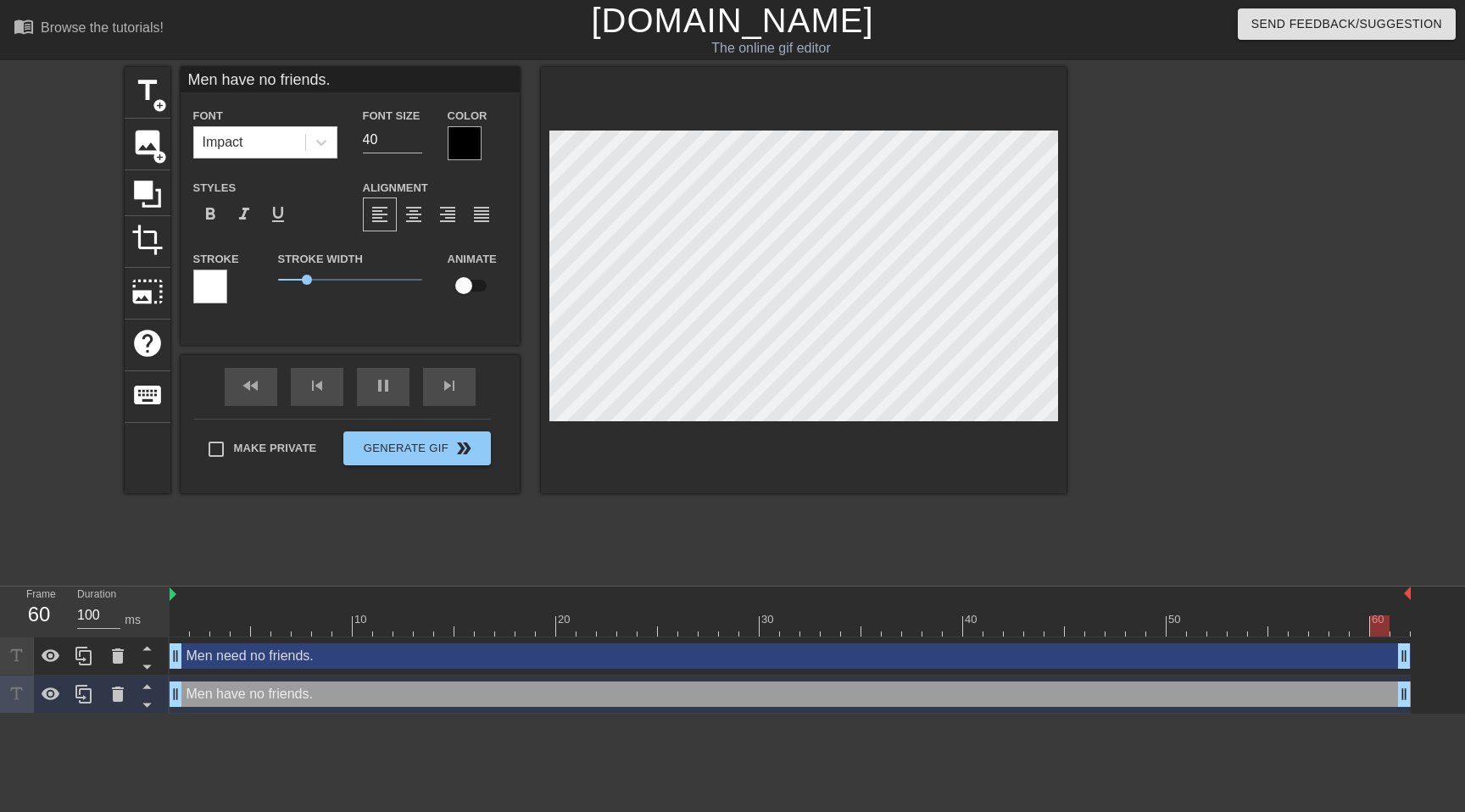
click at [462, 130] on div at bounding box center [465, 143] width 34 height 34
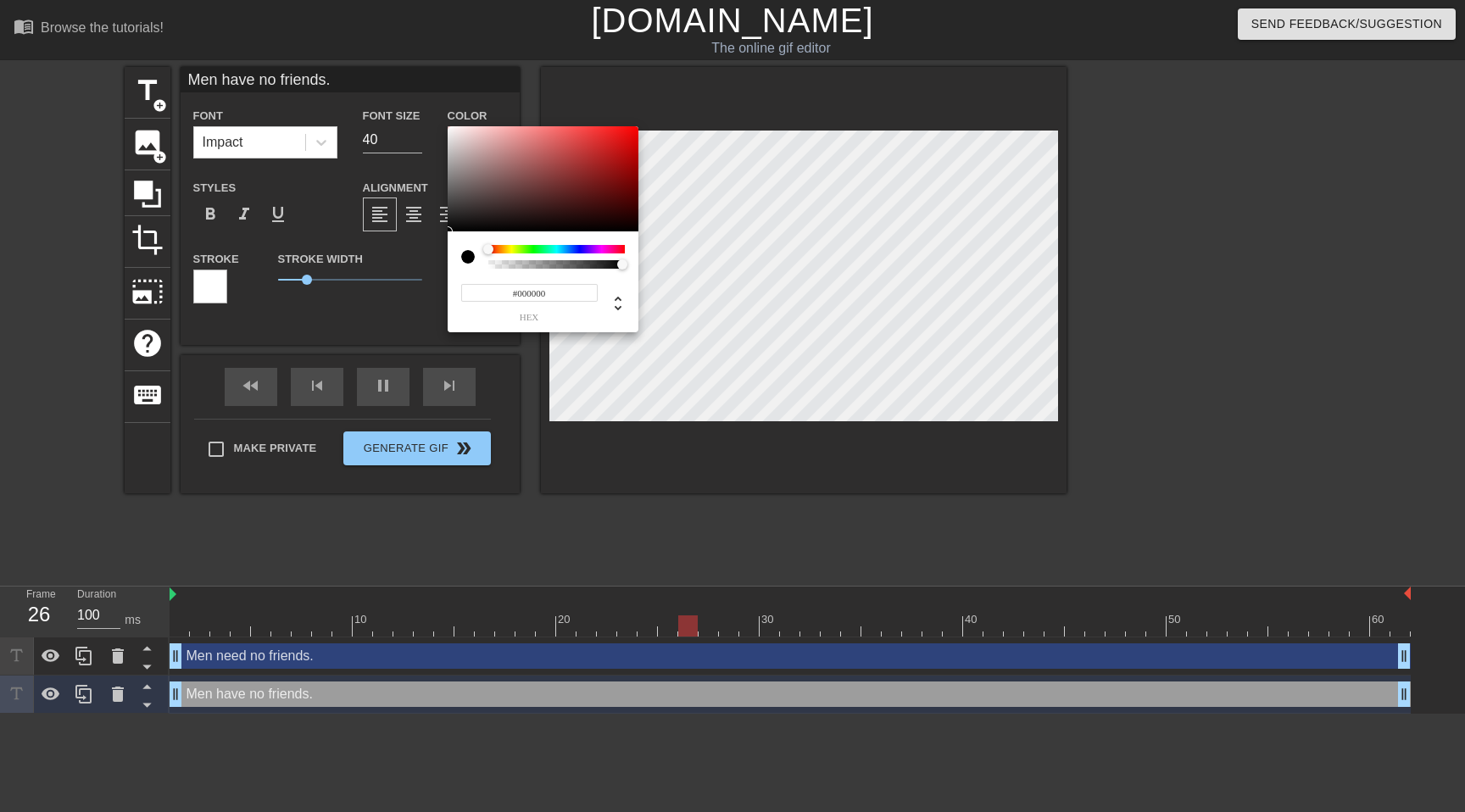
type input "#EAE6E6"
click at [451, 135] on div at bounding box center [543, 178] width 190 height 105
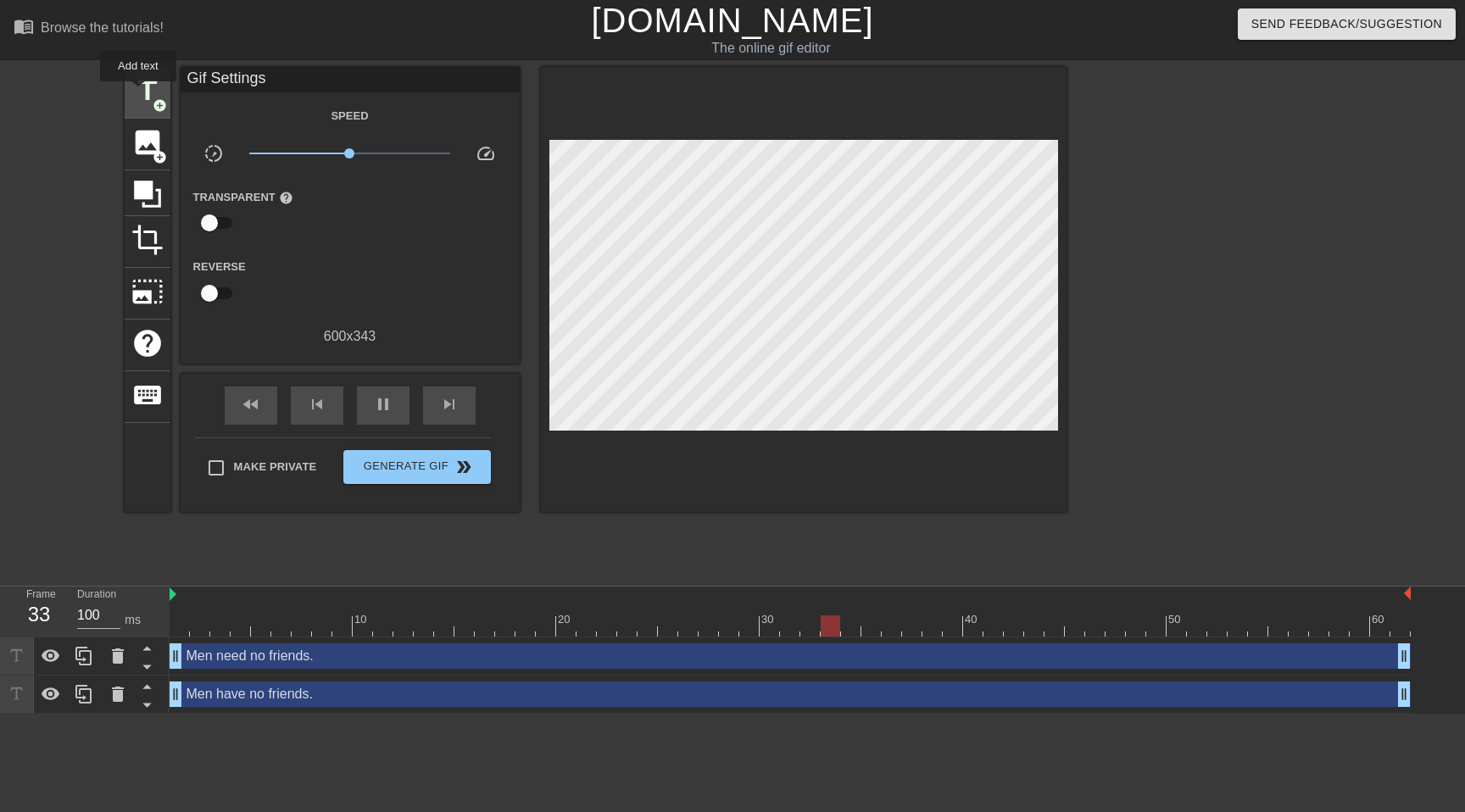
click at [139, 93] on span "title" at bounding box center [148, 91] width 33 height 33
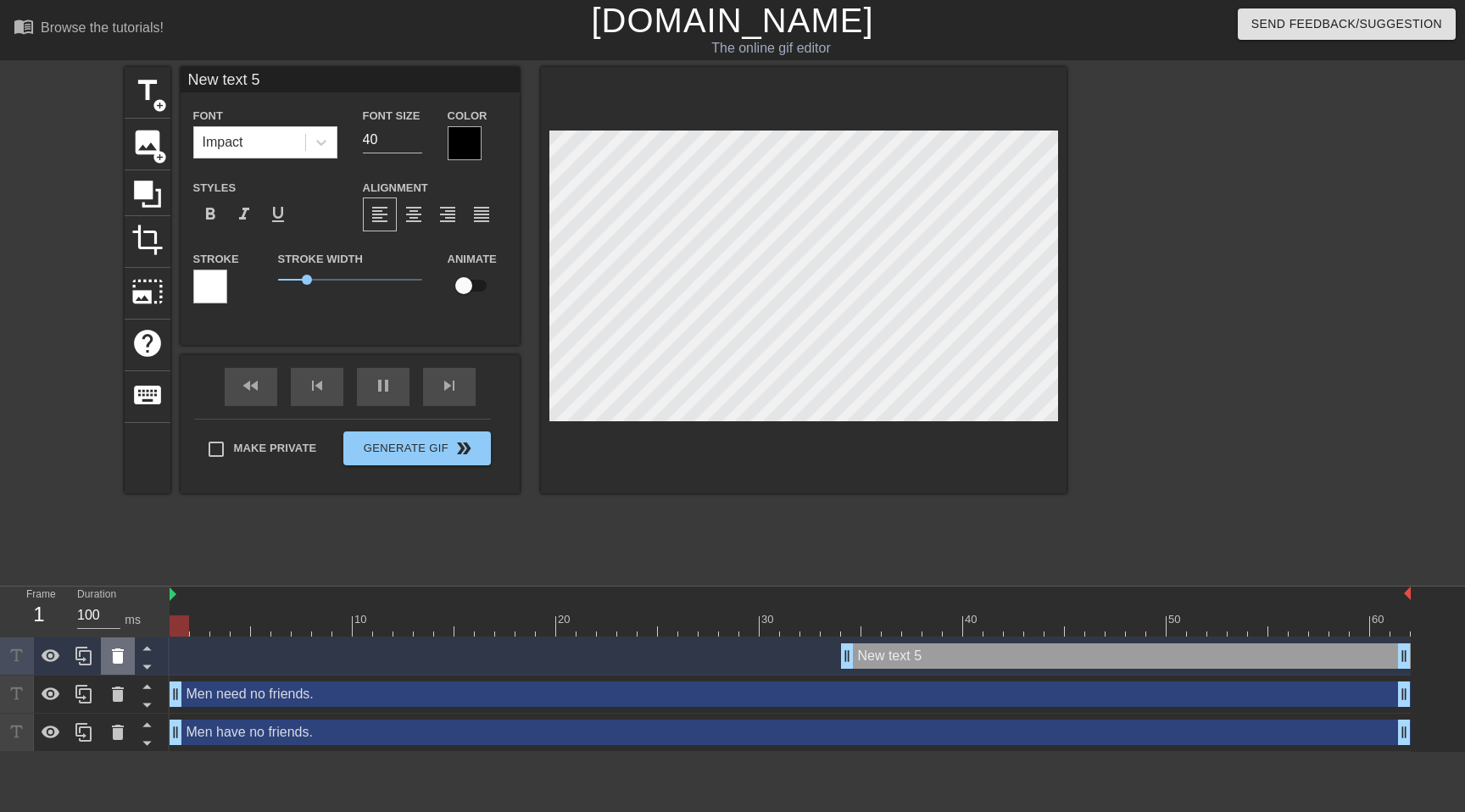
click at [118, 661] on icon at bounding box center [118, 656] width 12 height 15
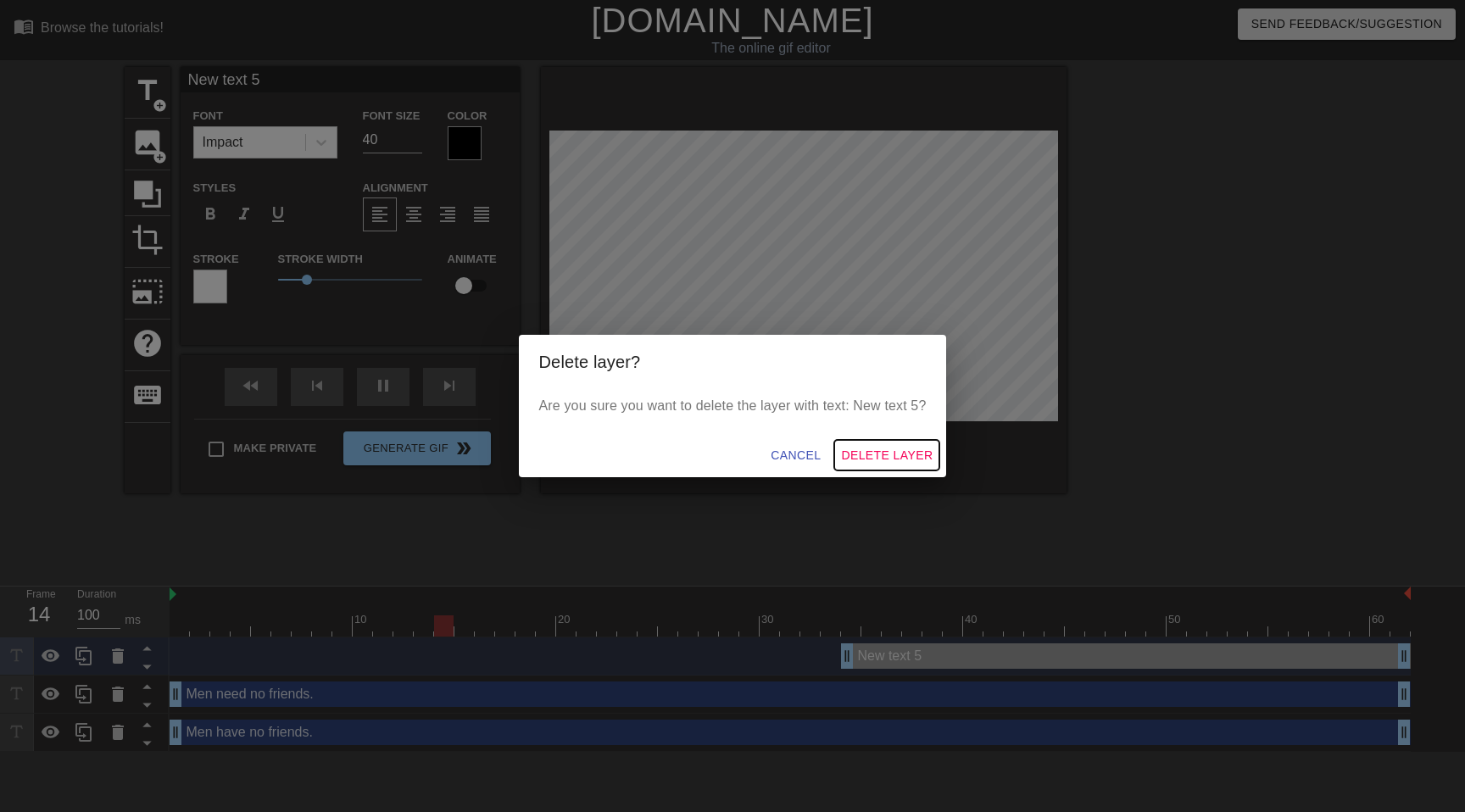
click at [889, 443] on button "Delete Layer" at bounding box center [886, 455] width 106 height 32
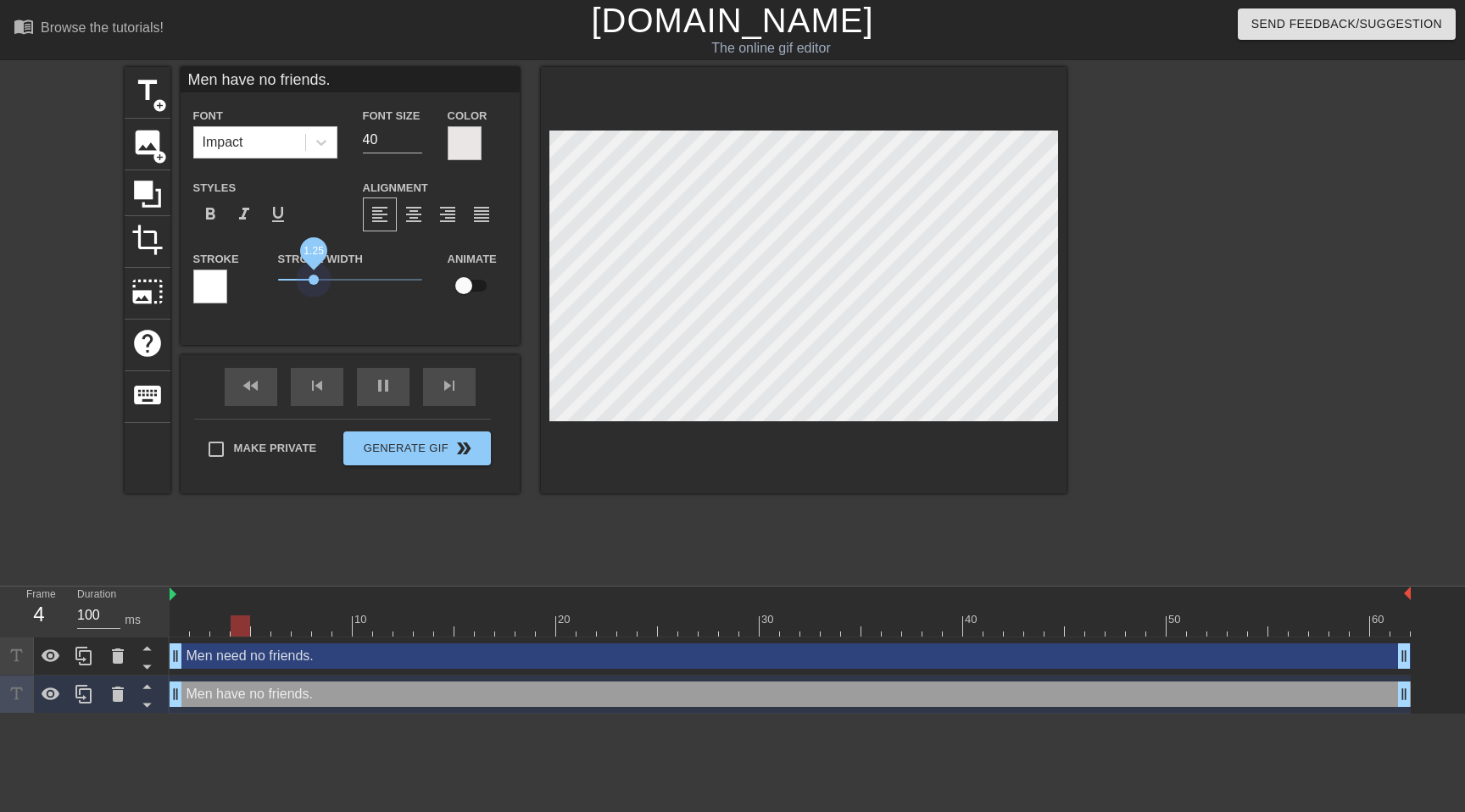
drag, startPoint x: 312, startPoint y: 278, endPoint x: 314, endPoint y: 288, distance: 10.2
click at [314, 288] on span "1.25" at bounding box center [350, 280] width 144 height 21
click at [214, 279] on div at bounding box center [210, 286] width 34 height 34
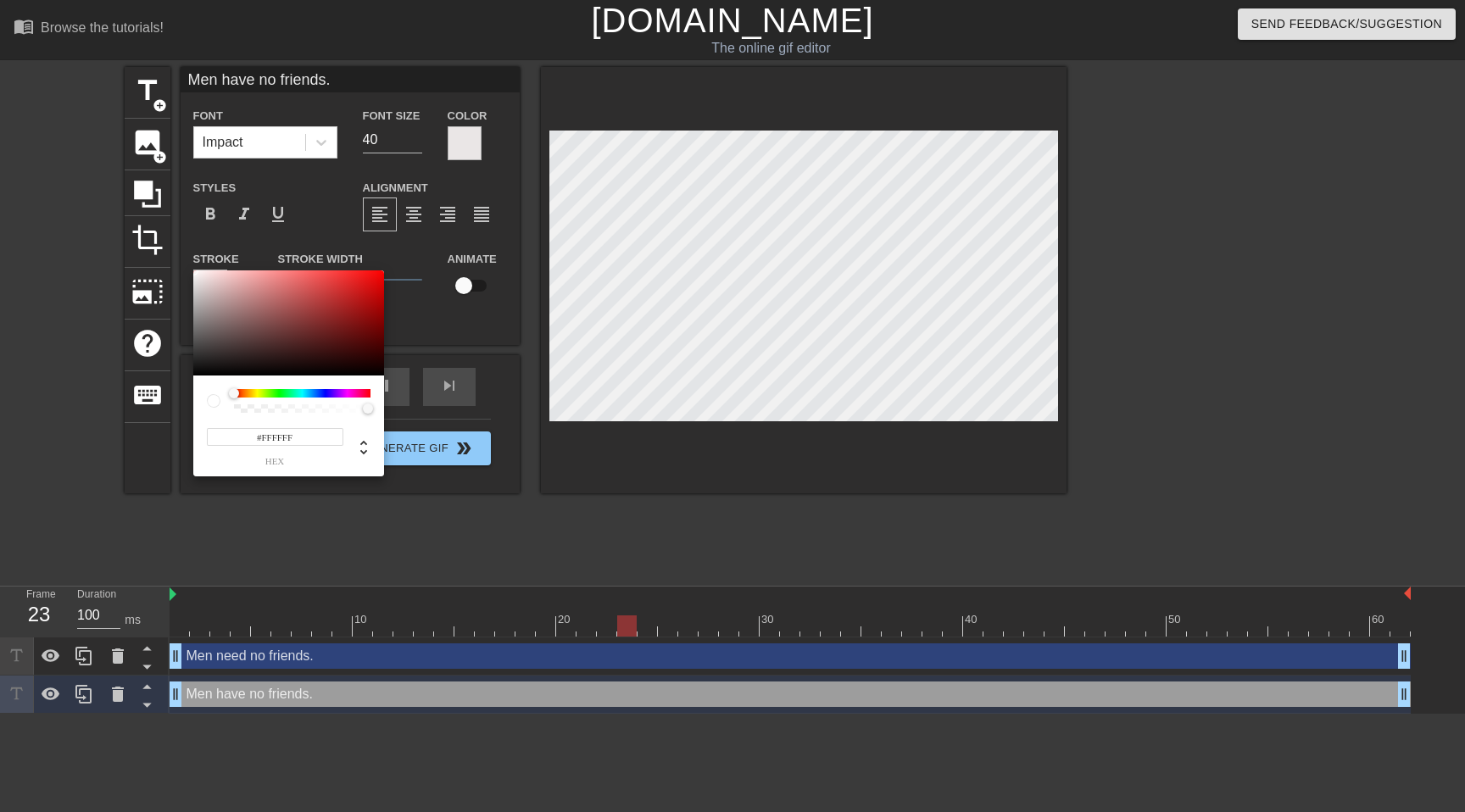
type input "#0A0909"
click at [202, 371] on div at bounding box center [288, 322] width 190 height 105
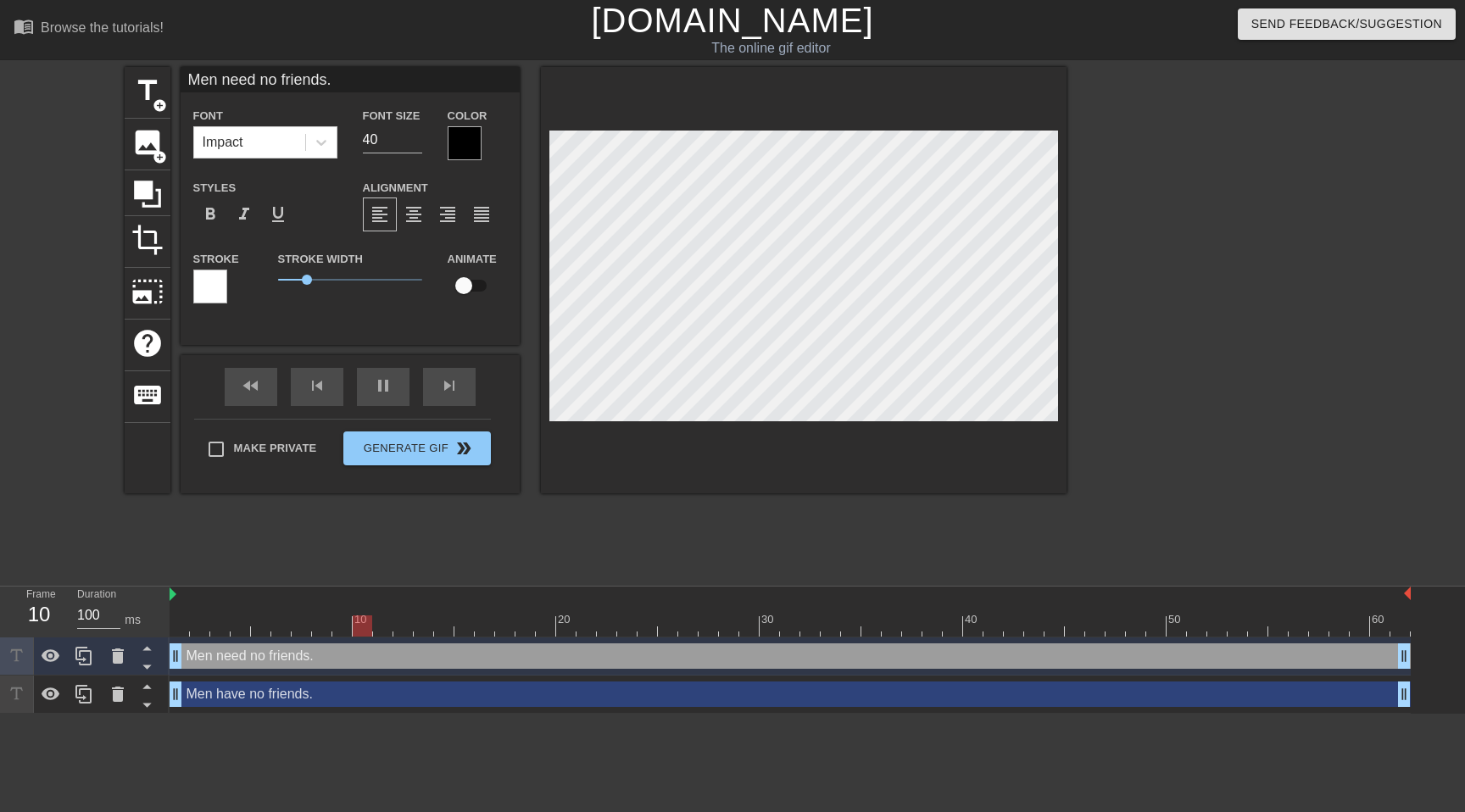
click at [466, 146] on div at bounding box center [465, 143] width 34 height 34
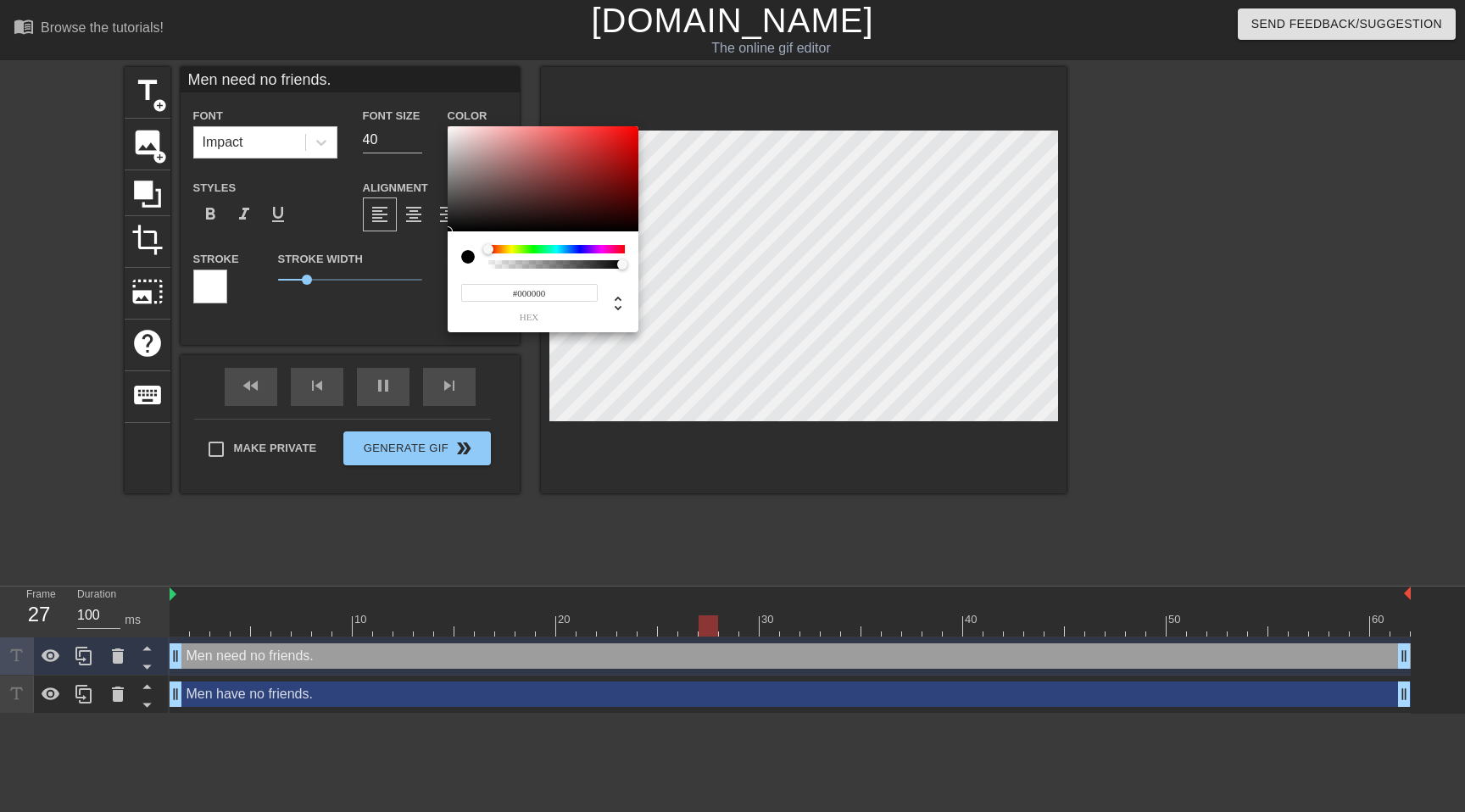
type input "#F3EFEF"
click at [450, 131] on div at bounding box center [543, 178] width 190 height 105
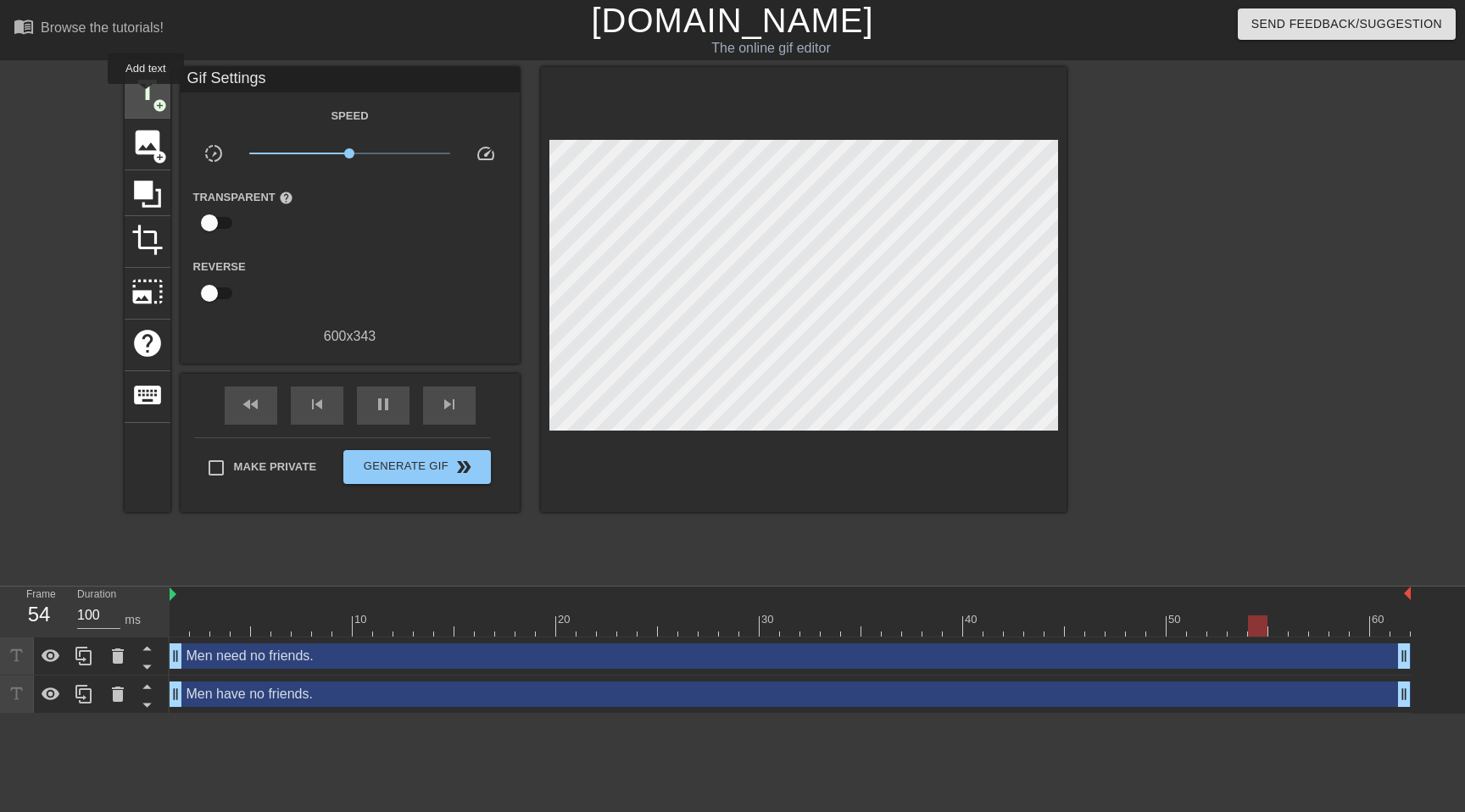
click at [145, 96] on span "title" at bounding box center [148, 91] width 33 height 33
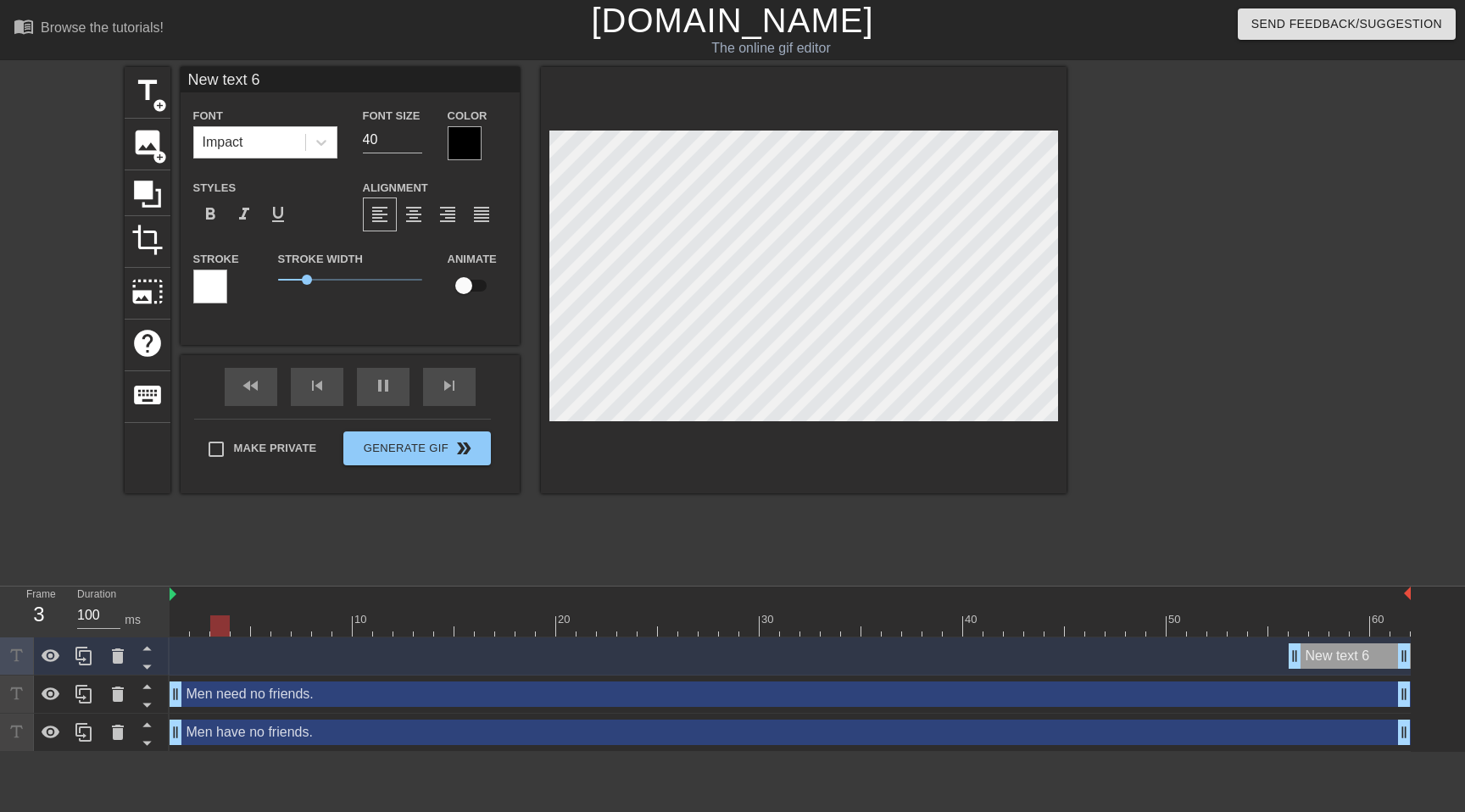
click at [214, 280] on div at bounding box center [210, 286] width 34 height 34
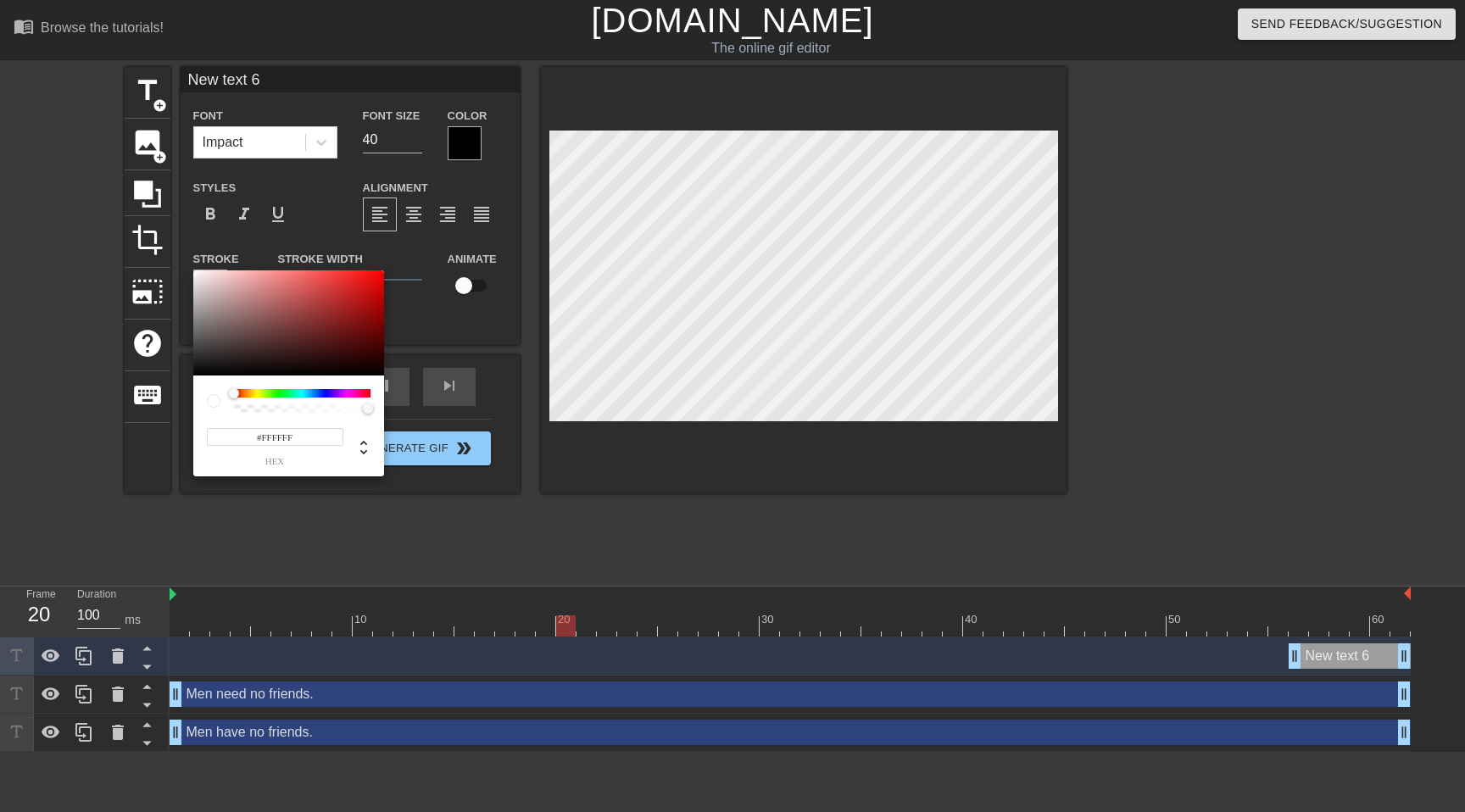
type input "#0C0B0B"
click at [200, 370] on div at bounding box center [288, 322] width 190 height 105
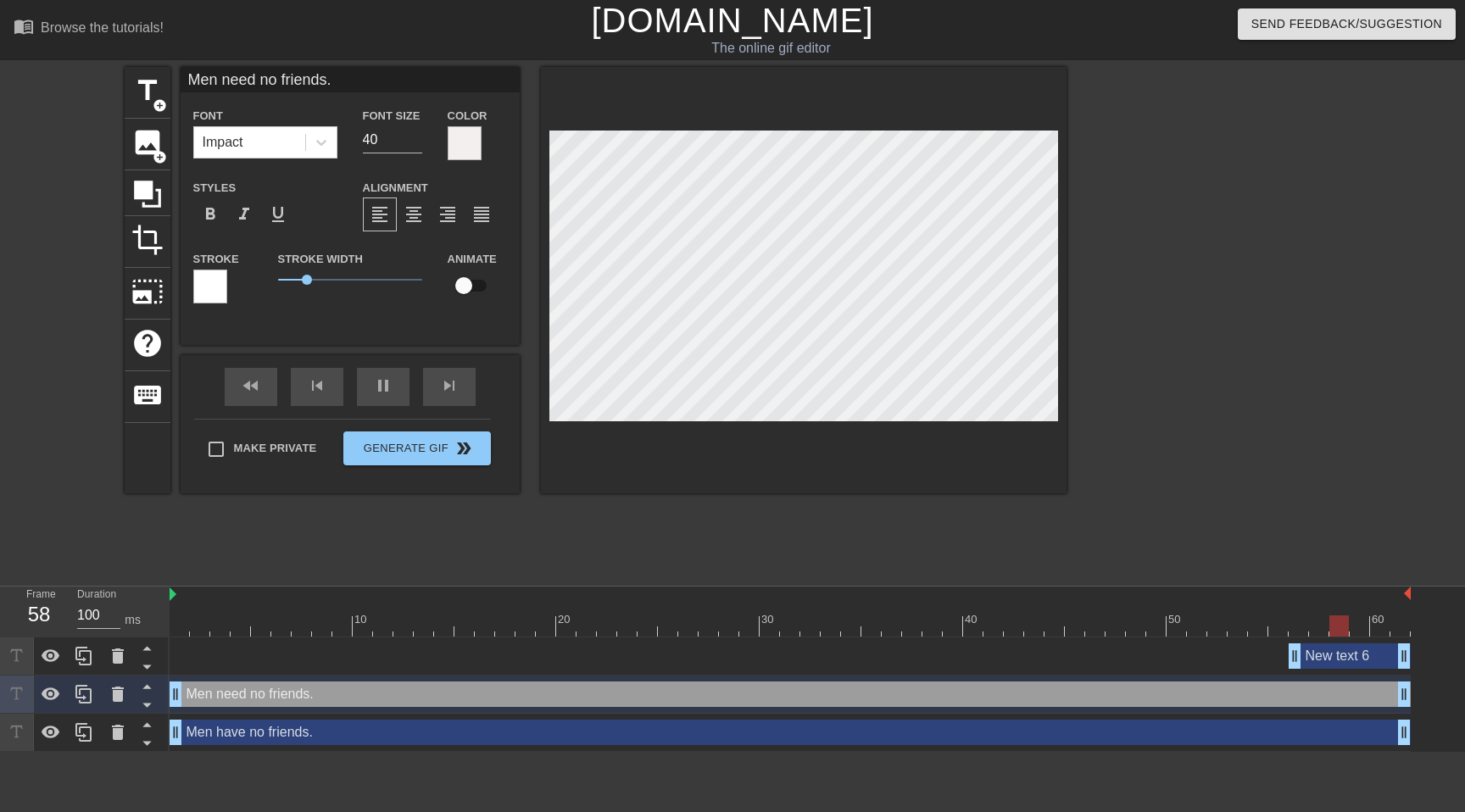
click at [205, 275] on div at bounding box center [210, 286] width 34 height 34
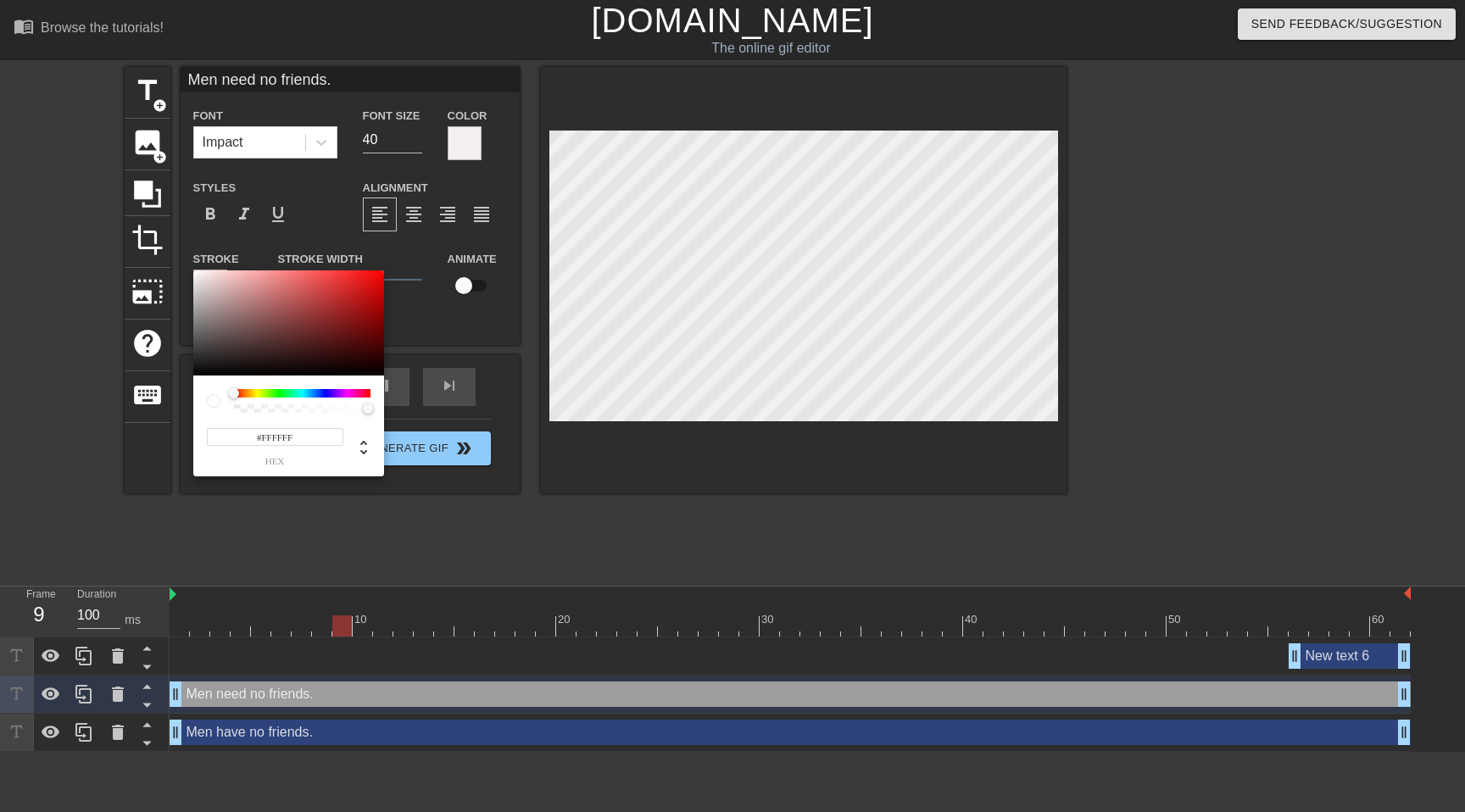
type input "#1A1919"
click at [200, 364] on div at bounding box center [288, 322] width 190 height 105
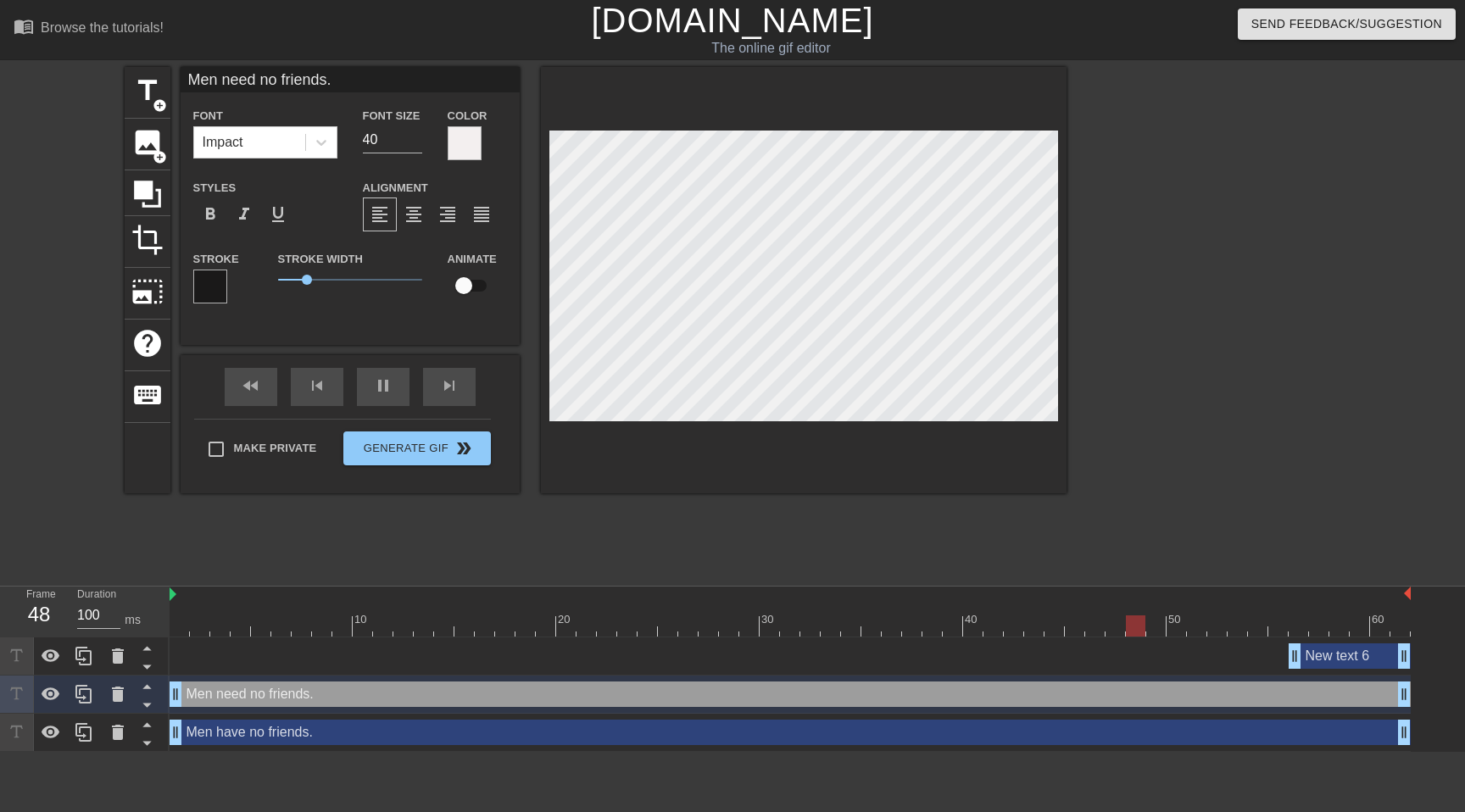
type input "Men have no friends."
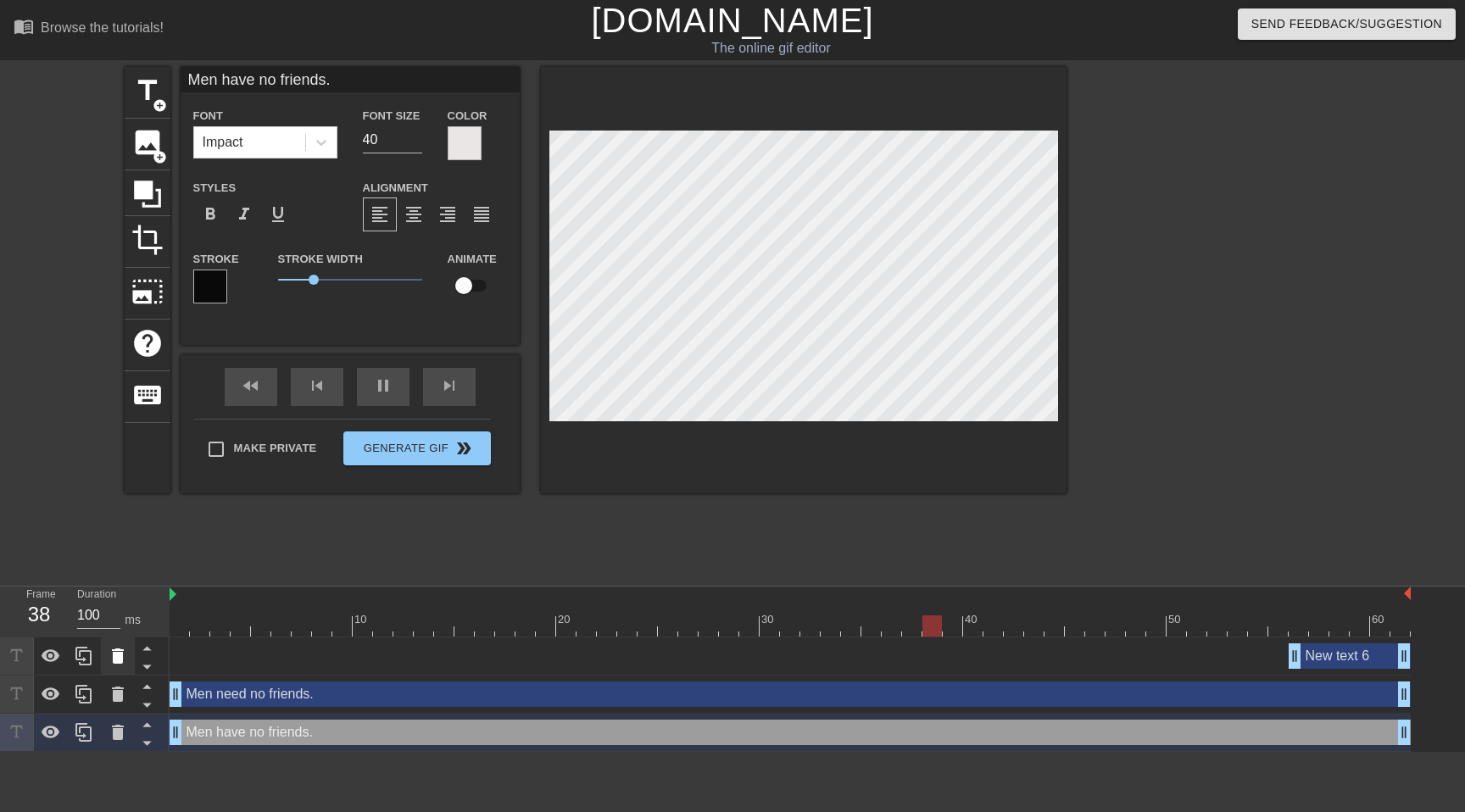
click at [111, 653] on icon at bounding box center [118, 656] width 21 height 21
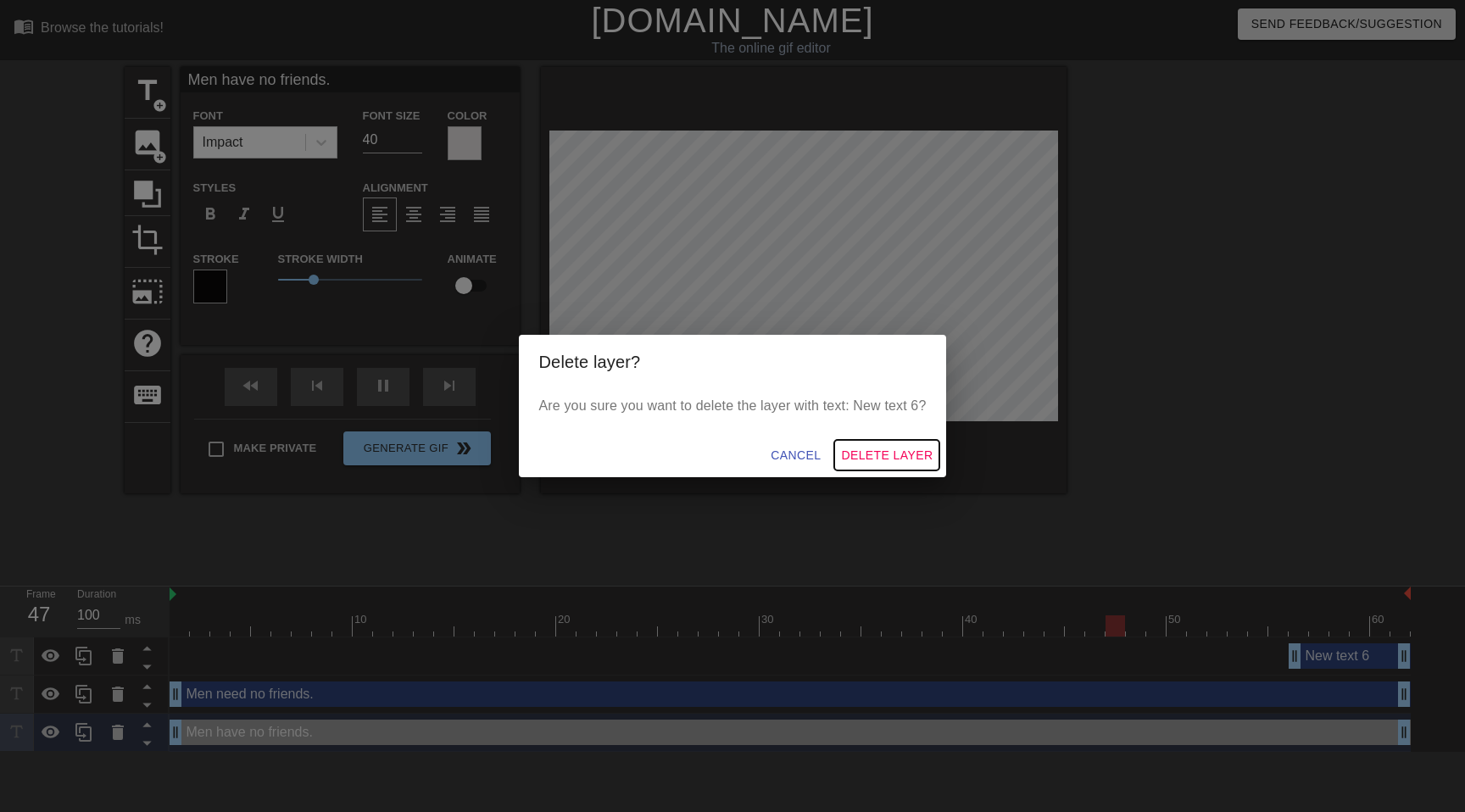
click at [864, 458] on span "Delete Layer" at bounding box center [886, 455] width 92 height 21
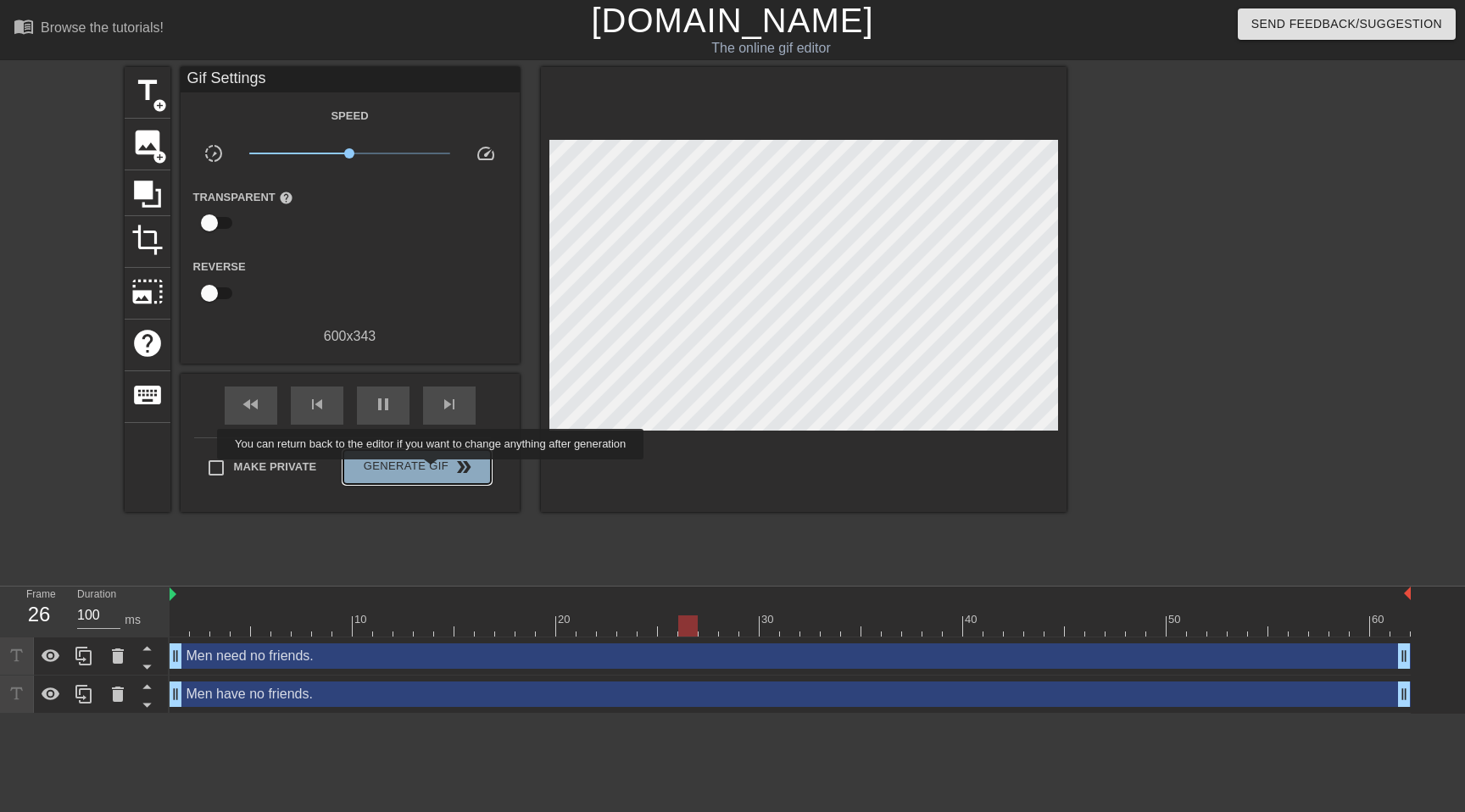
click at [442, 471] on span "Generate Gif double_arrow" at bounding box center [416, 467] width 133 height 21
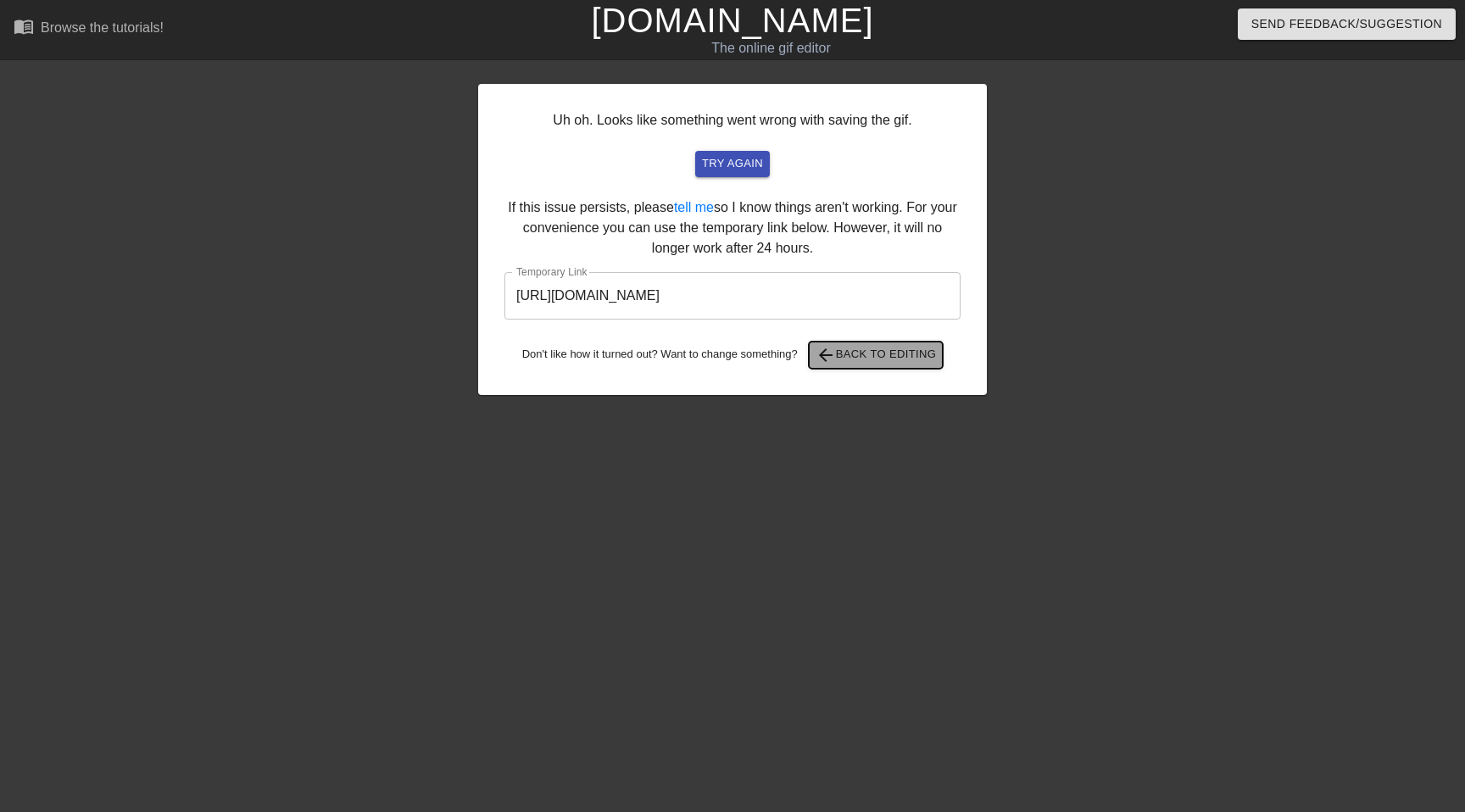
click at [913, 358] on span "arrow_back Back to Editing" at bounding box center [876, 355] width 121 height 21
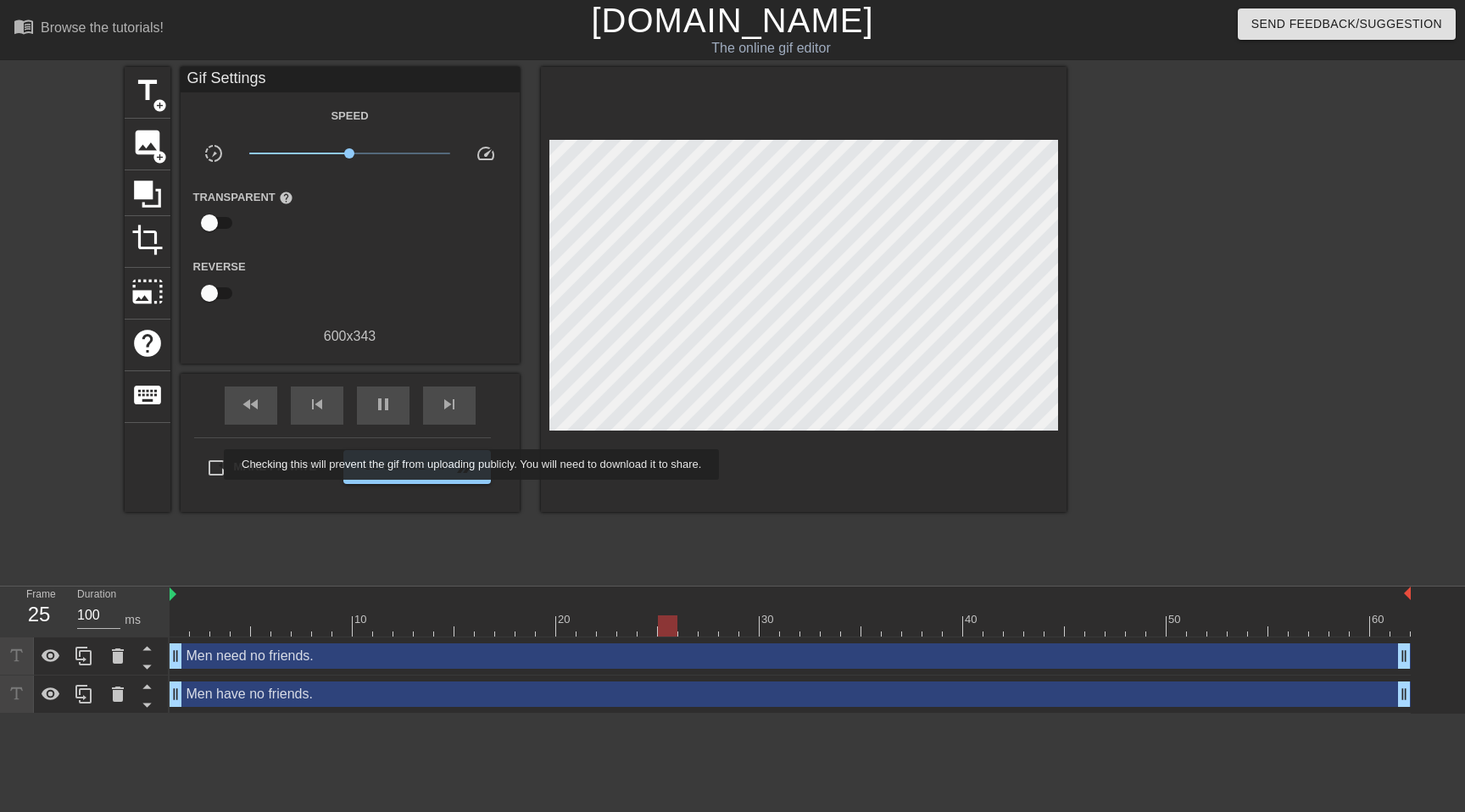
click at [214, 465] on input "Make Private" at bounding box center [216, 468] width 36 height 36
checkbox input "true"
click at [461, 477] on button "Generate Gif double_arrow" at bounding box center [416, 467] width 147 height 34
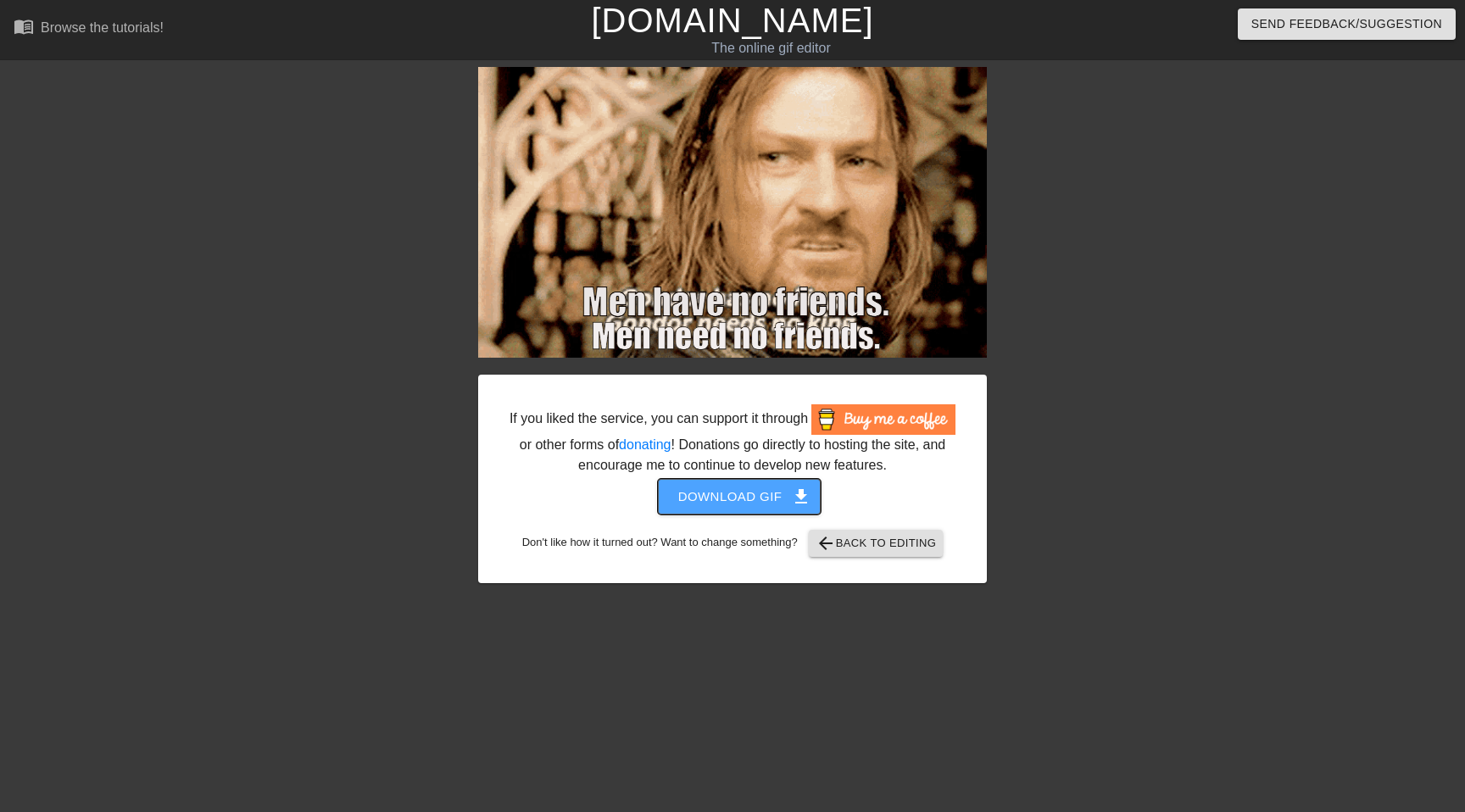
click at [793, 507] on span "get_app" at bounding box center [801, 496] width 21 height 21
